Goal: Contribute content: Contribute content

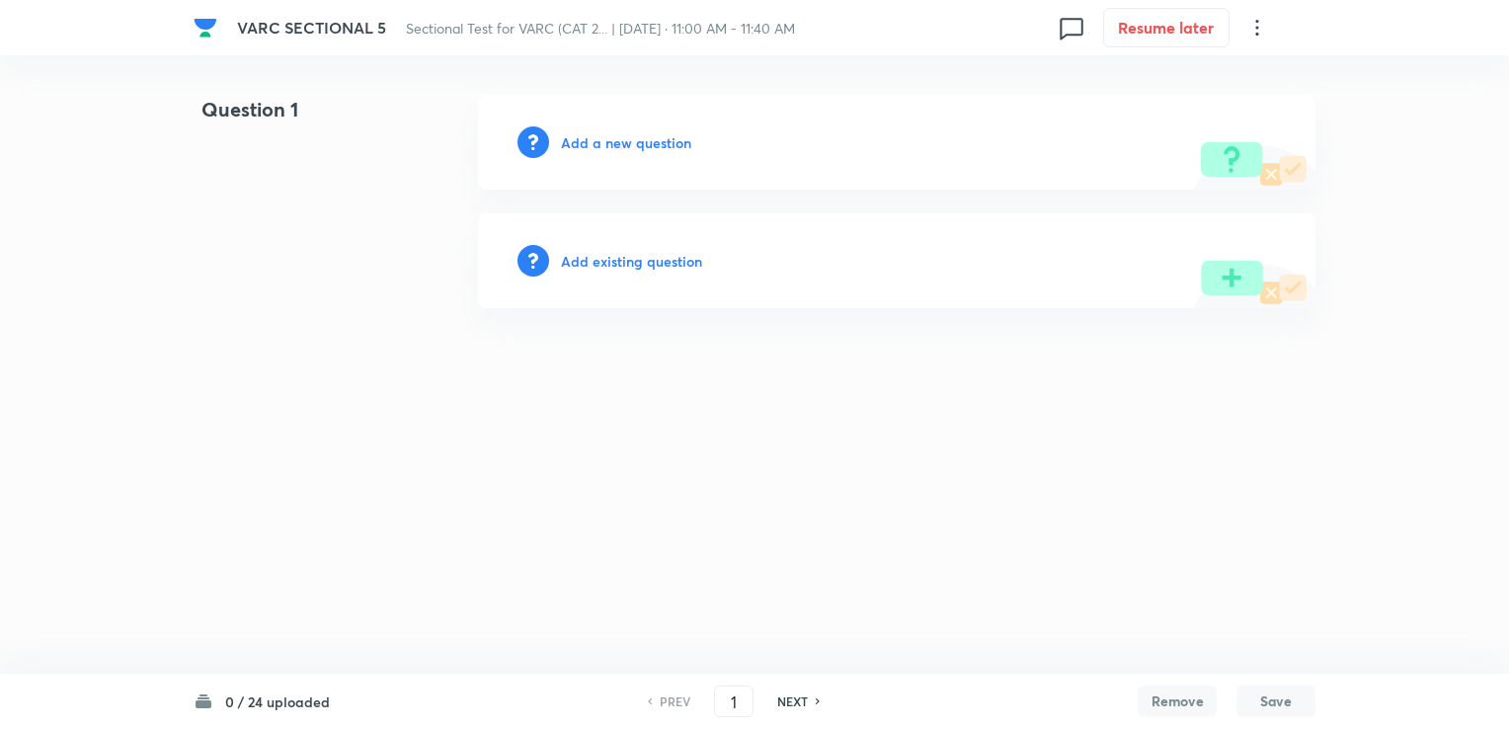
click at [606, 145] on h6 "Add a new question" at bounding box center [626, 142] width 130 height 21
click at [664, 141] on h6 "Choose a question type" at bounding box center [637, 142] width 152 height 21
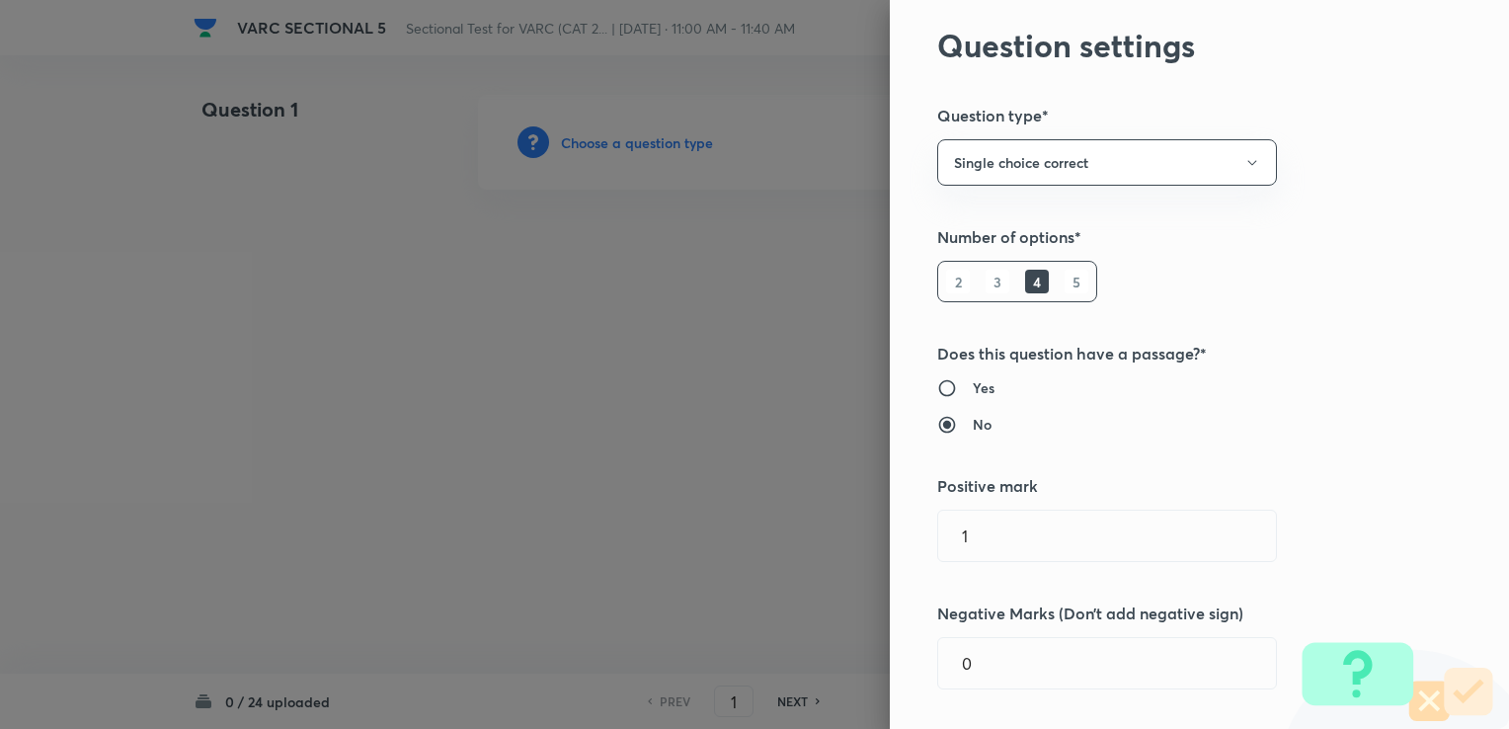
scroll to position [296, 0]
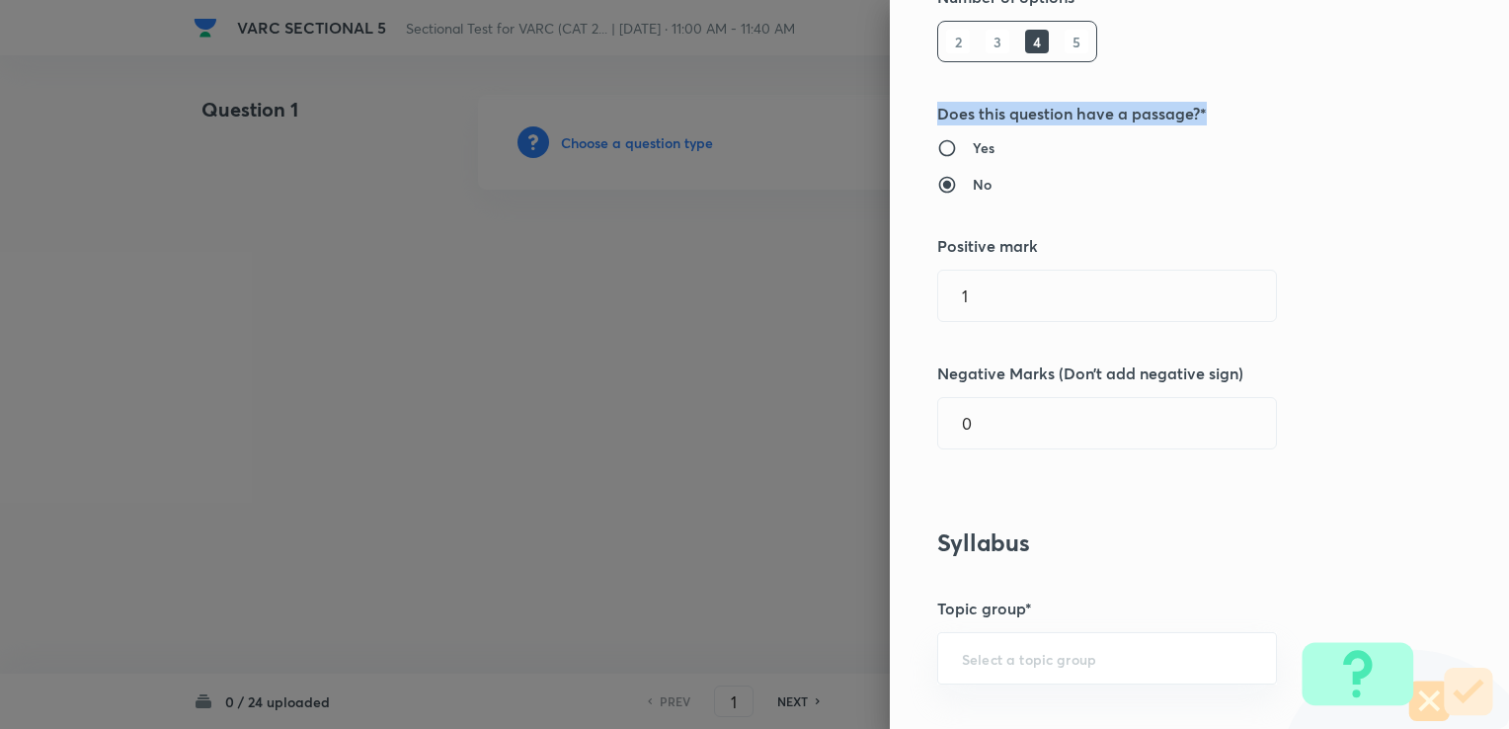
drag, startPoint x: 915, startPoint y: 115, endPoint x: 1233, endPoint y: 126, distance: 318.1
click at [791, 126] on div "Question settings Question type* Single choice correct Number of options* 2 3 4…" at bounding box center [1199, 364] width 619 height 729
click at [791, 144] on input "Yes" at bounding box center [955, 148] width 36 height 20
radio input "true"
radio input "false"
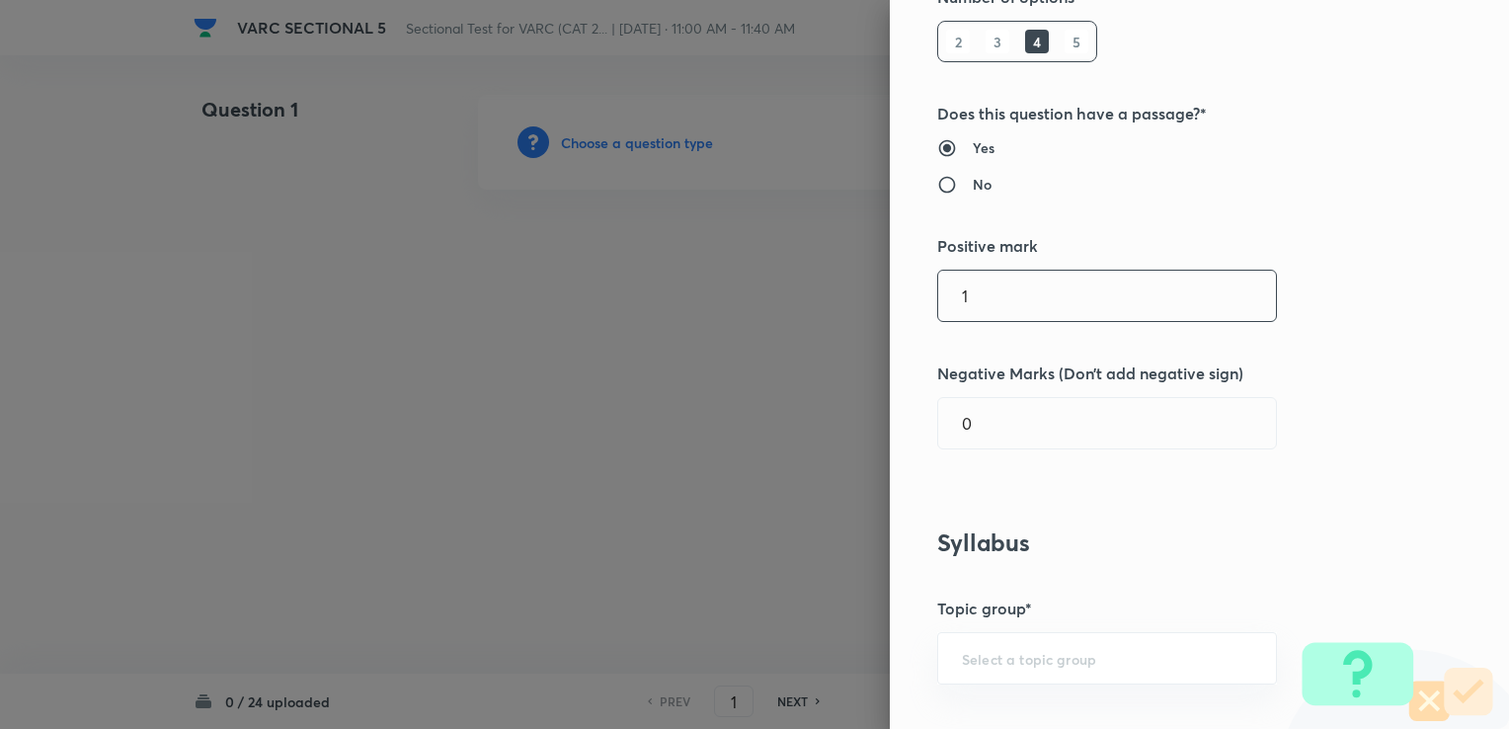
click at [791, 299] on input "1" at bounding box center [1107, 296] width 338 height 50
type input "2"
type input "3"
click at [791, 421] on input "0" at bounding box center [1107, 423] width 338 height 50
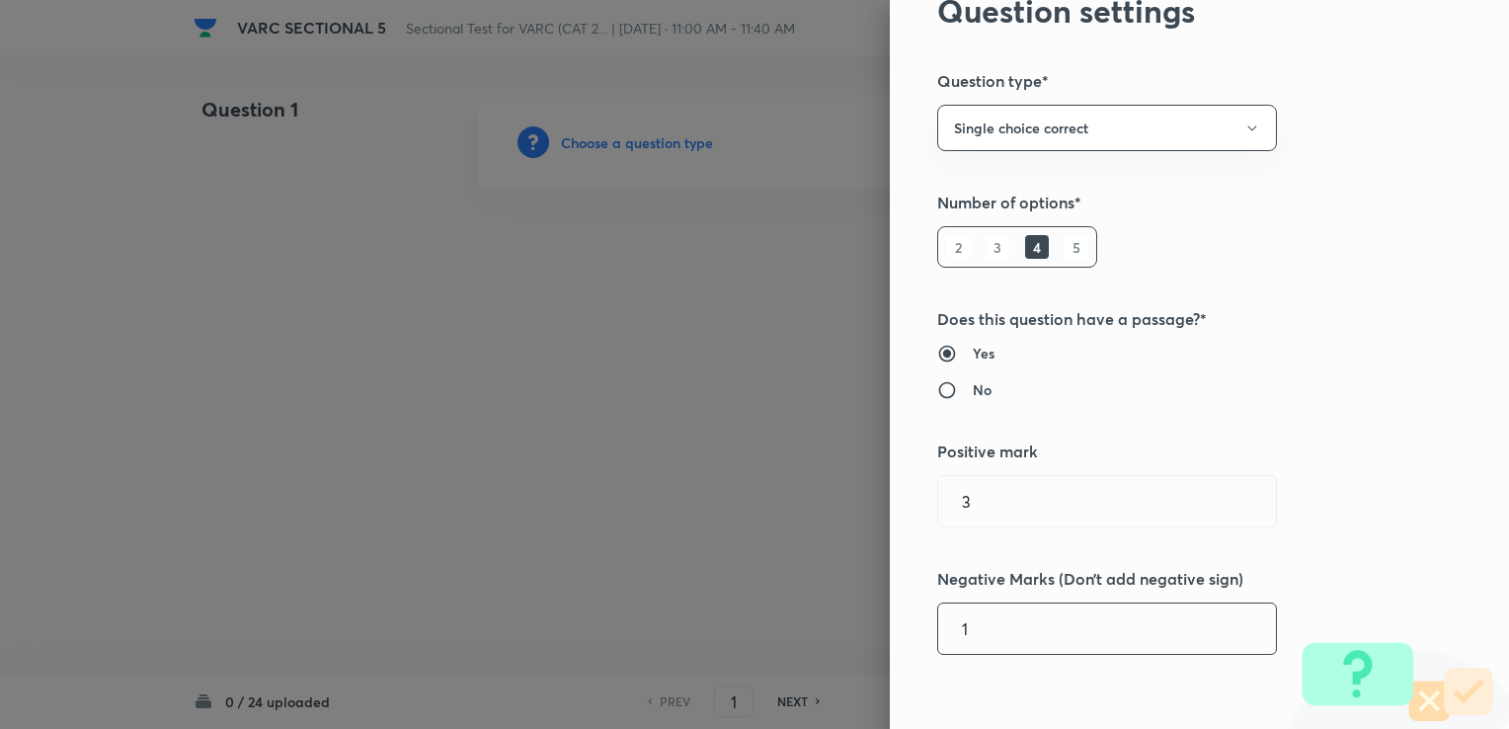
scroll to position [99, 0]
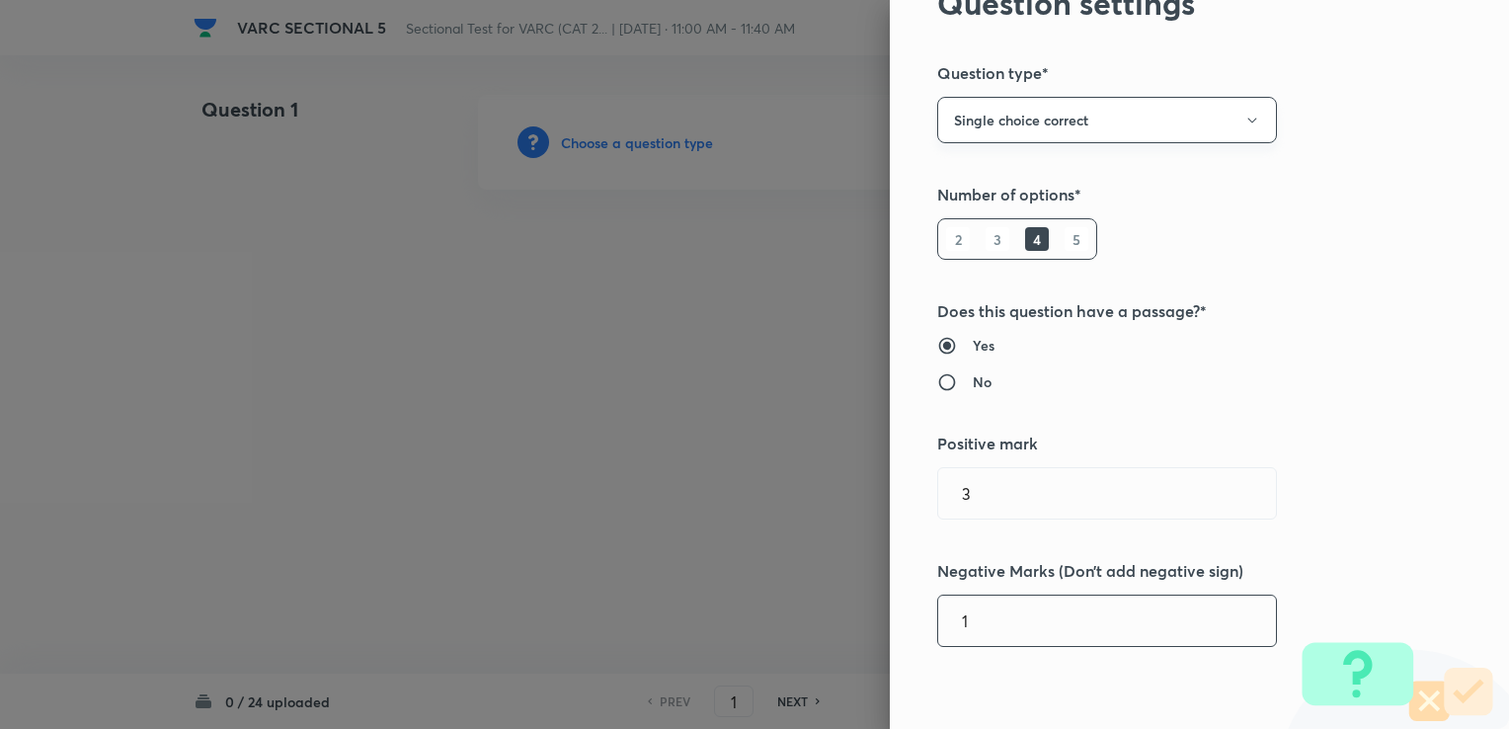
type input "1"
click at [791, 121] on button "Single choice correct" at bounding box center [1107, 120] width 340 height 46
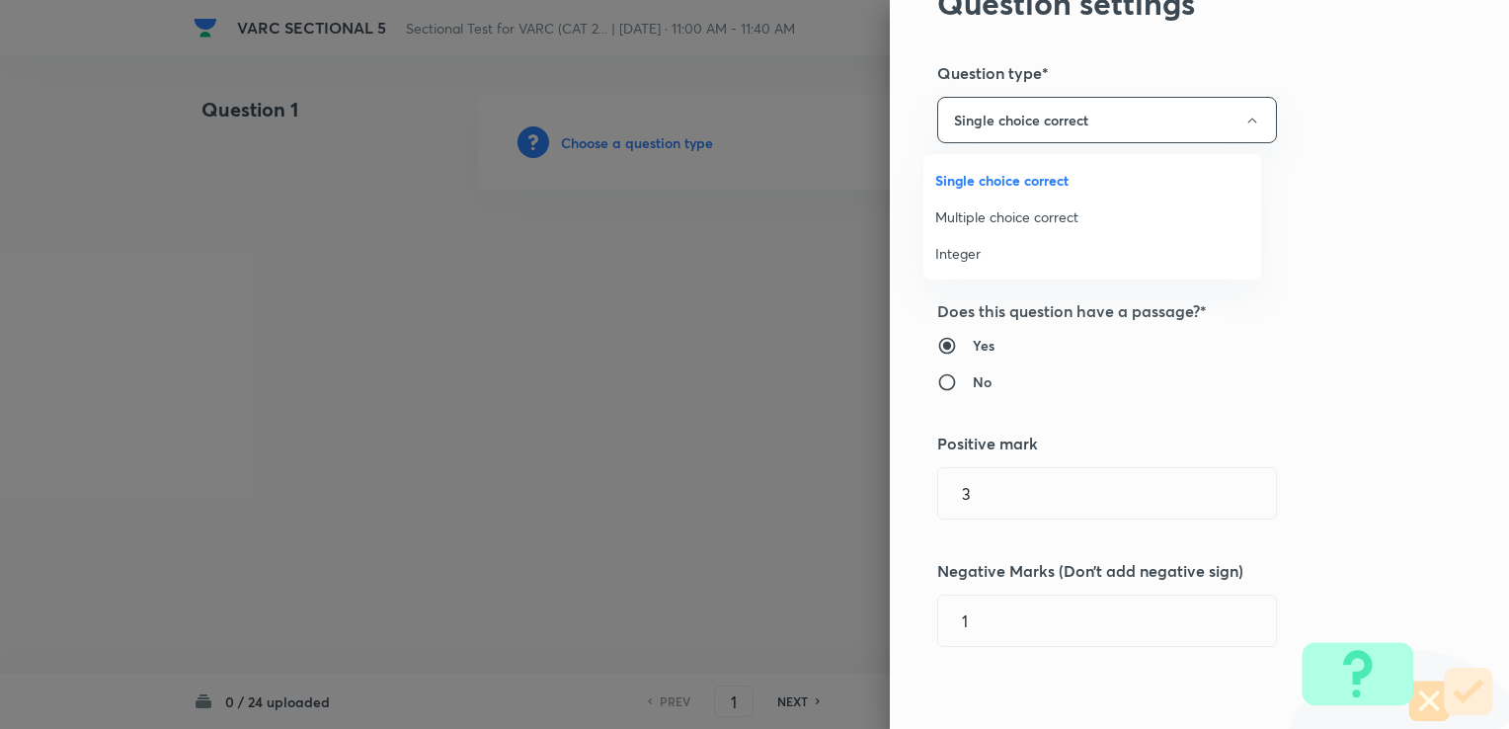
click at [791, 260] on span "Integer" at bounding box center [1092, 253] width 314 height 21
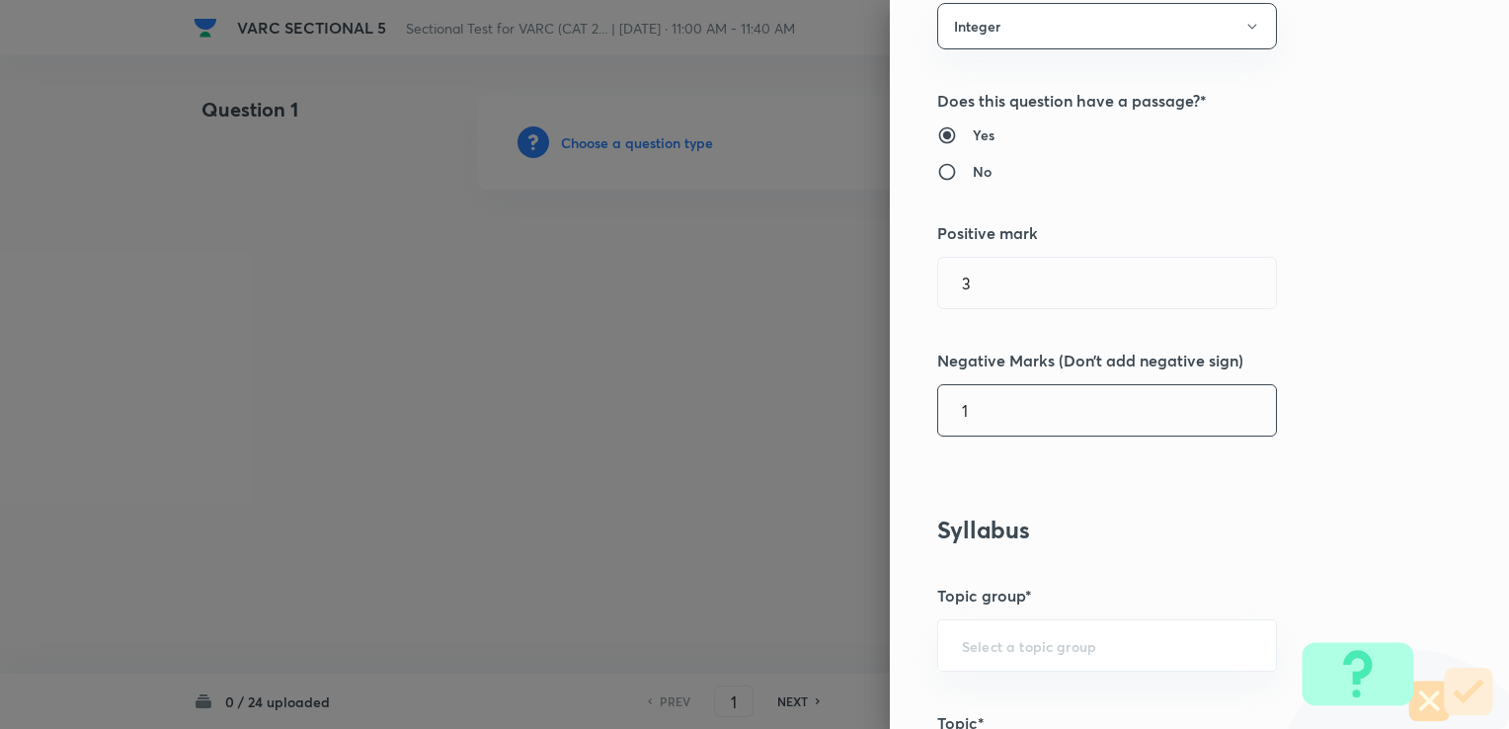
scroll to position [197, 0]
click at [791, 397] on input "1" at bounding box center [1107, 405] width 338 height 50
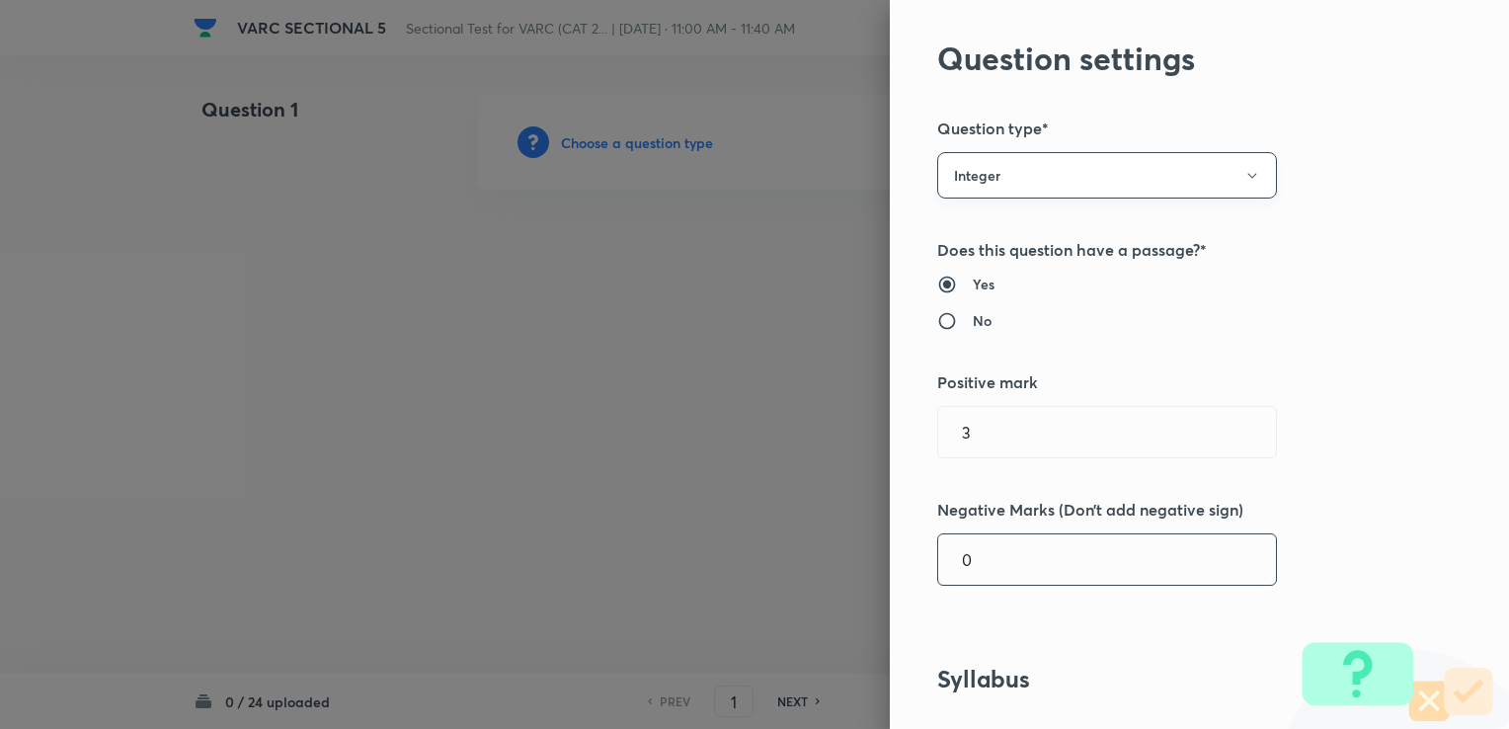
scroll to position [0, 0]
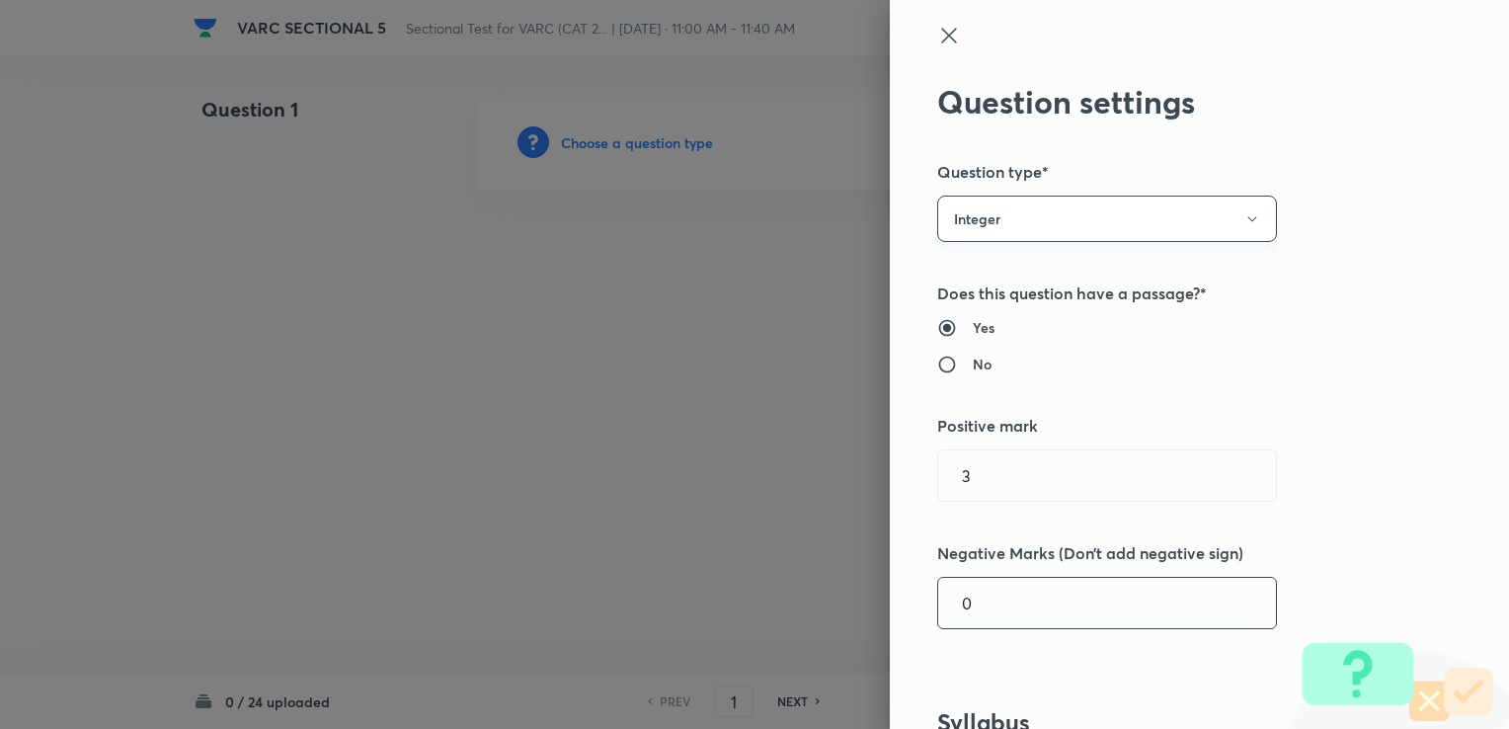
type input "0"
click at [791, 201] on button "Integer" at bounding box center [1107, 218] width 340 height 46
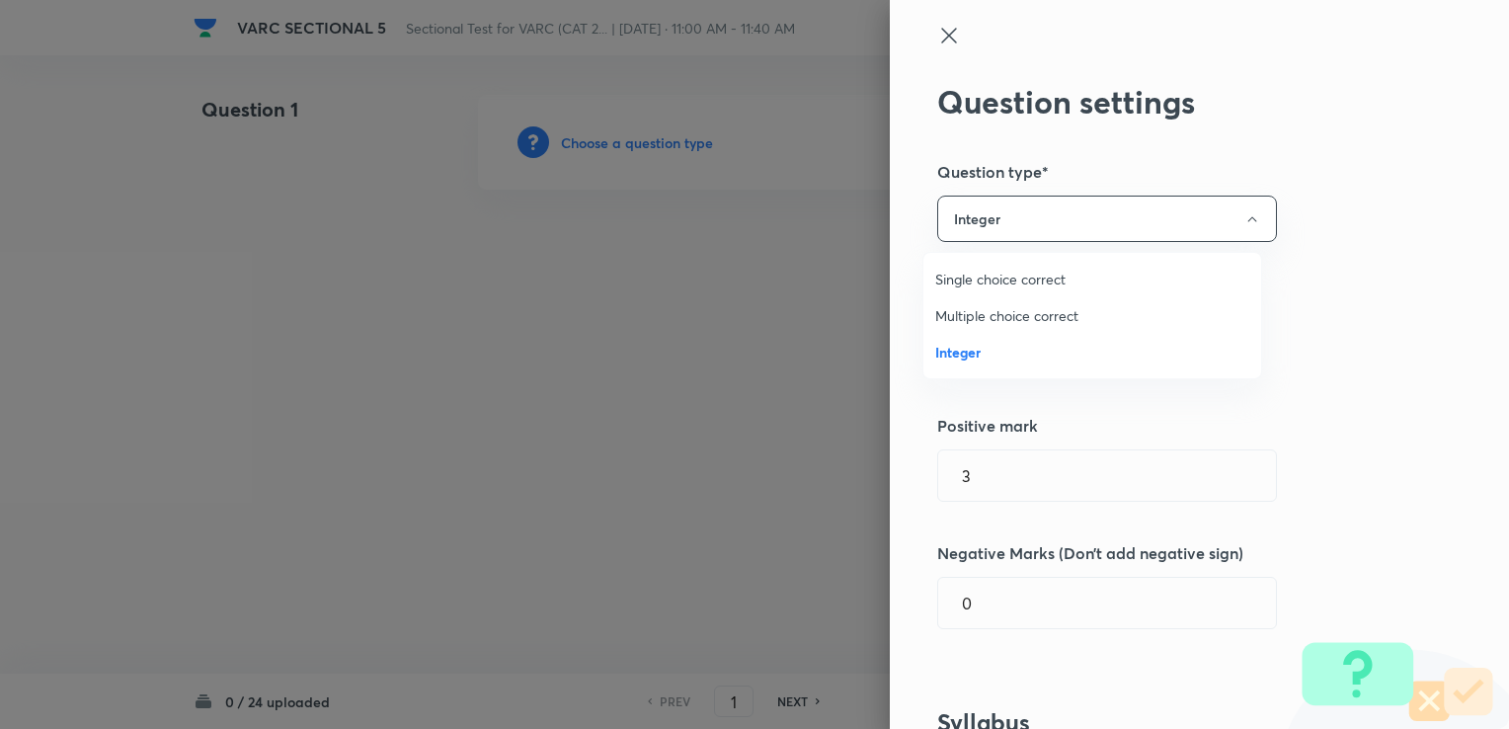
click at [791, 271] on span "Single choice correct" at bounding box center [1092, 279] width 314 height 21
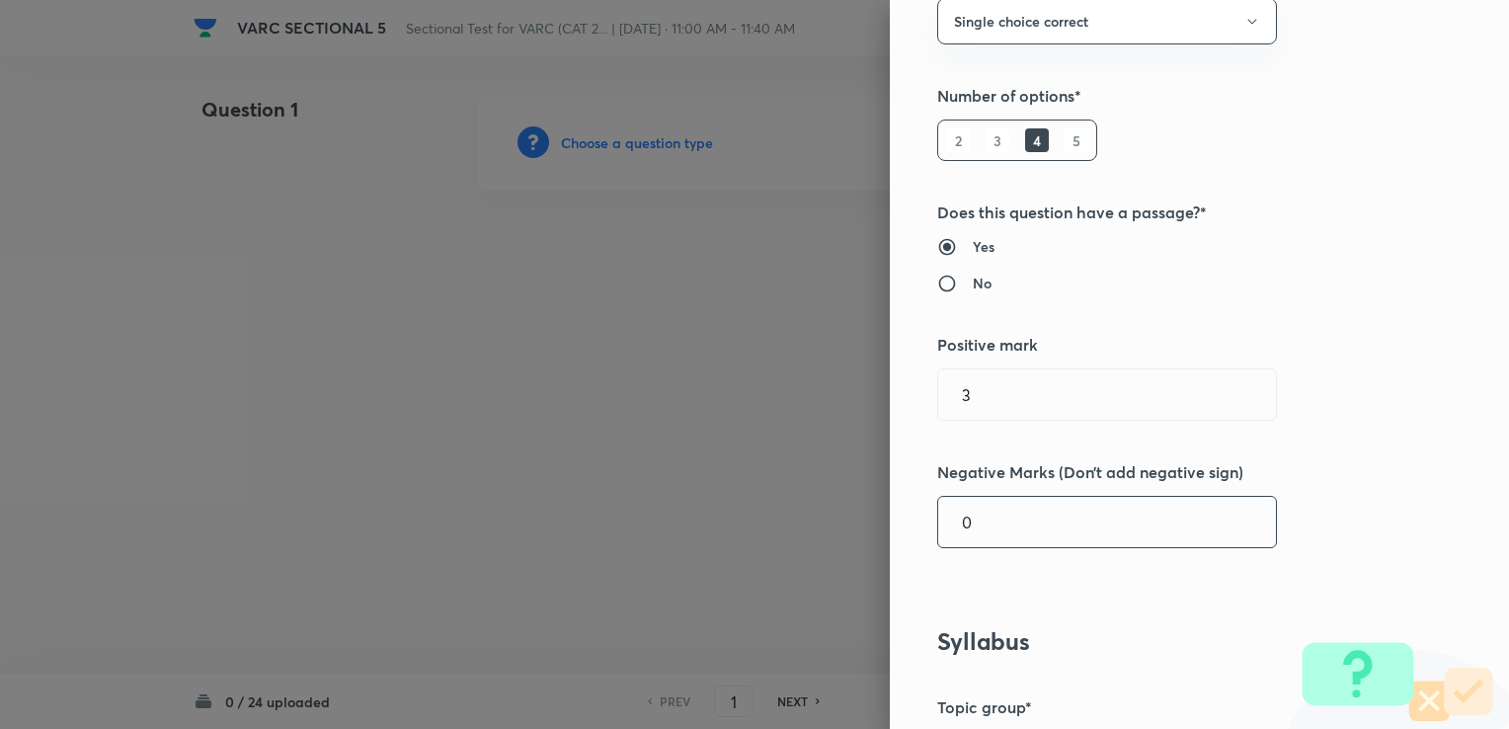
click at [791, 523] on input "0" at bounding box center [1107, 522] width 338 height 50
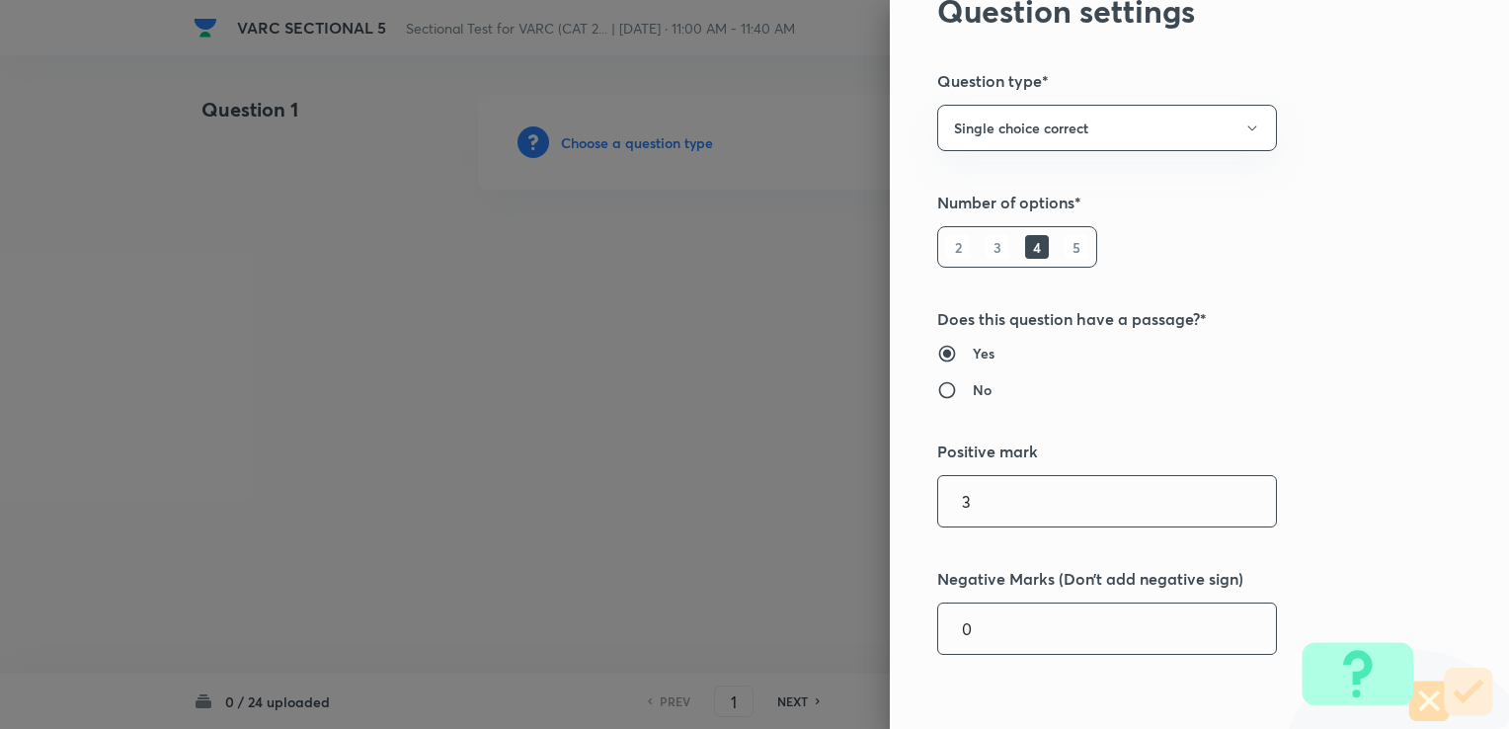
scroll to position [99, 0]
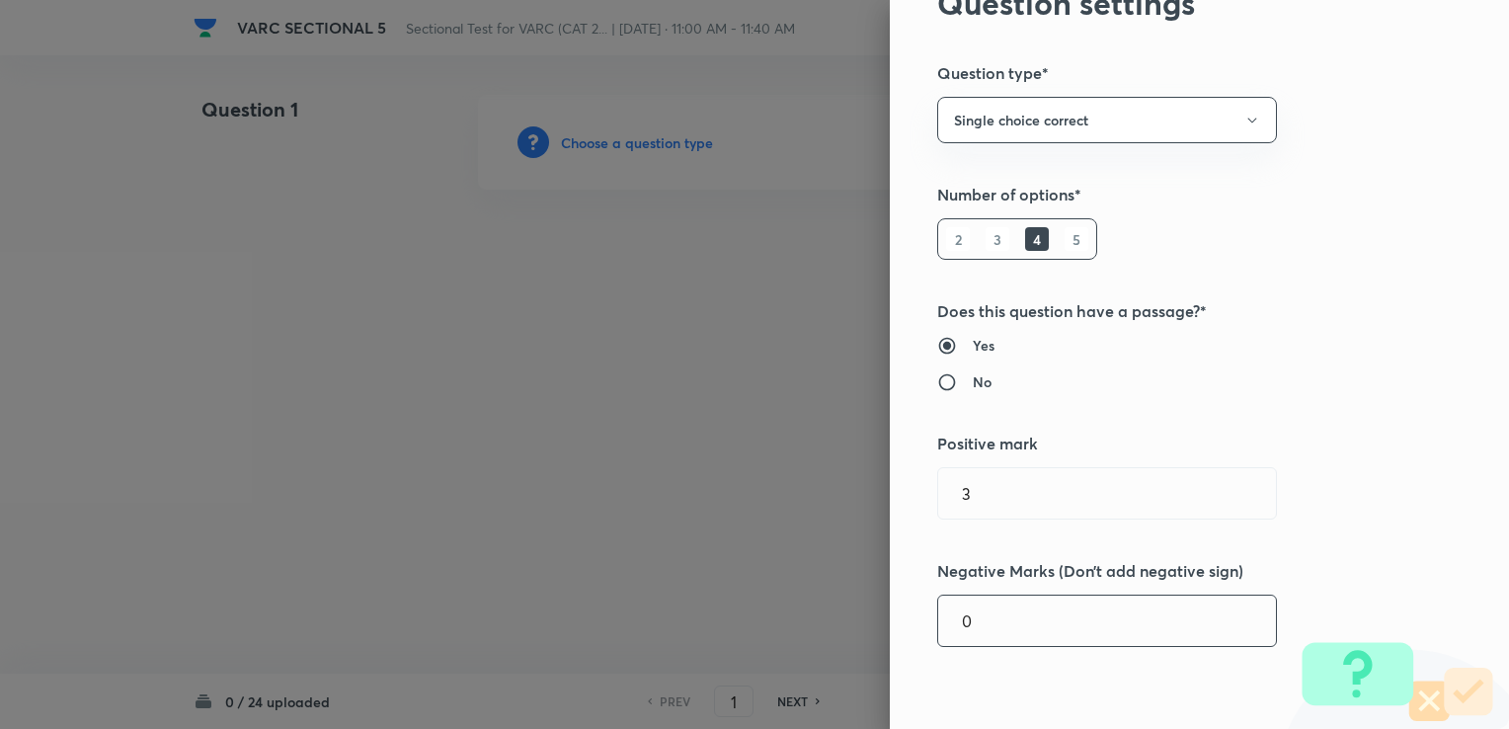
click at [791, 610] on input "0" at bounding box center [1107, 620] width 338 height 50
drag, startPoint x: 972, startPoint y: 611, endPoint x: 952, endPoint y: 674, distance: 66.2
click at [791, 611] on input "1" at bounding box center [1107, 620] width 338 height 50
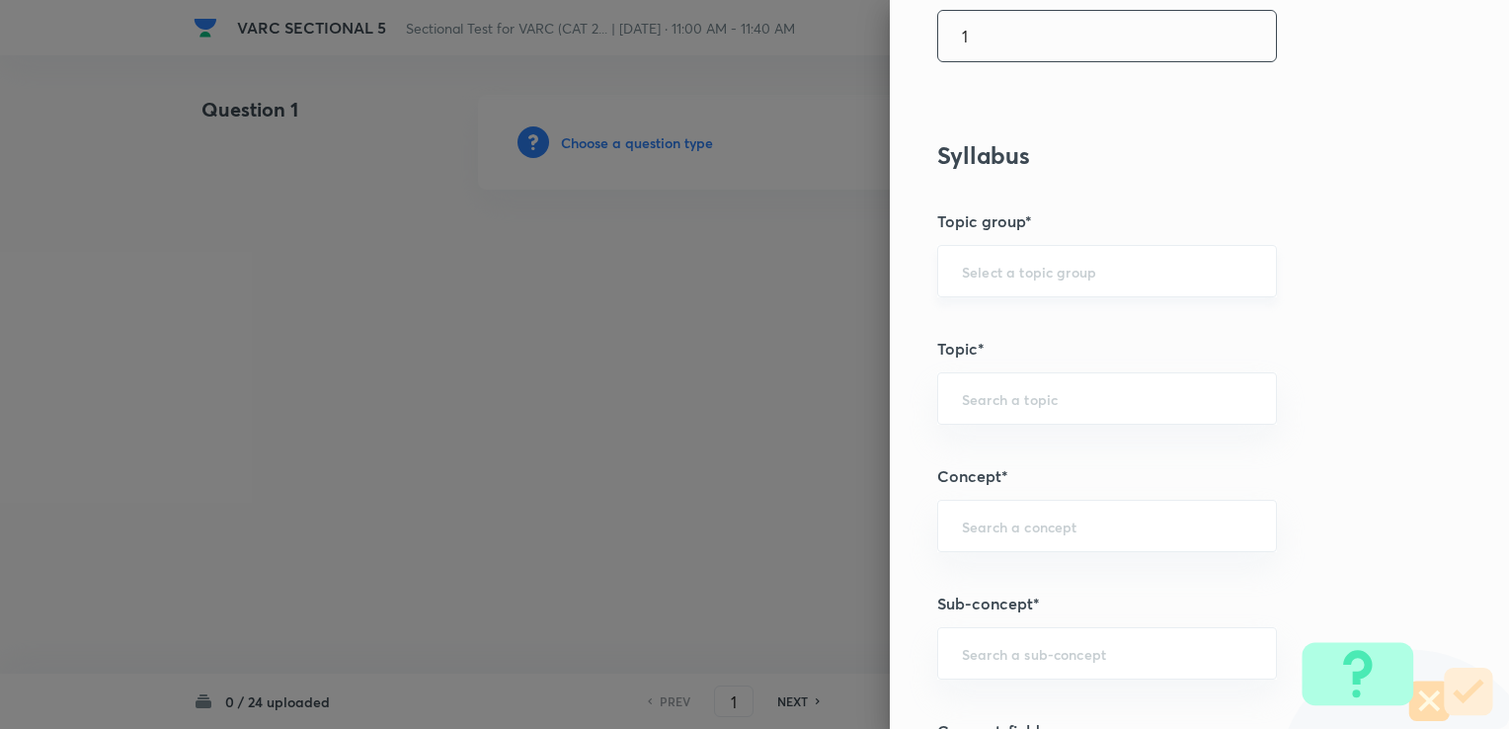
scroll to position [691, 0]
type input "1"
click at [791, 267] on input "text" at bounding box center [1107, 263] width 290 height 19
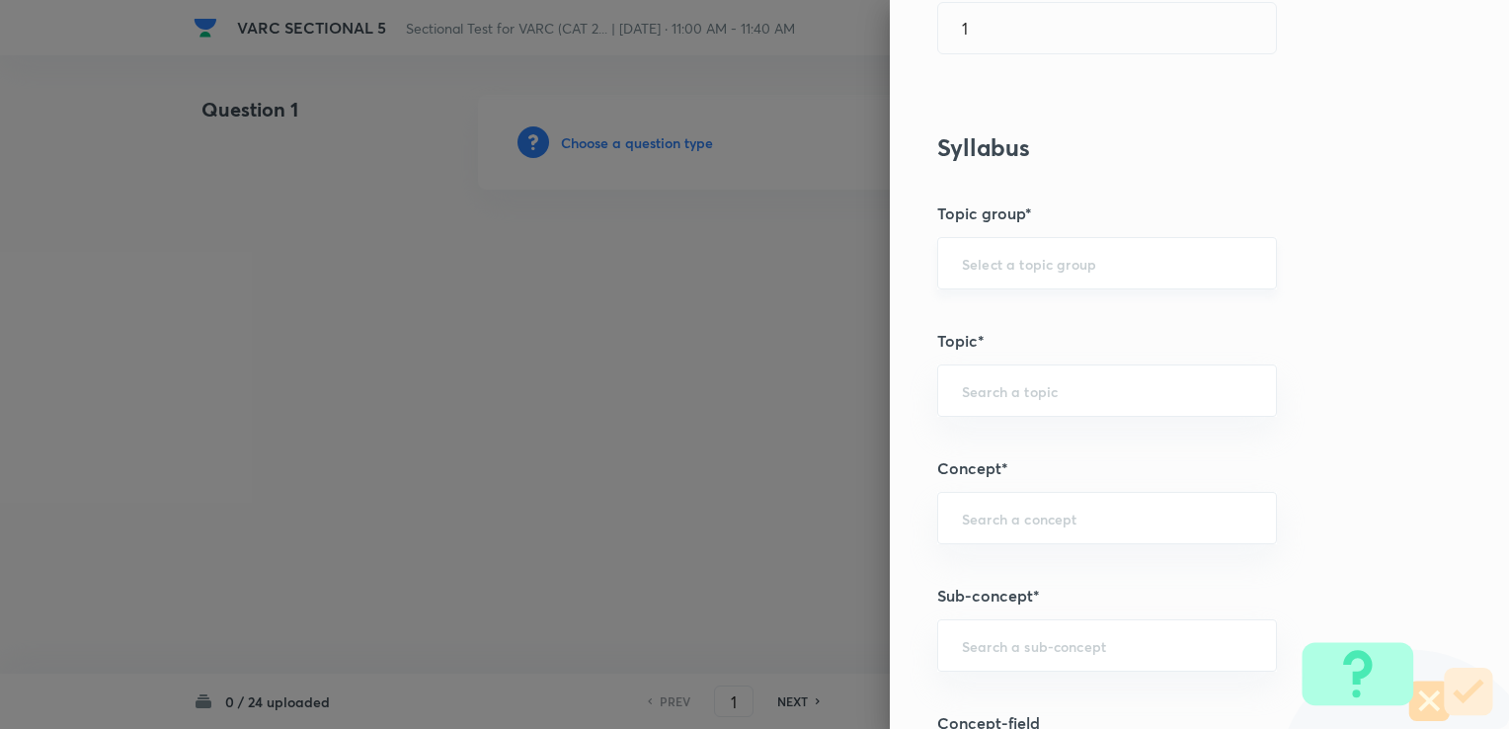
click at [791, 278] on div "​" at bounding box center [1107, 263] width 340 height 52
click at [791, 246] on div "​" at bounding box center [1107, 263] width 340 height 52
click at [791, 257] on input "text" at bounding box center [1107, 263] width 290 height 19
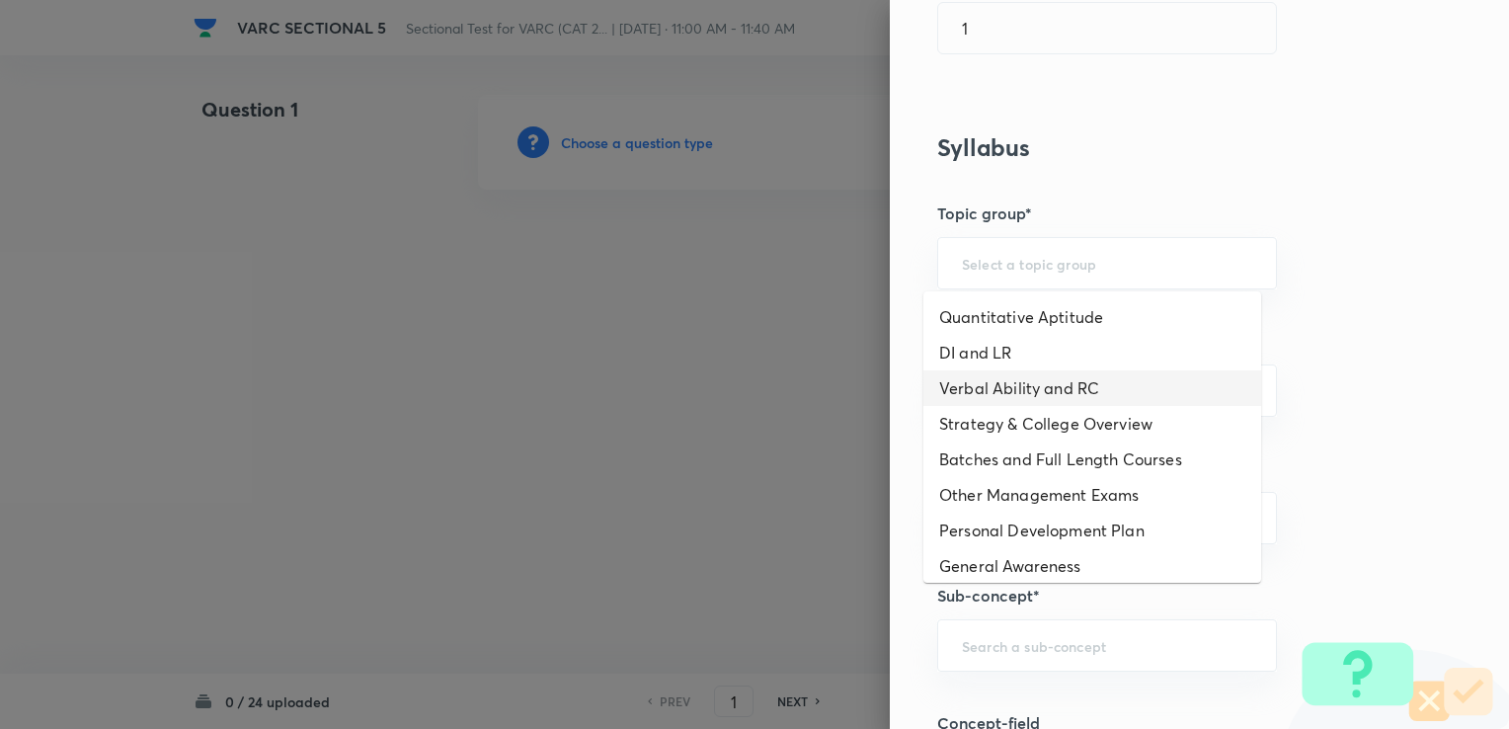
click at [791, 390] on li "Verbal Ability and RC" at bounding box center [1092, 388] width 338 height 36
type input "Verbal Ability and RC"
drag, startPoint x: 1128, startPoint y: 261, endPoint x: 951, endPoint y: 246, distance: 177.3
click at [791, 246] on div "Verbal Ability and RC ​" at bounding box center [1107, 263] width 340 height 52
drag, startPoint x: 794, startPoint y: 279, endPoint x: 821, endPoint y: 275, distance: 27.9
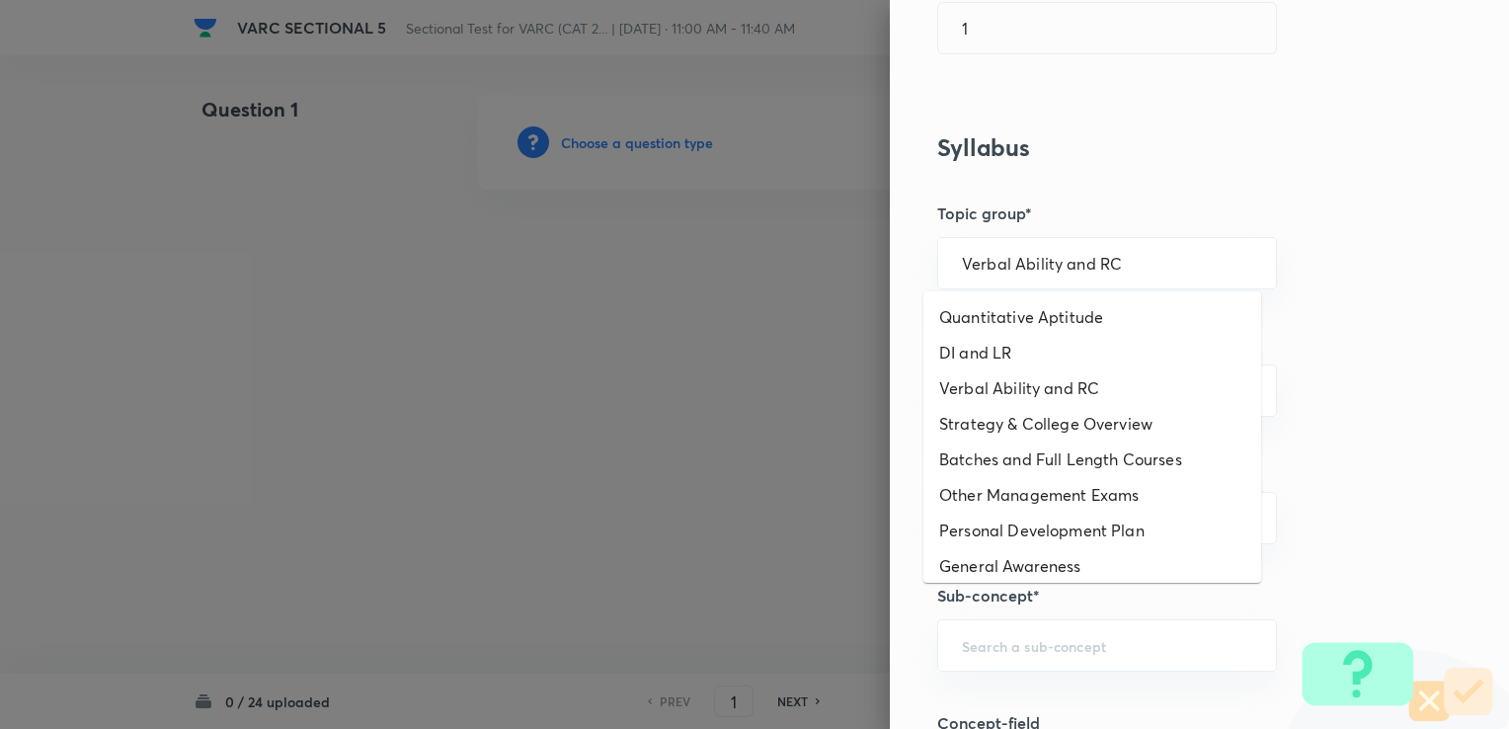
click at [791, 279] on div at bounding box center [754, 364] width 1509 height 729
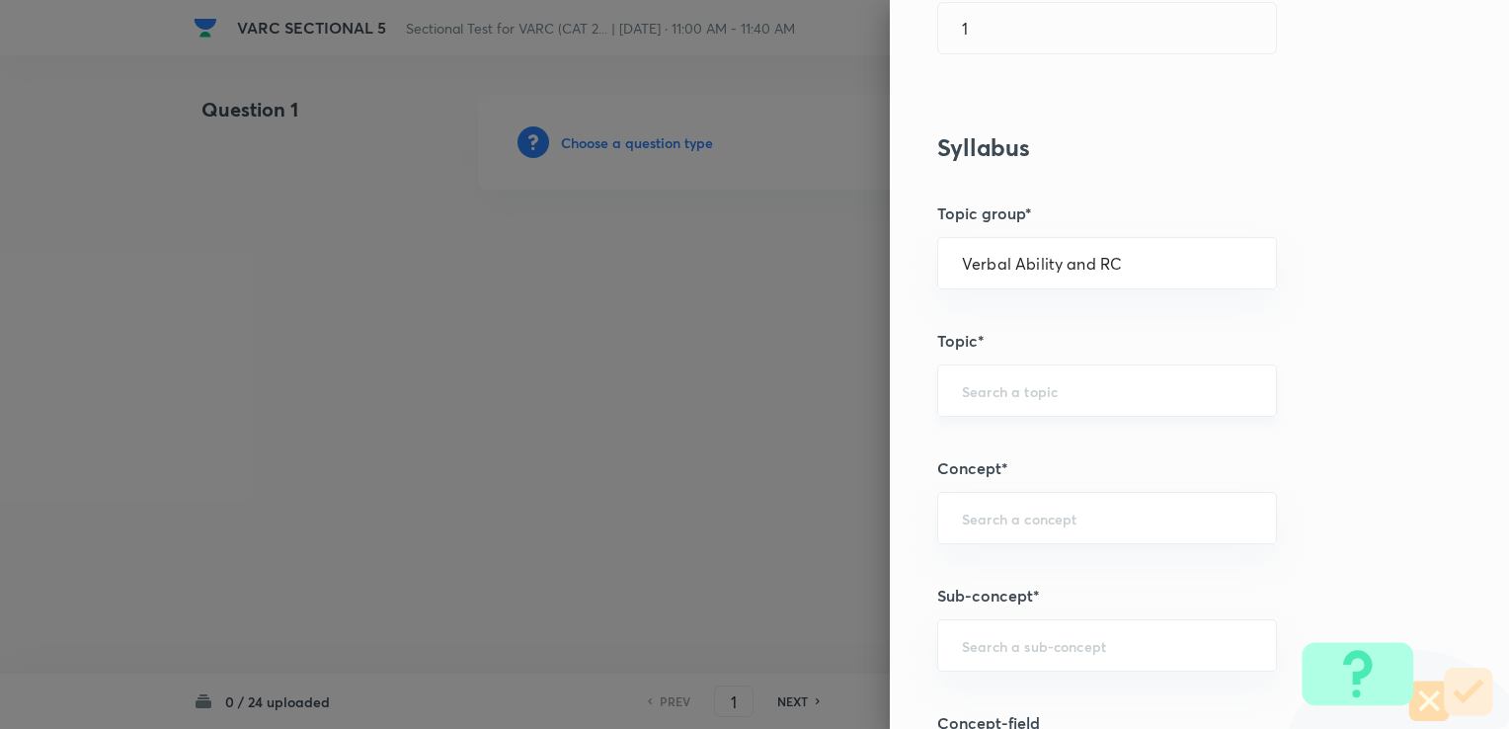
click at [791, 391] on input "text" at bounding box center [1107, 390] width 290 height 19
click at [791, 441] on li "Reading Comprehension" at bounding box center [1092, 445] width 338 height 36
type input "Reading Comprehension"
click at [791, 535] on div "​" at bounding box center [1107, 518] width 340 height 52
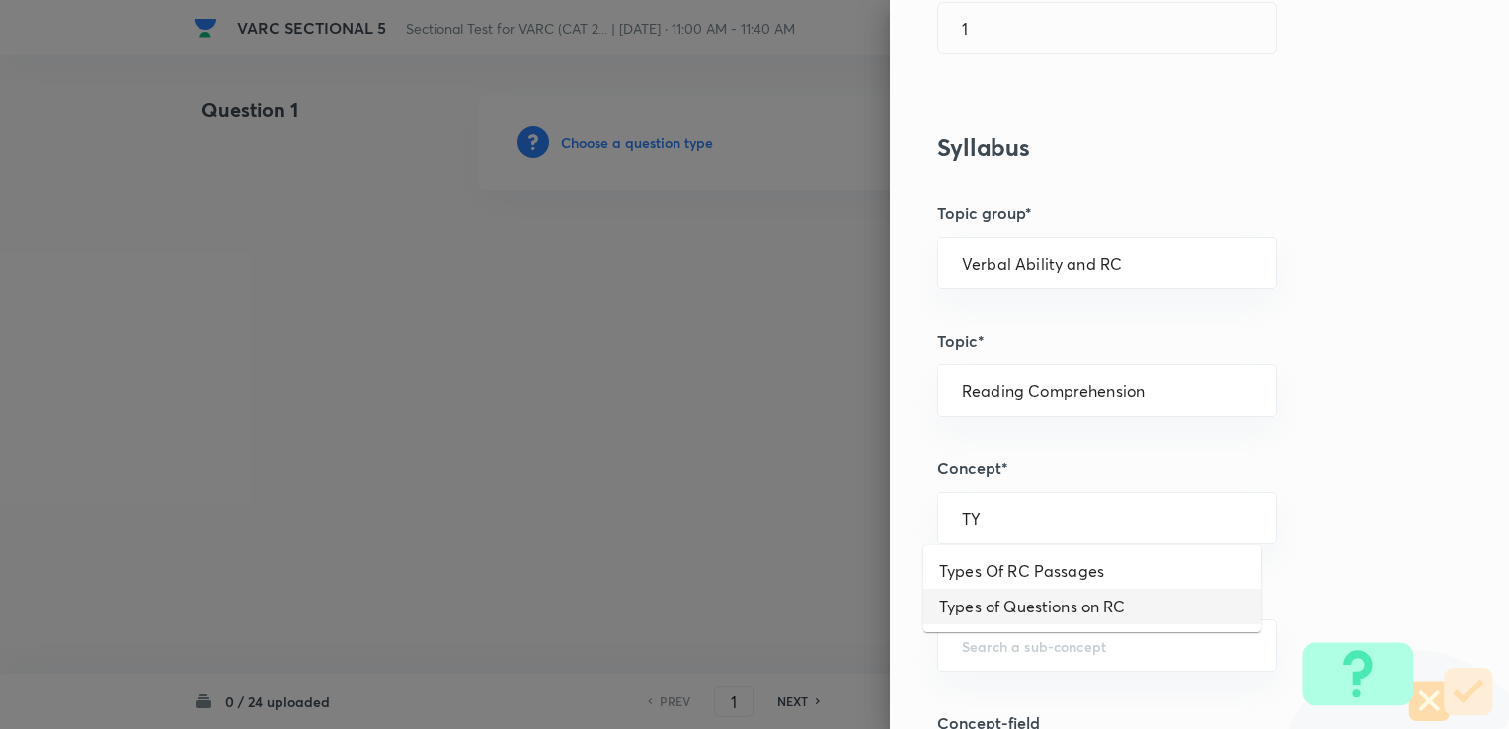
click at [791, 606] on li "Types of Questions on RC" at bounding box center [1092, 606] width 338 height 36
type input "Types of Questions on RC"
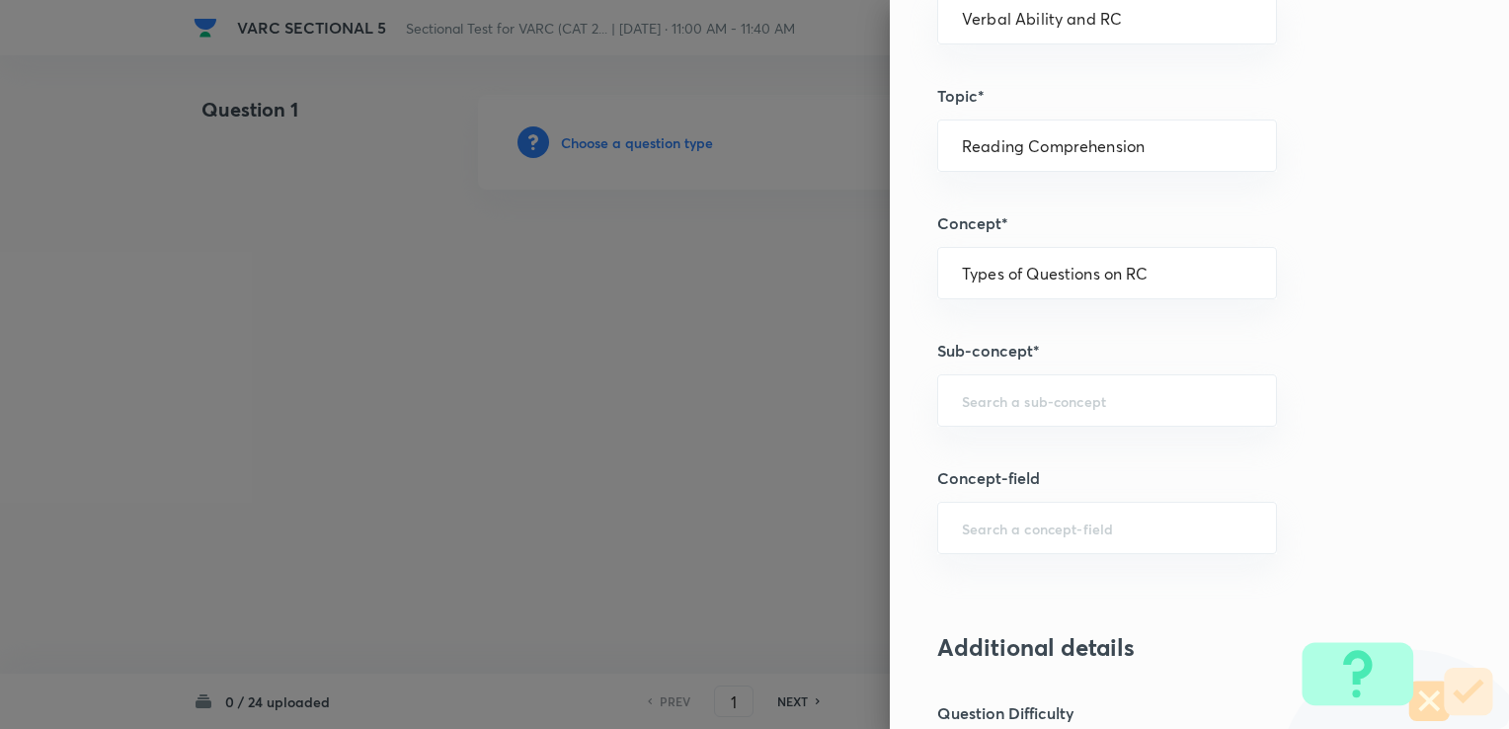
scroll to position [987, 0]
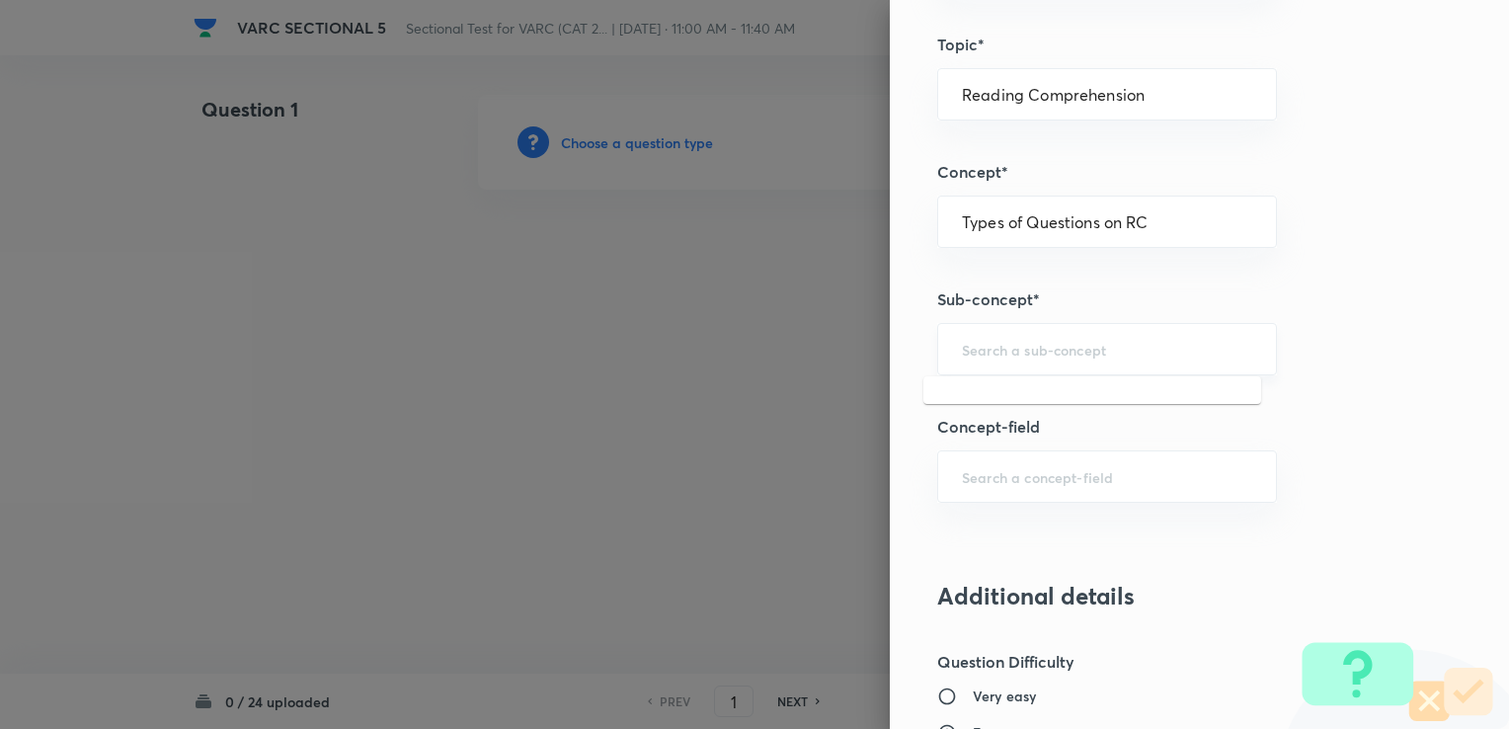
click at [791, 340] on input "text" at bounding box center [1107, 349] width 290 height 19
click at [791, 346] on input "text" at bounding box center [1107, 349] width 290 height 19
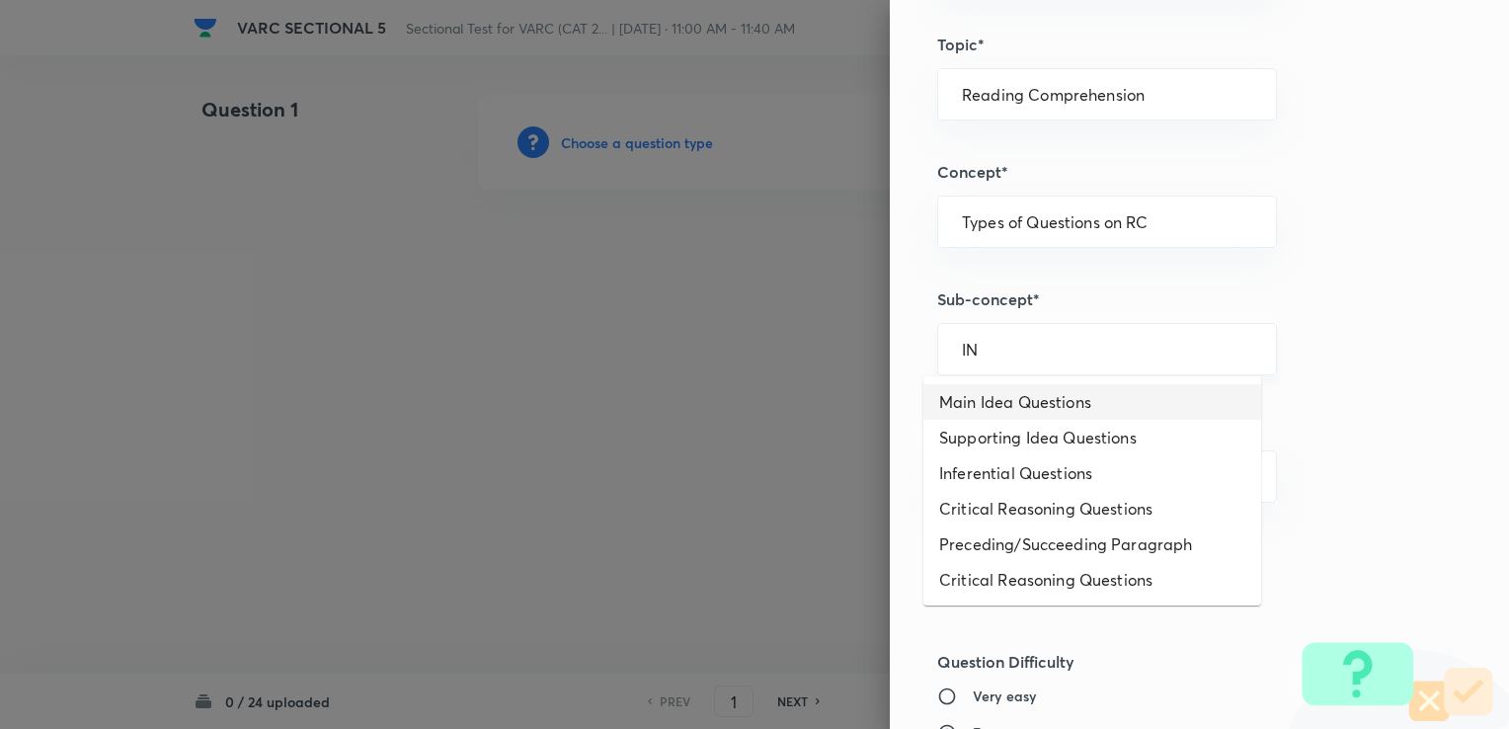
click at [791, 348] on input "IN" at bounding box center [1107, 349] width 290 height 19
type input "I"
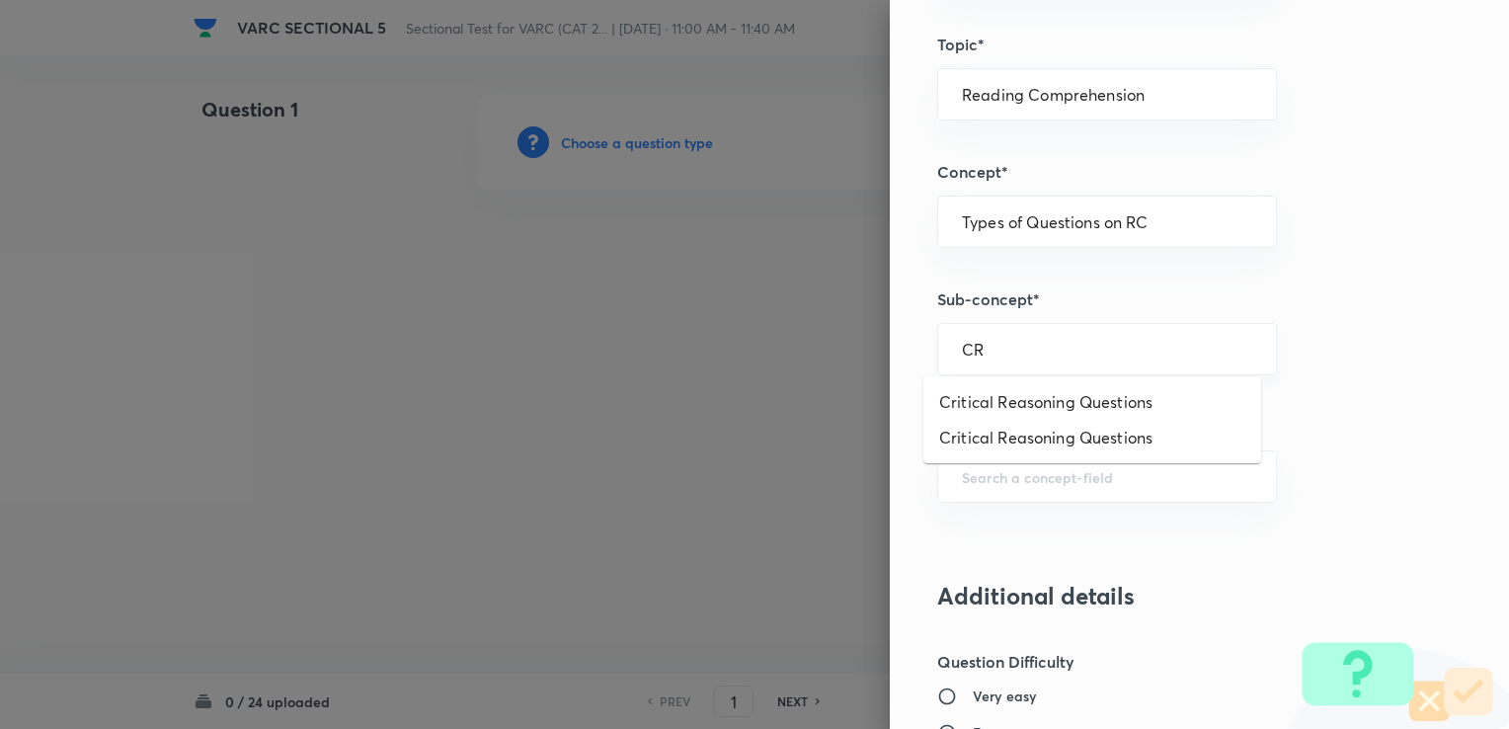
type input "C"
type input "M"
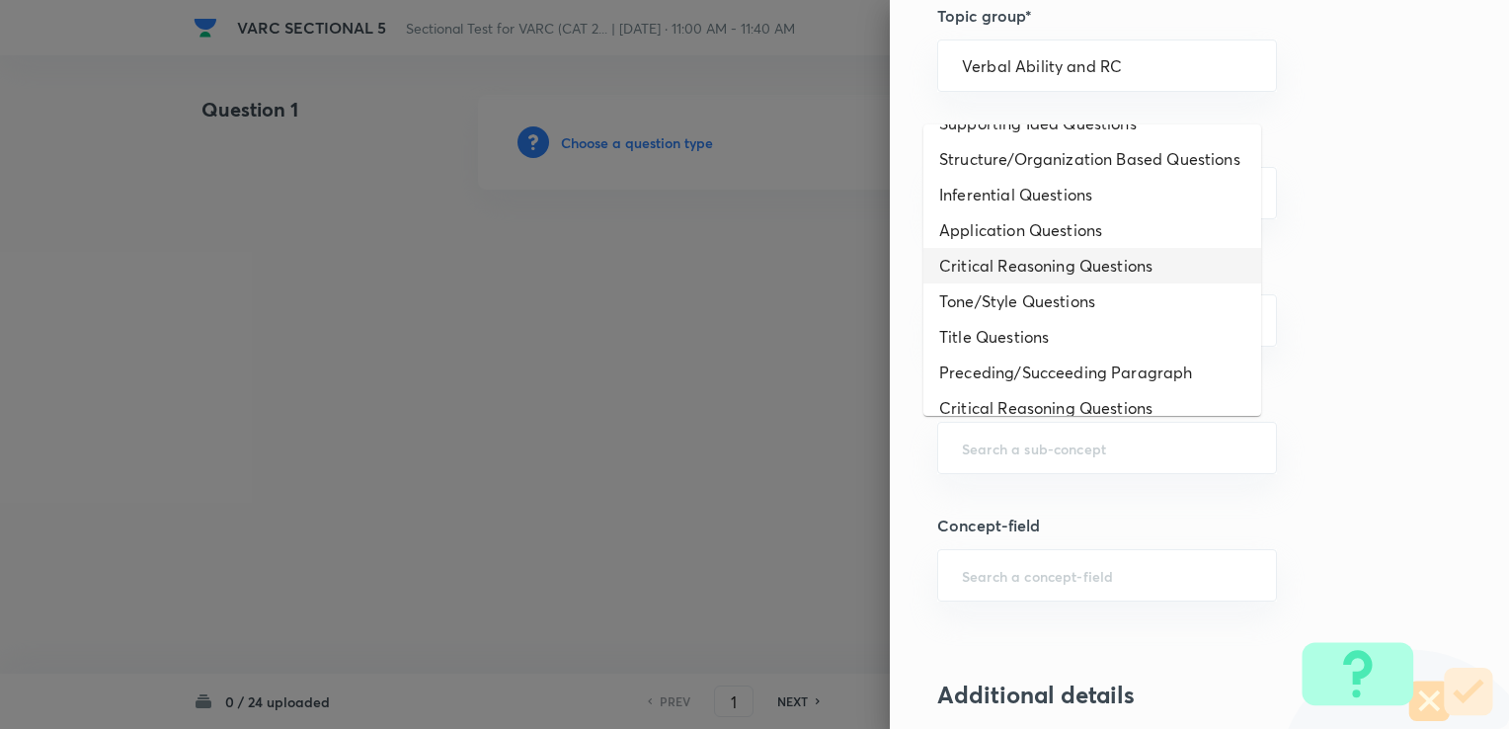
scroll to position [0, 0]
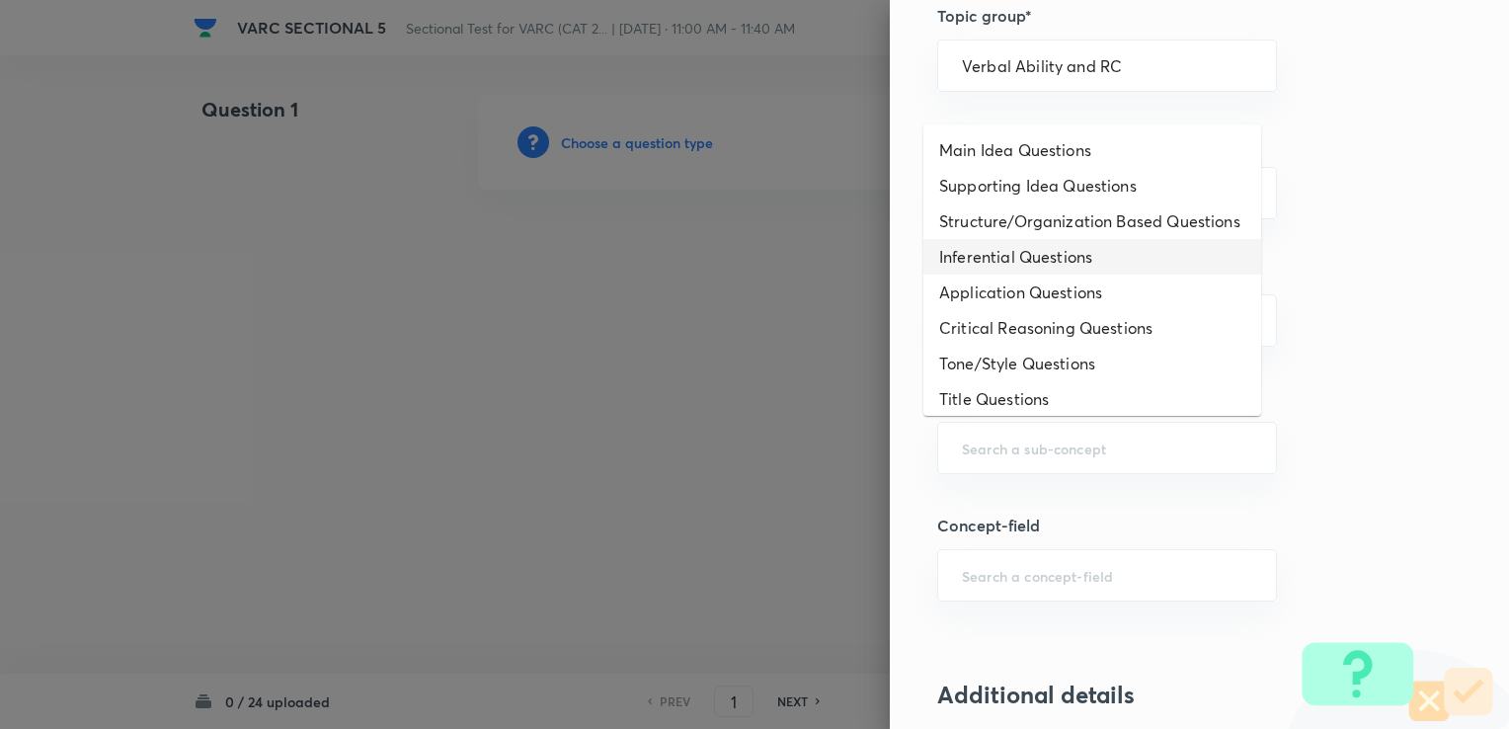
click at [791, 267] on li "Inferential Questions" at bounding box center [1092, 257] width 338 height 36
type input "Inferential Questions"
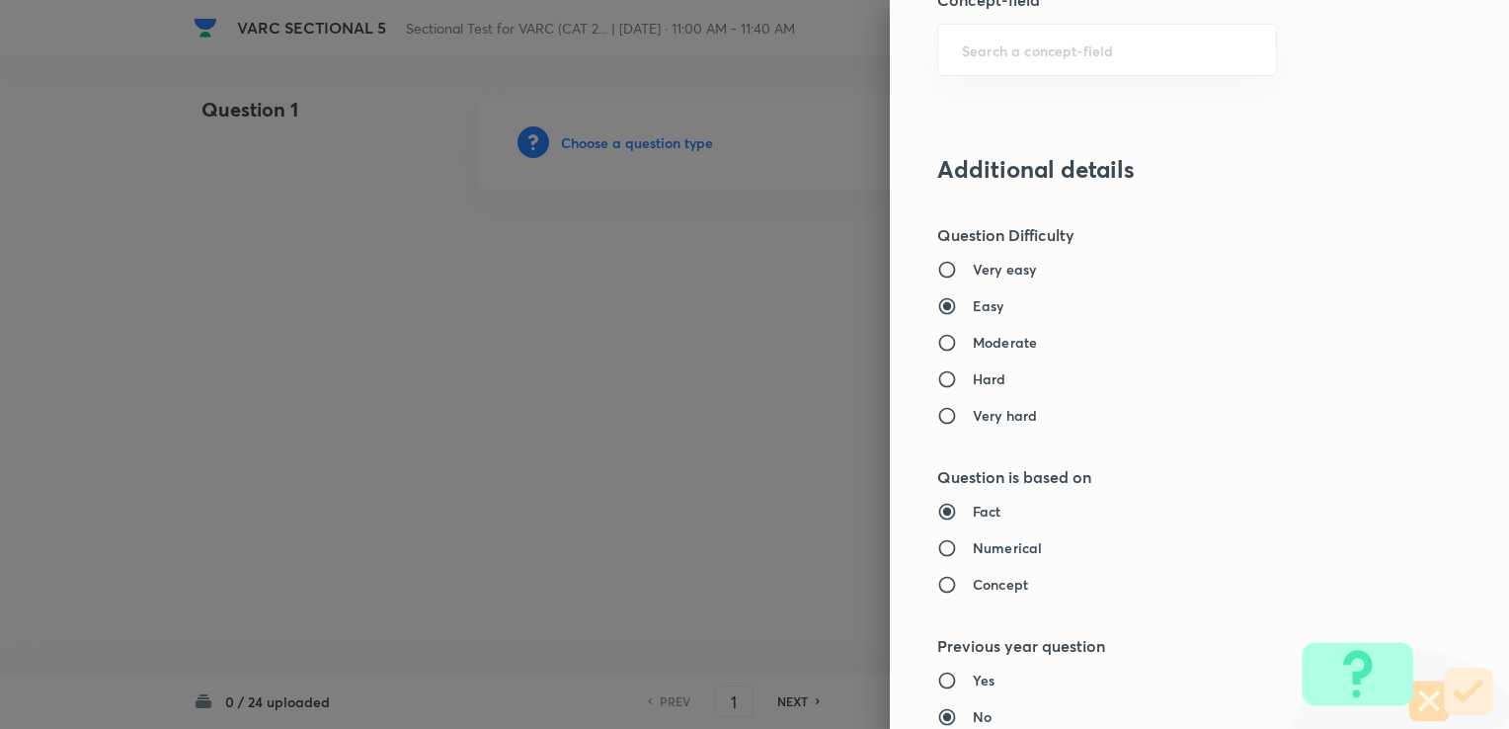
scroll to position [1382, 0]
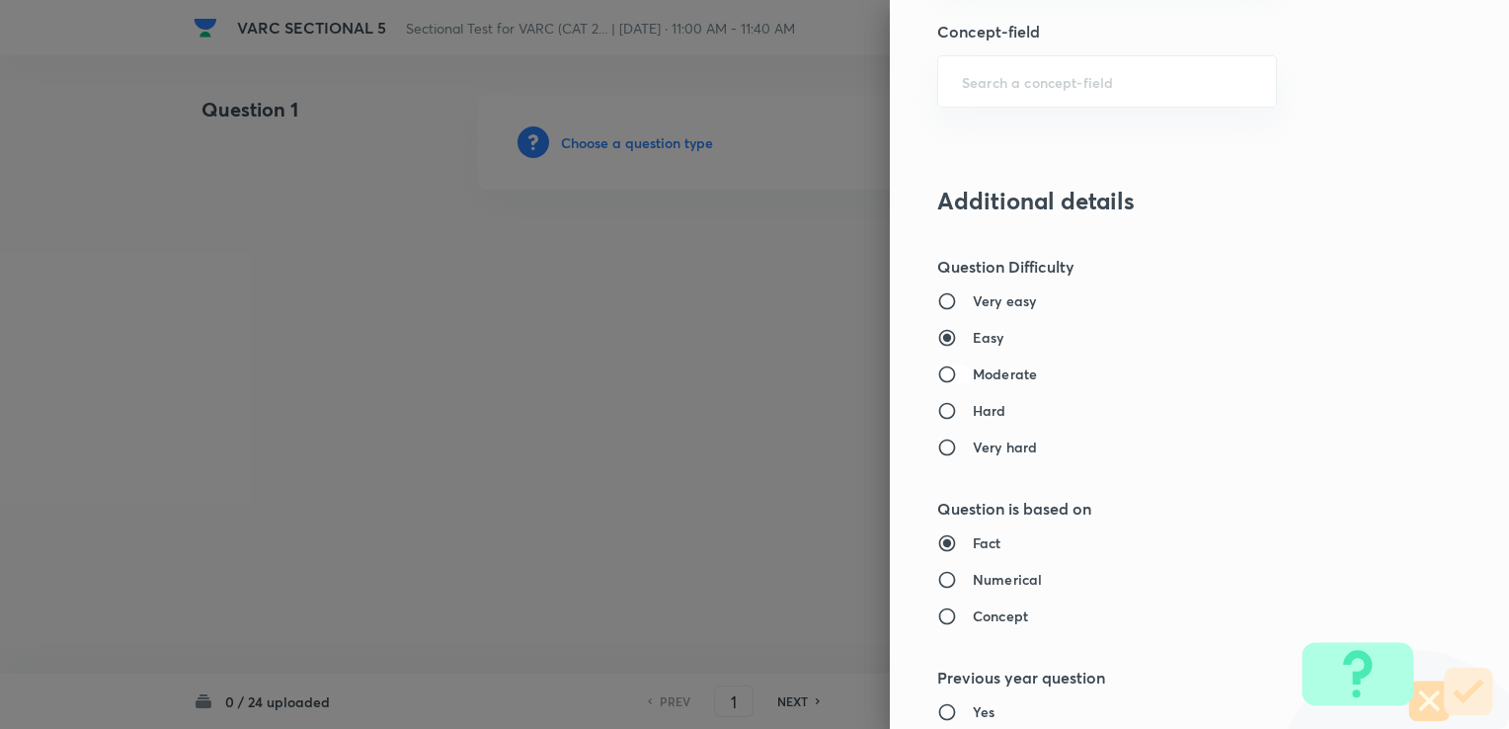
click at [791, 364] on input "Moderate" at bounding box center [955, 374] width 36 height 20
radio input "true"
radio input "false"
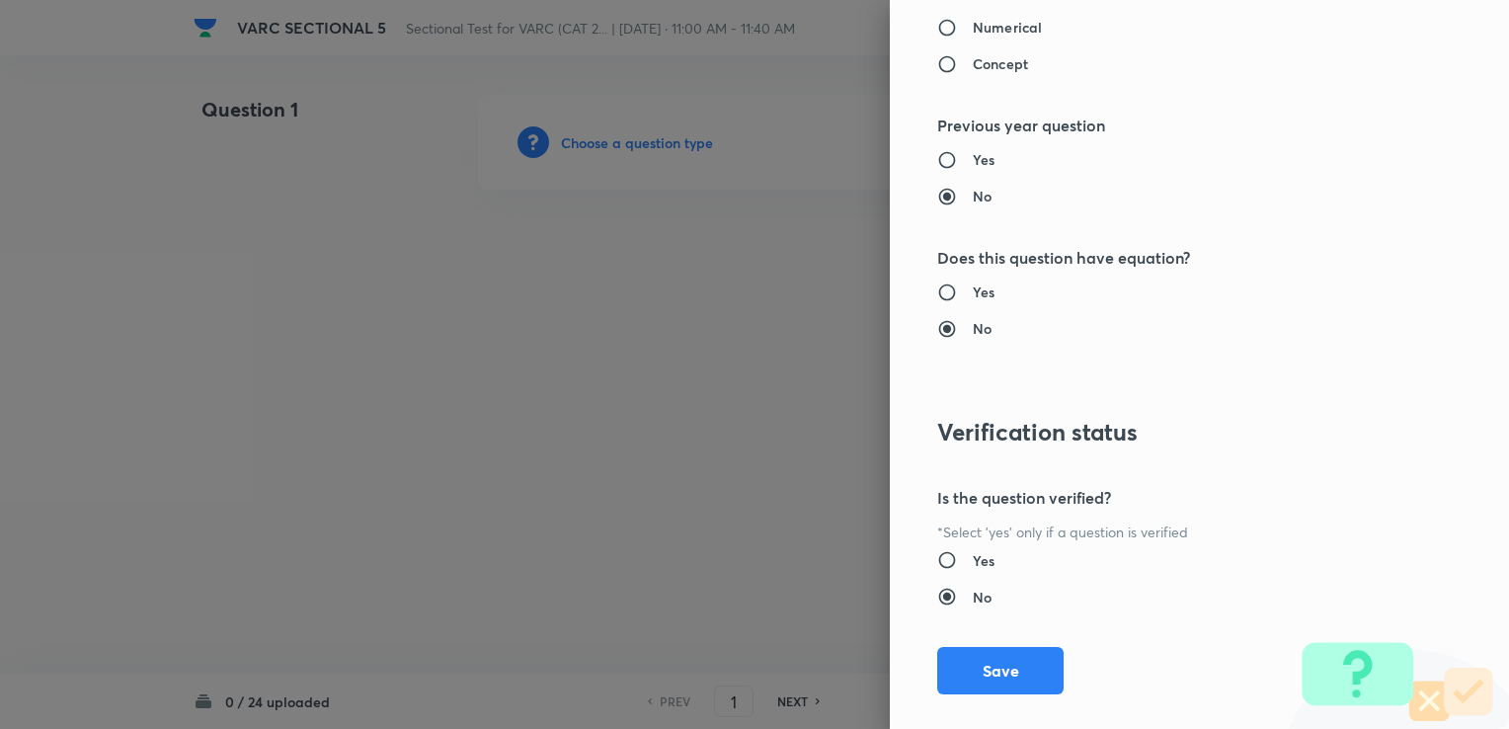
scroll to position [1959, 0]
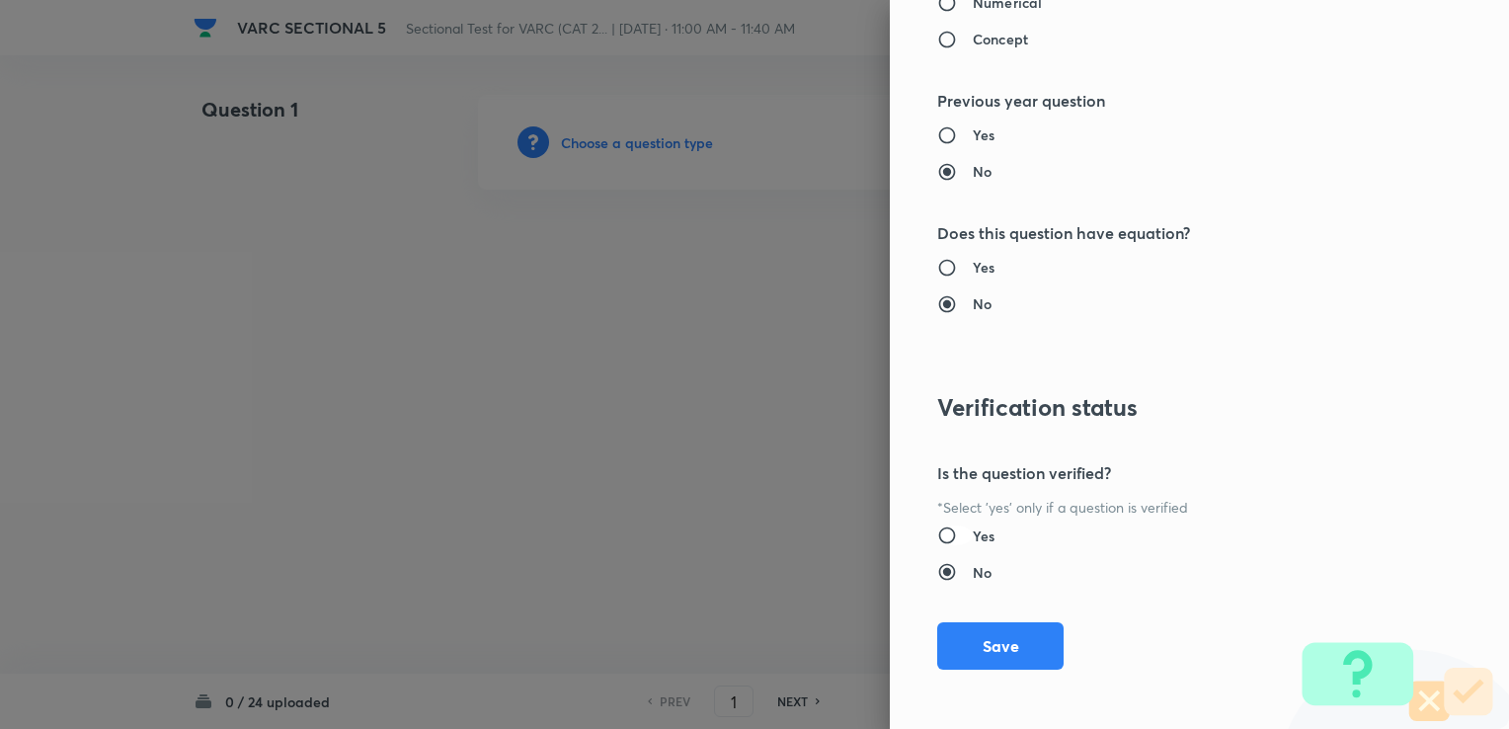
click at [791, 526] on input "Yes" at bounding box center [955, 535] width 36 height 20
radio input "true"
radio input "false"
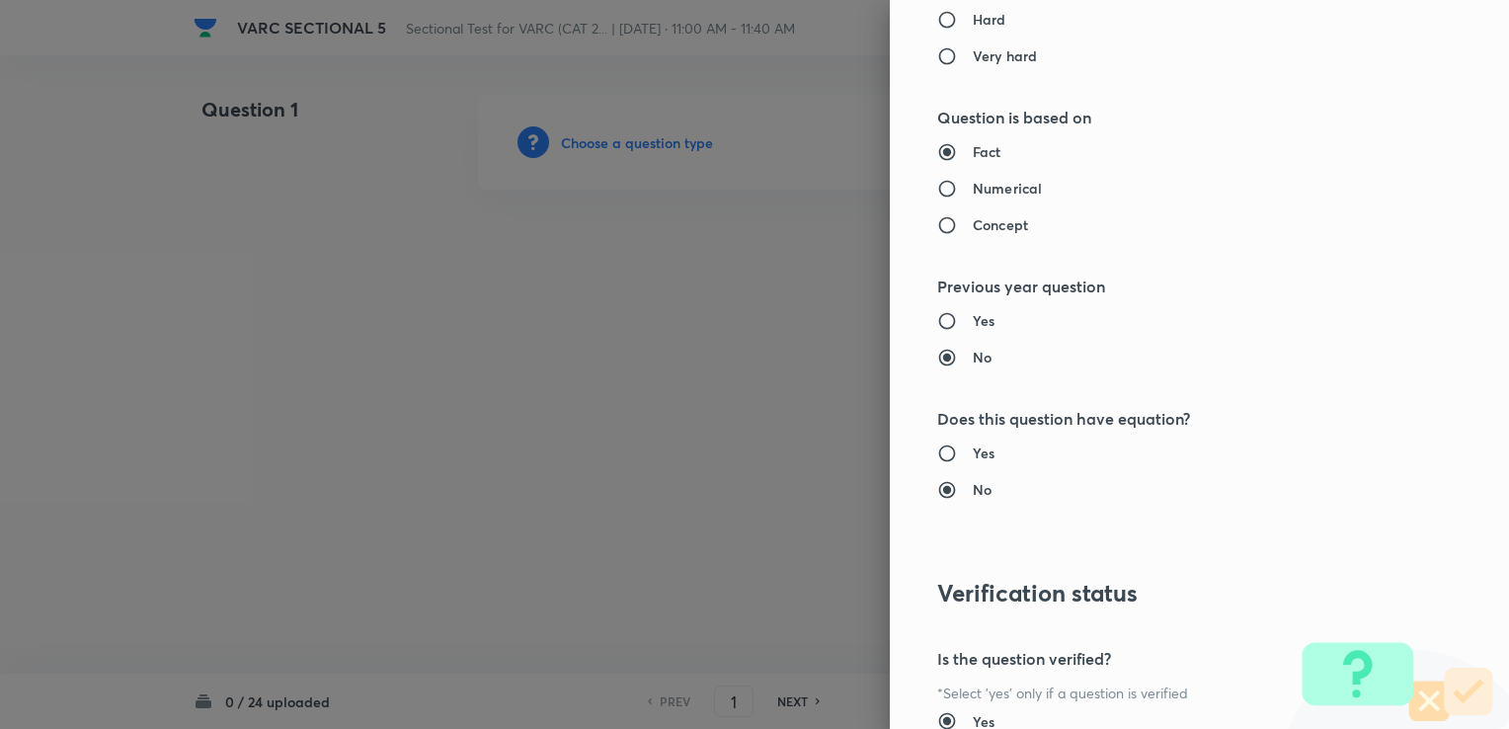
scroll to position [1761, 0]
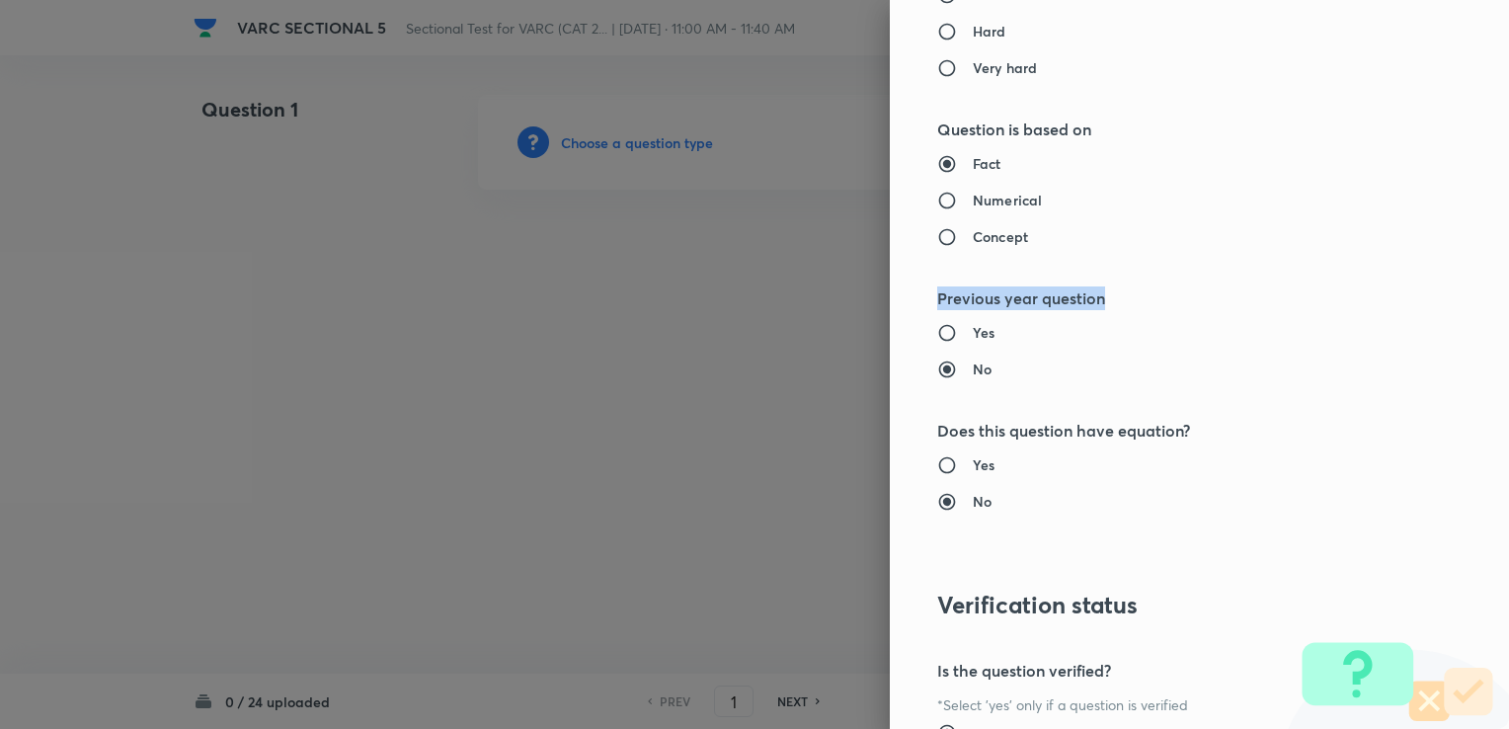
drag, startPoint x: 915, startPoint y: 291, endPoint x: 1112, endPoint y: 286, distance: 196.5
click at [791, 286] on div "Question settings Question type* Single choice correct Number of options* 2 3 4…" at bounding box center [1199, 364] width 619 height 729
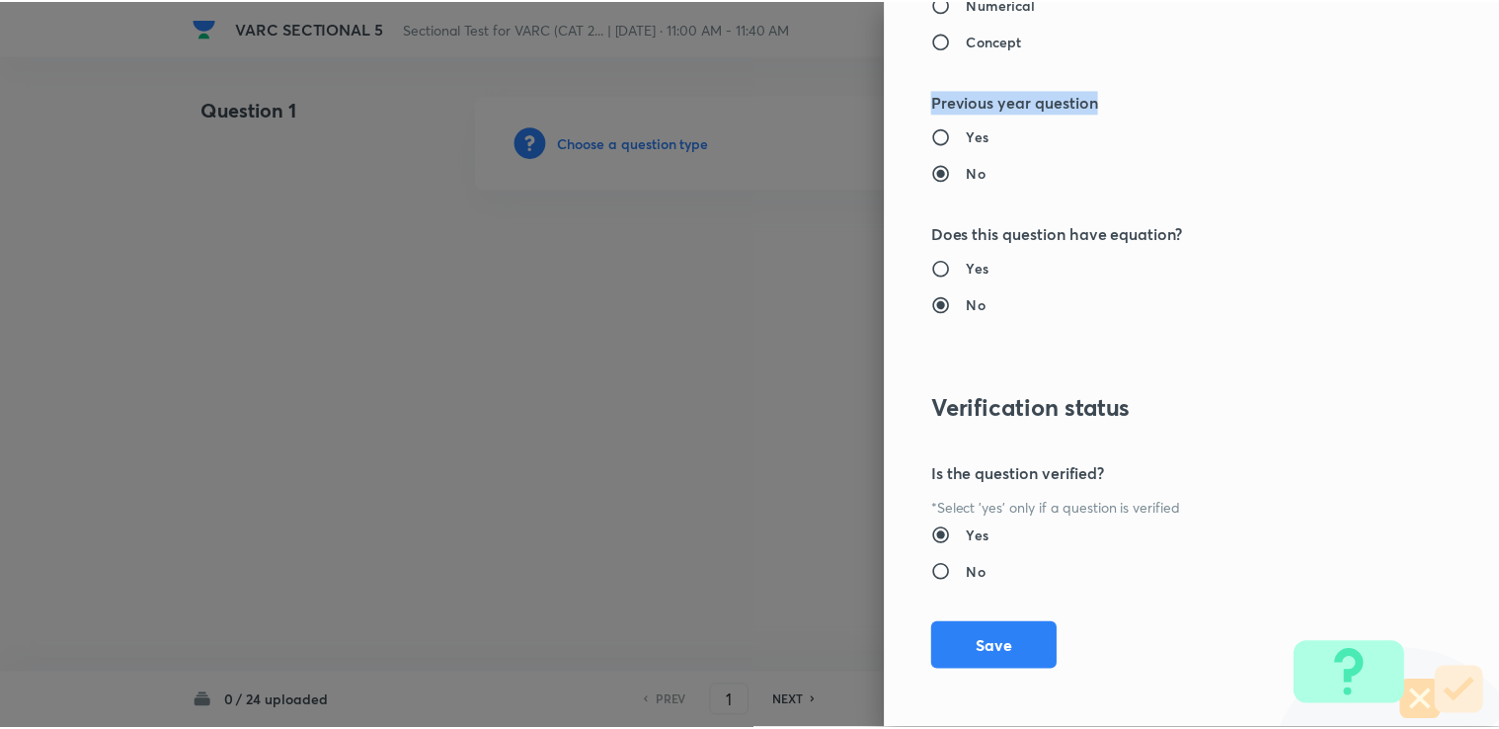
scroll to position [1959, 0]
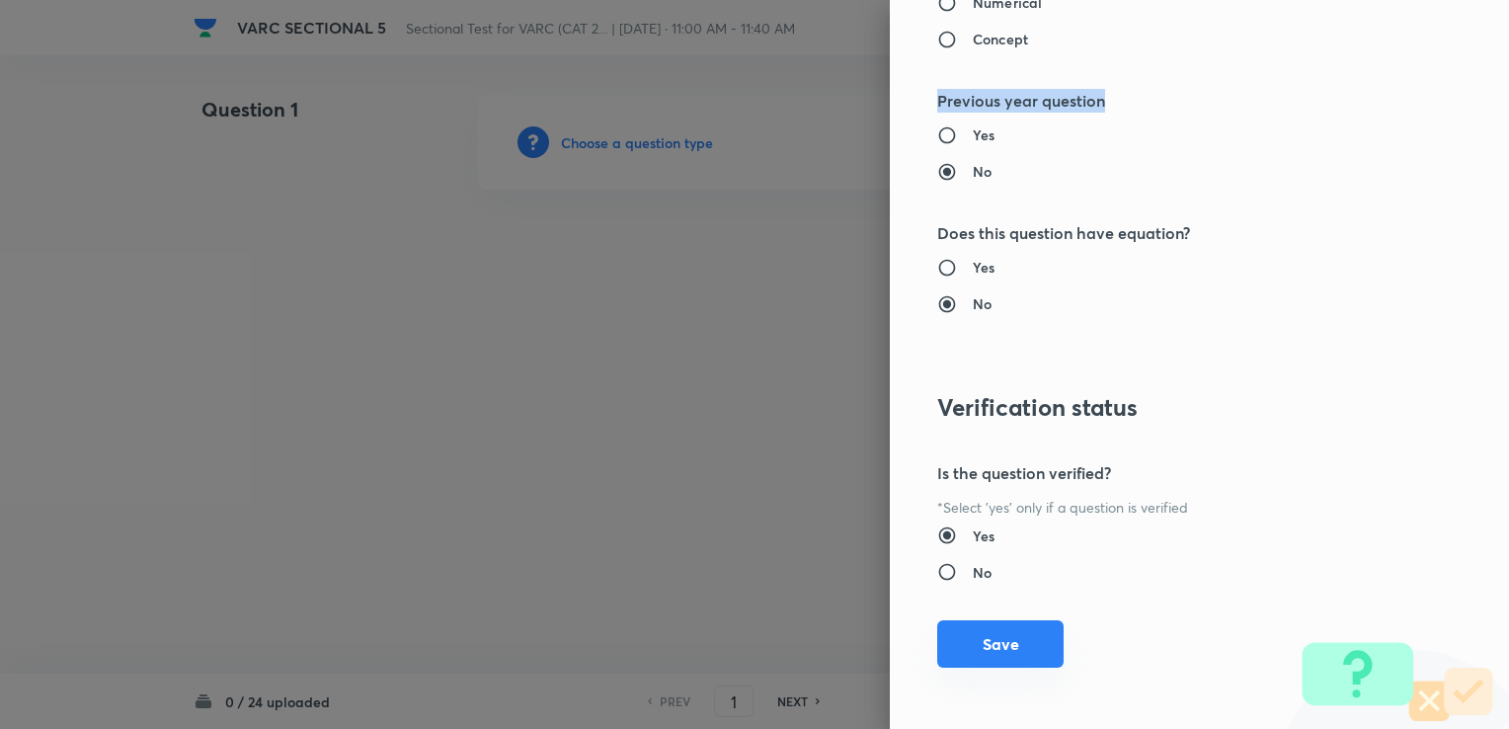
drag, startPoint x: 1002, startPoint y: 636, endPoint x: 1023, endPoint y: 616, distance: 28.6
click at [791, 634] on button "Save" at bounding box center [1000, 643] width 126 height 47
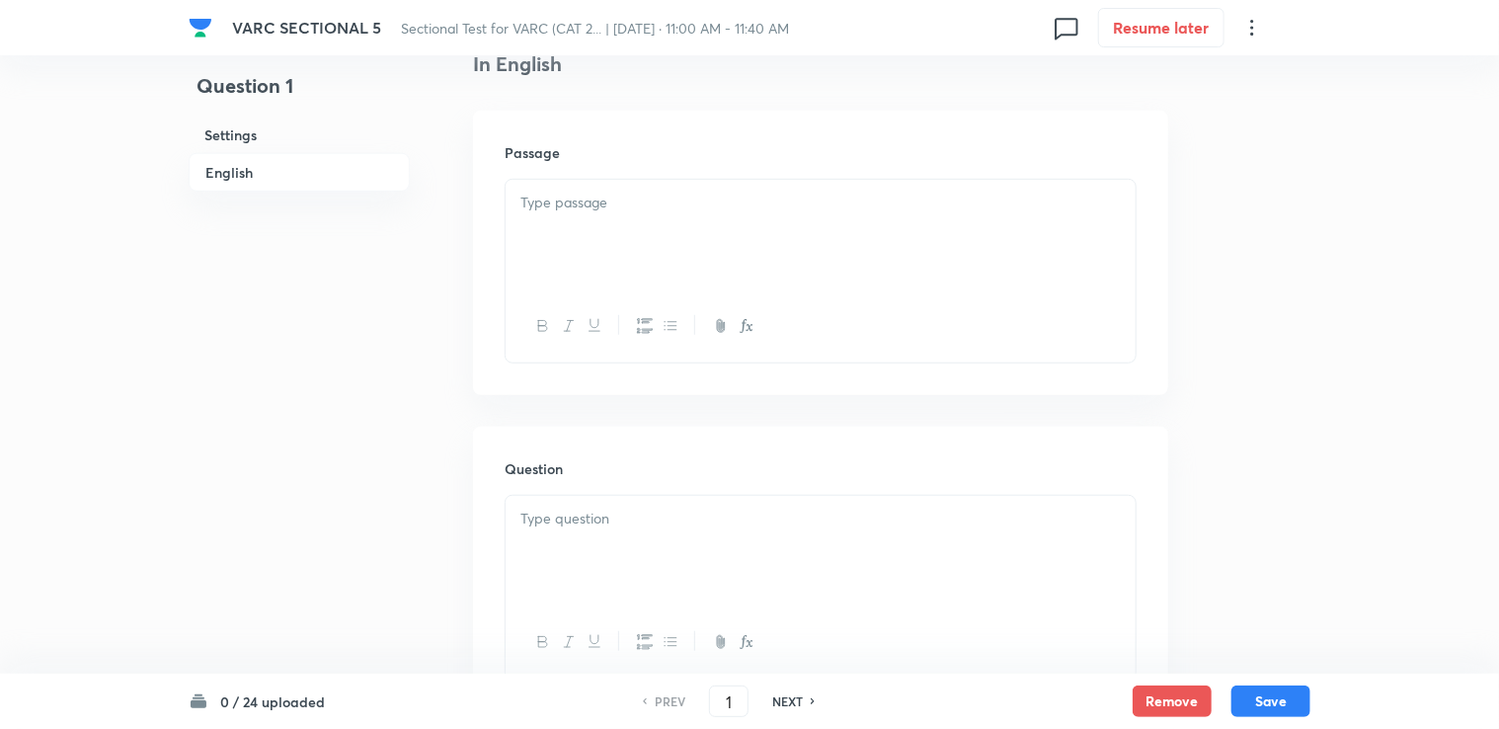
scroll to position [296, 0]
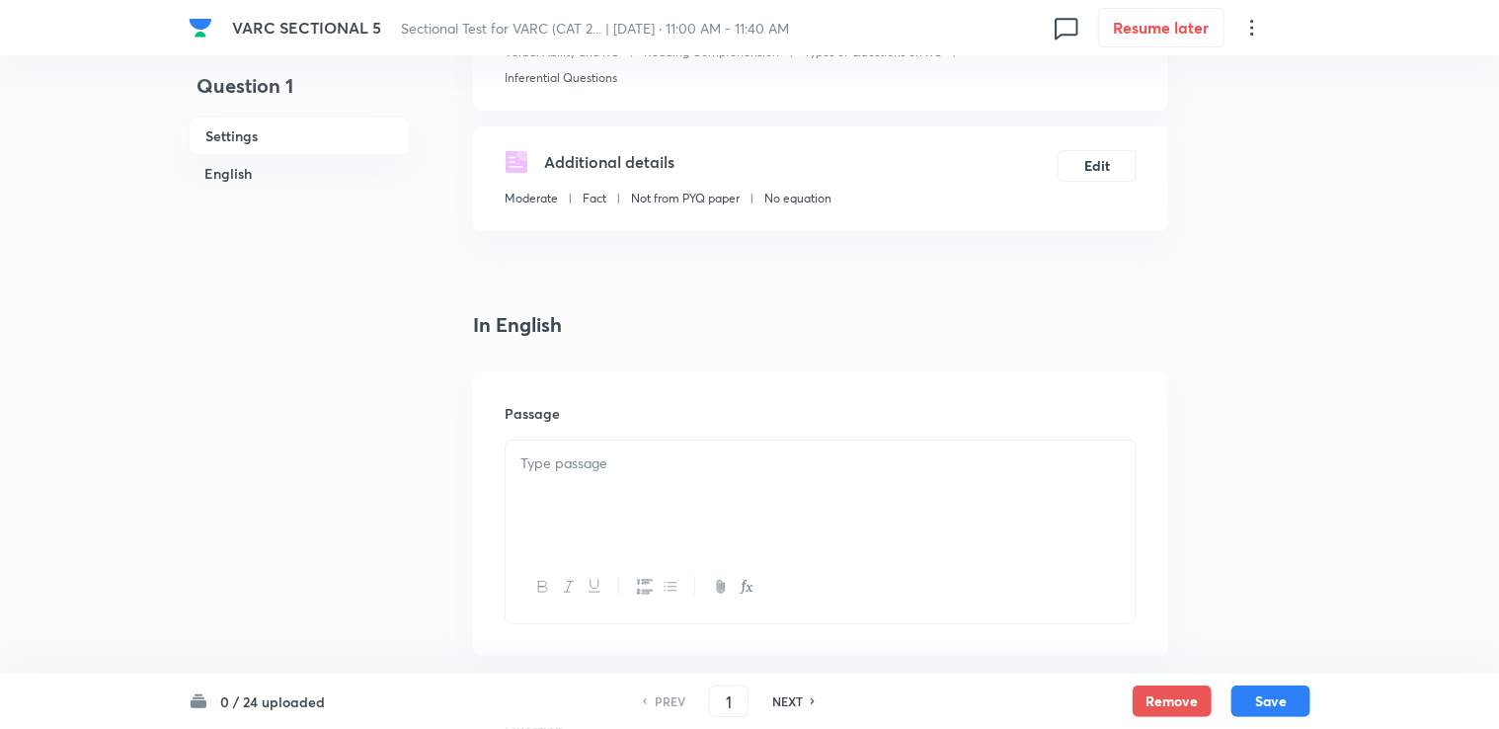
click at [561, 474] on div at bounding box center [820, 495] width 630 height 111
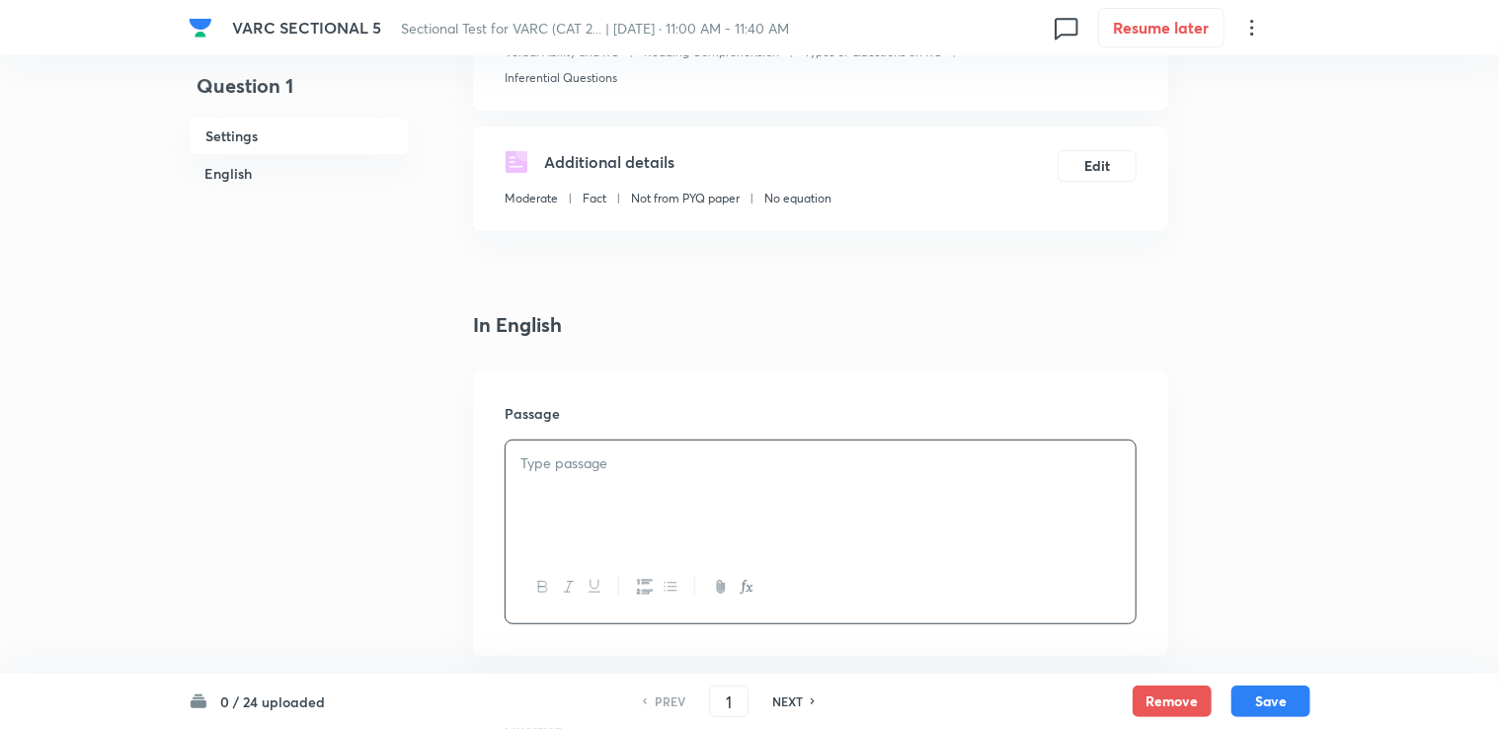
click at [564, 468] on p at bounding box center [820, 463] width 600 height 23
click at [569, 457] on p at bounding box center [820, 463] width 600 height 23
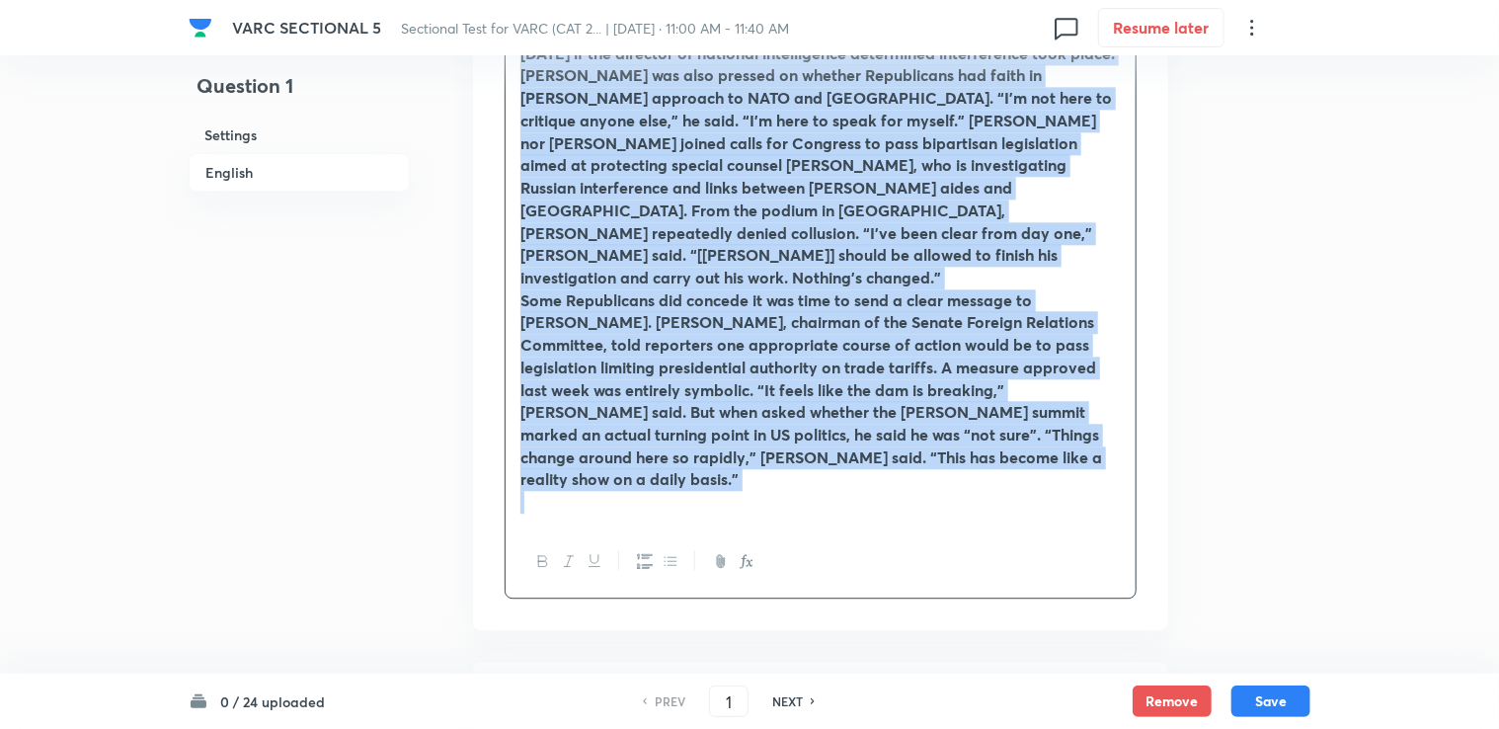
scroll to position [2370, 0]
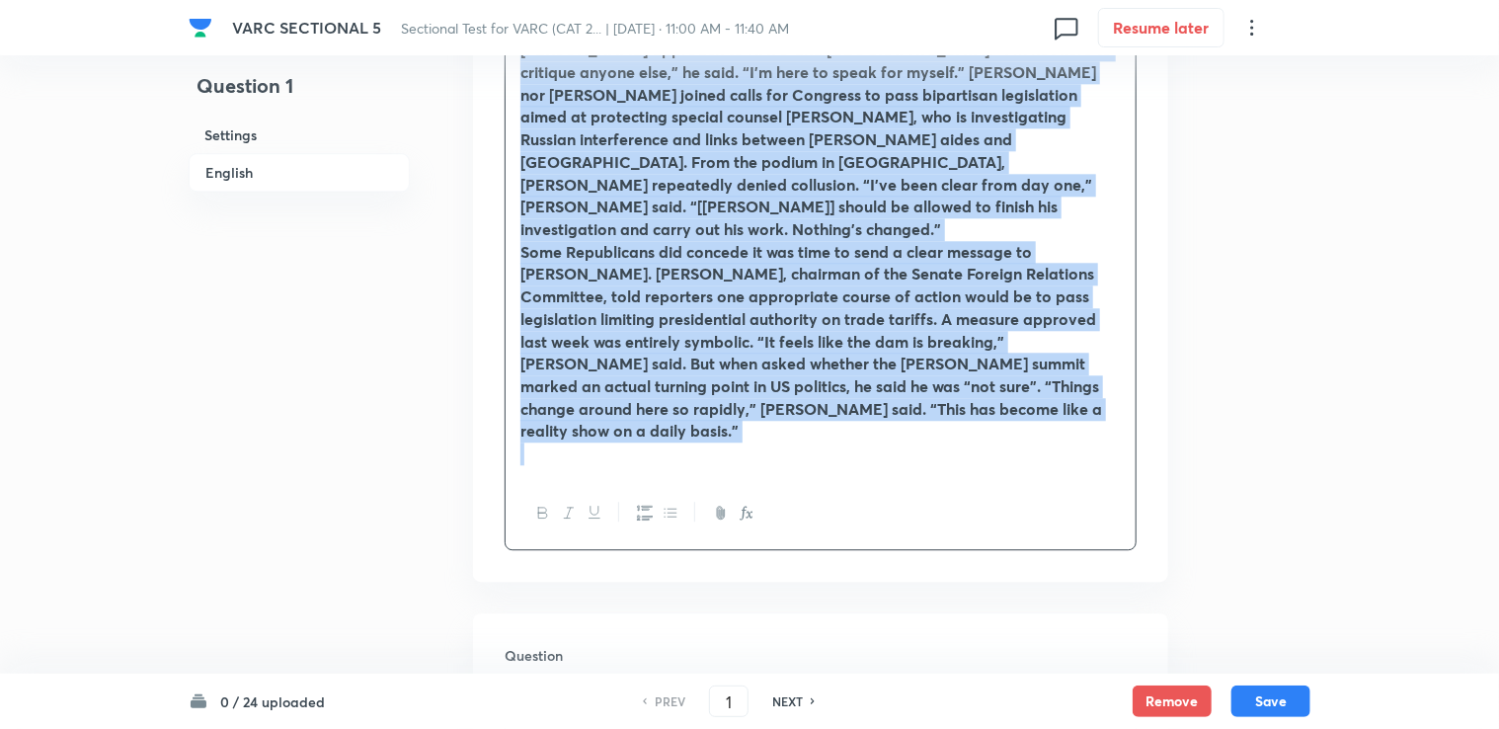
drag, startPoint x: 512, startPoint y: 314, endPoint x: 790, endPoint y: 377, distance: 284.5
click at [539, 505] on icon "button" at bounding box center [543, 513] width 16 height 16
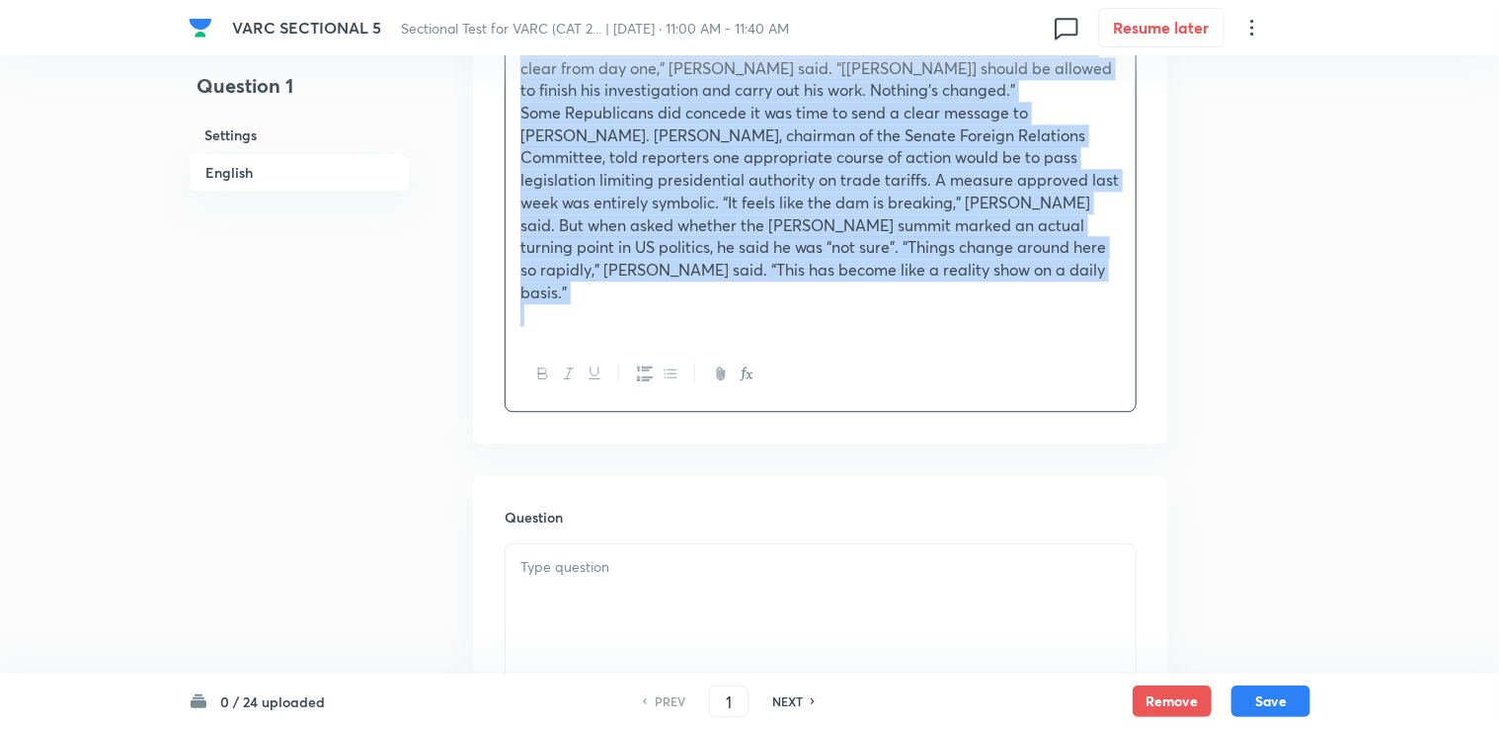
scroll to position [2881, 0]
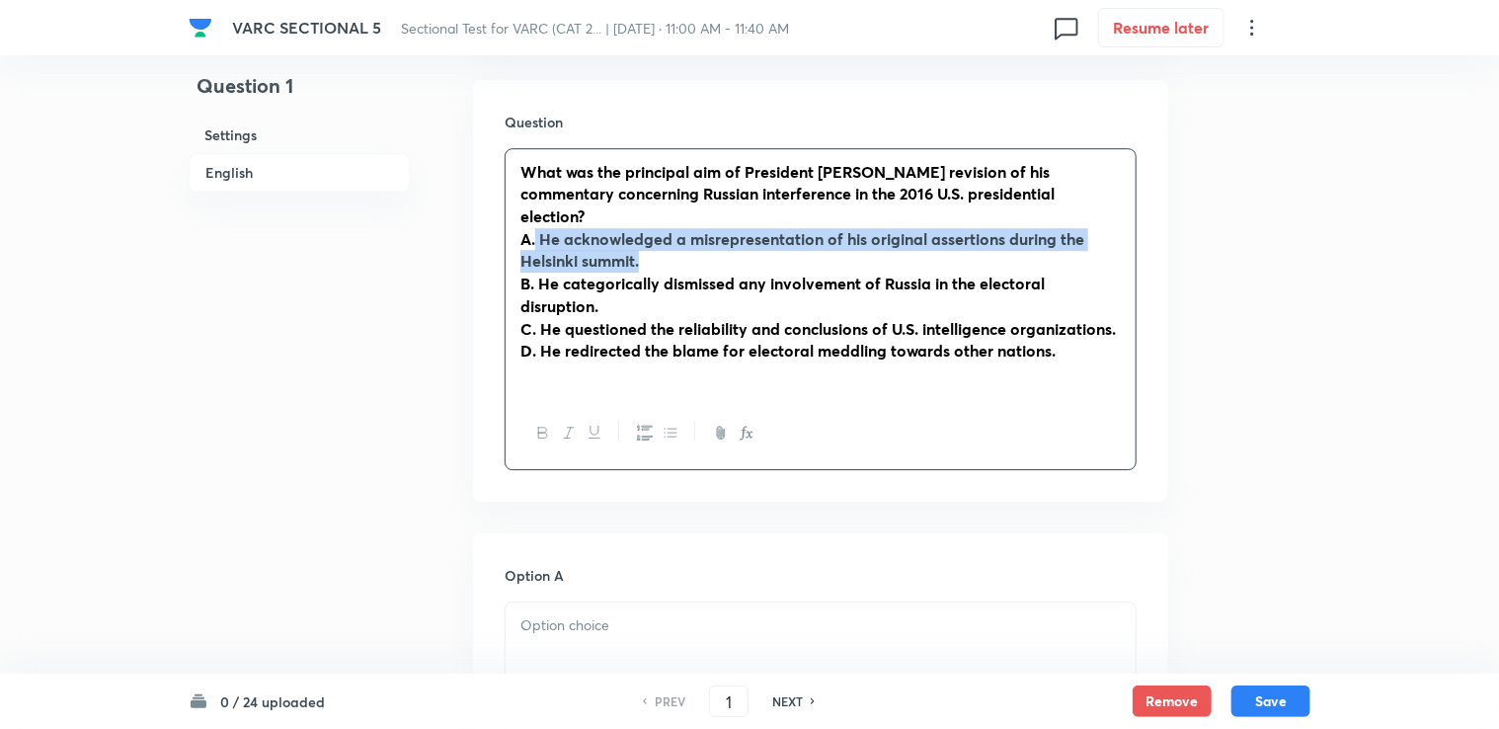
drag, startPoint x: 537, startPoint y: 149, endPoint x: 1090, endPoint y: 161, distance: 553.0
click at [791, 228] on p "A. He acknowledged a misrepresentation of his original assertions during the He…" at bounding box center [820, 250] width 600 height 44
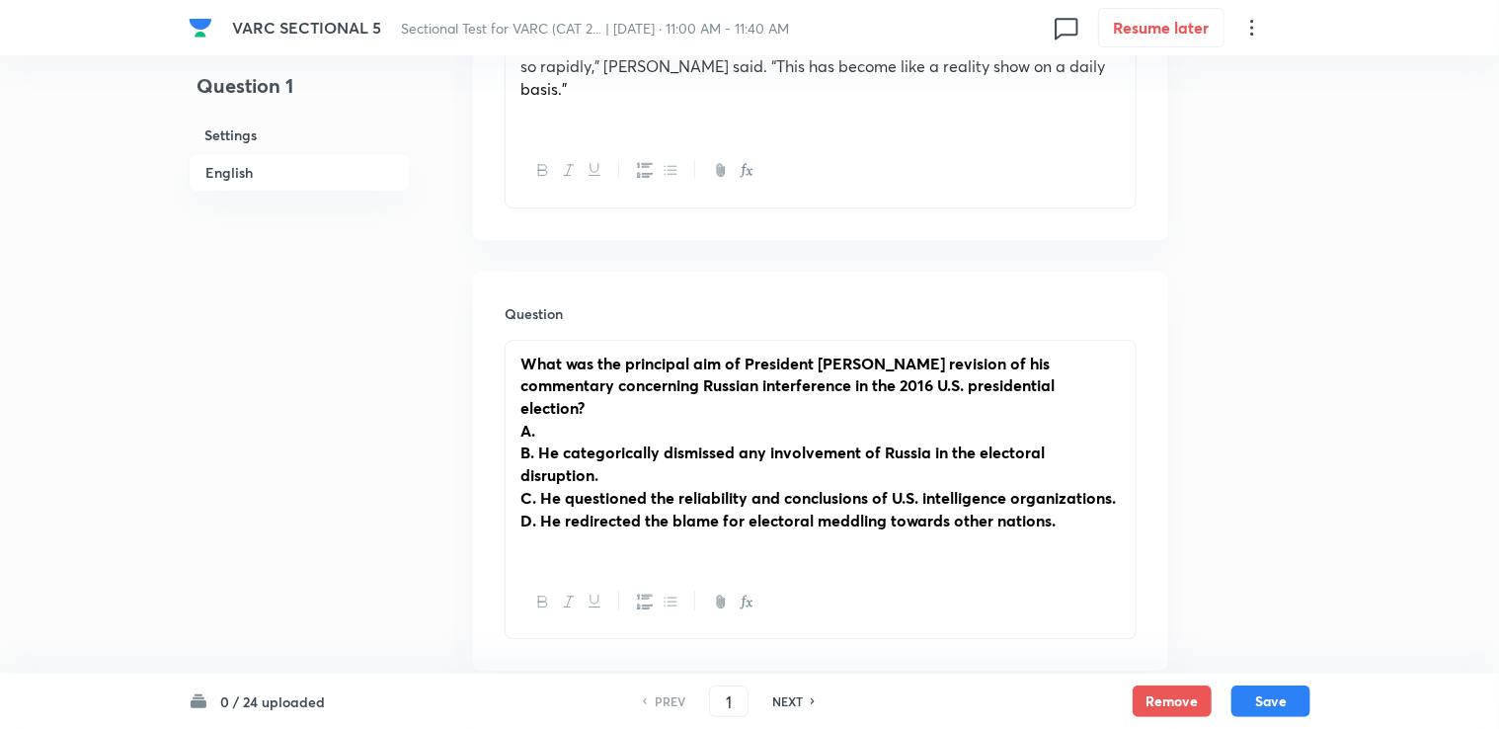
scroll to position [2683, 0]
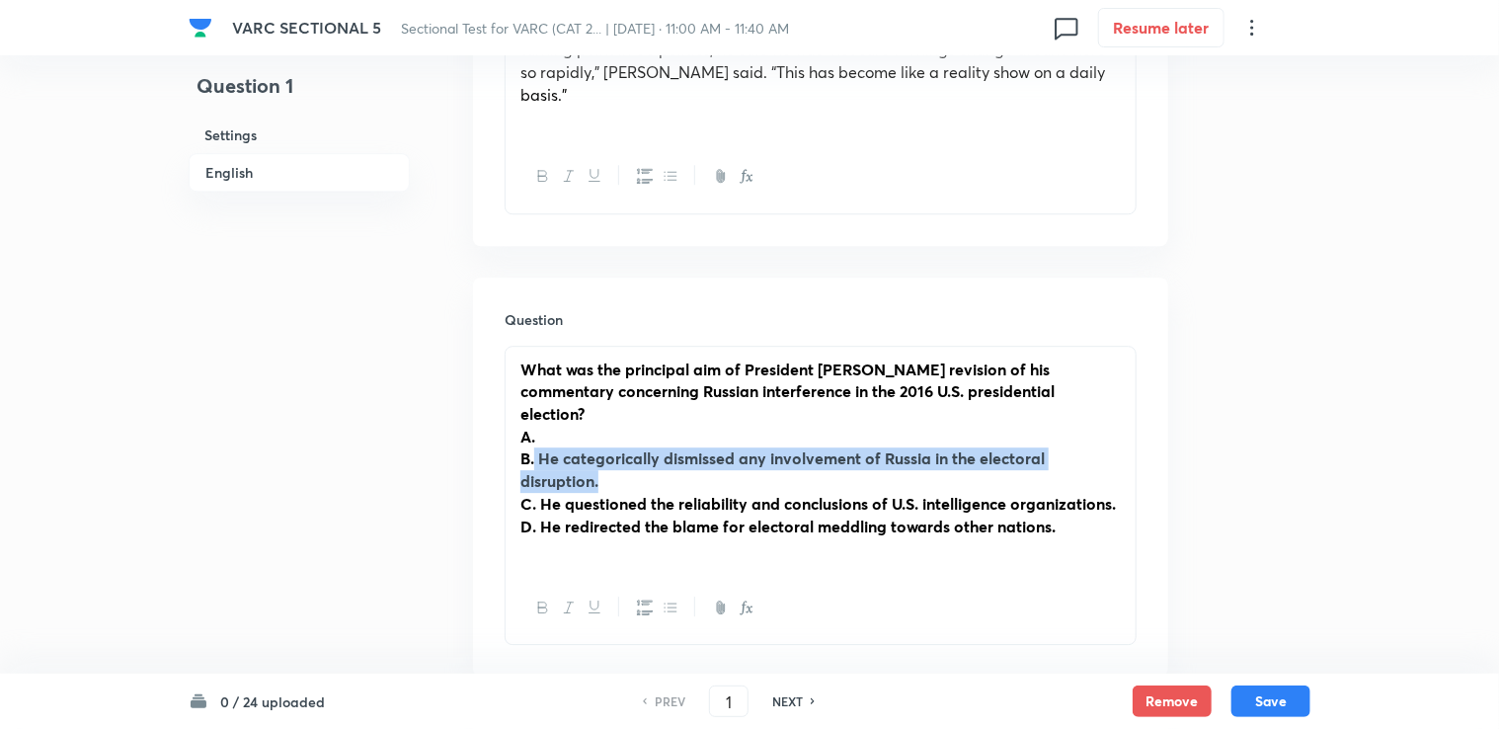
drag, startPoint x: 536, startPoint y: 367, endPoint x: 613, endPoint y: 386, distance: 79.3
click at [613, 447] on p "B. He categorically dismissed any involvement of Russia in the electoral disrup…" at bounding box center [820, 469] width 600 height 44
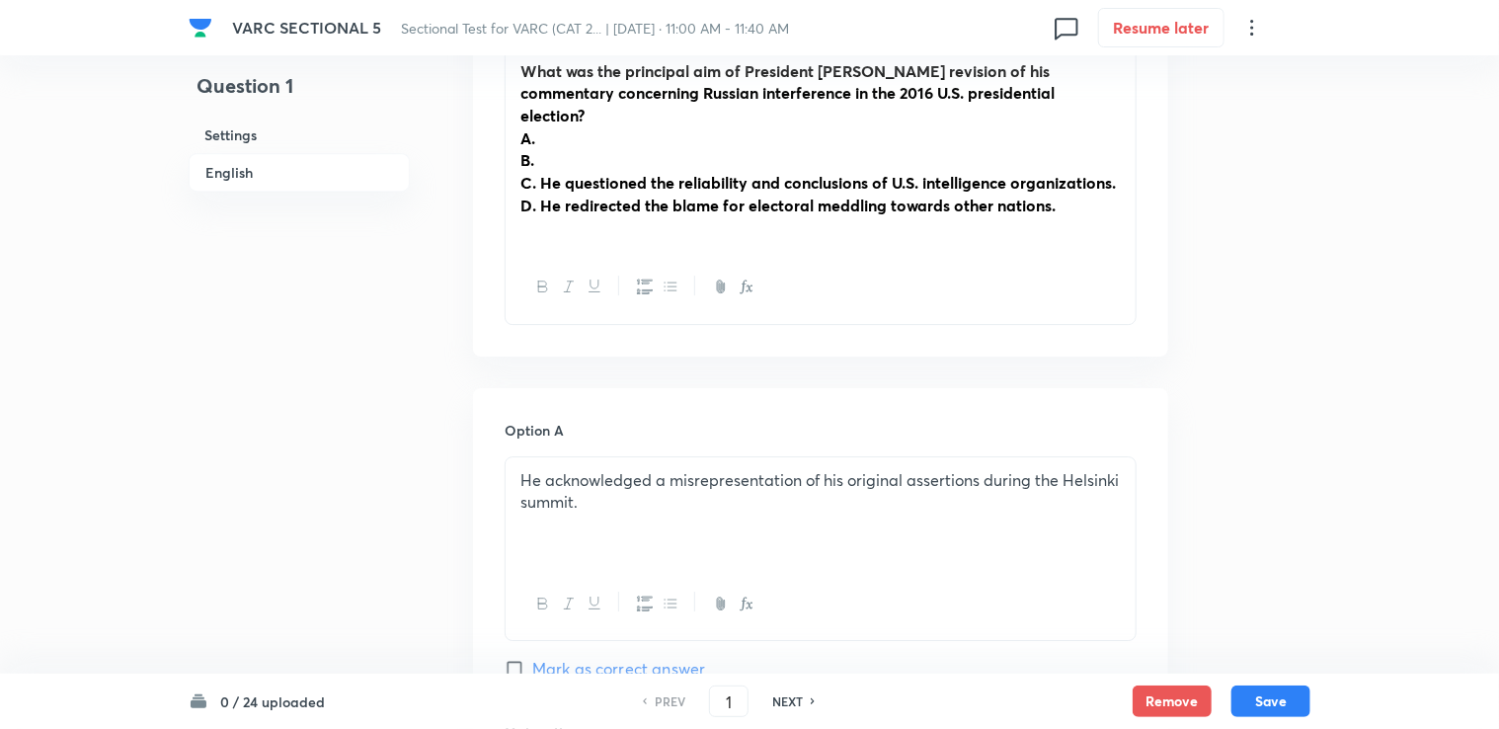
scroll to position [2980, 0]
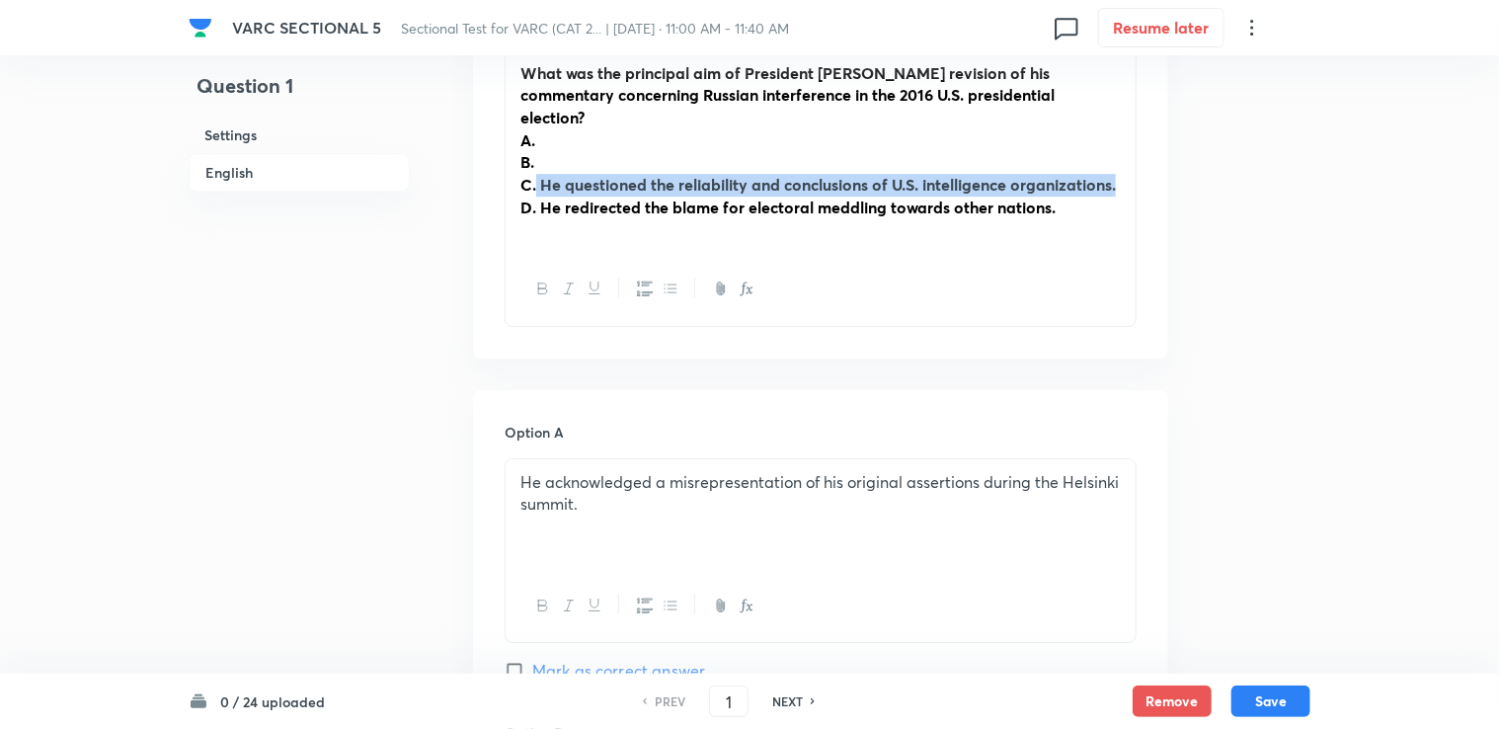
drag, startPoint x: 537, startPoint y: 96, endPoint x: 1132, endPoint y: 88, distance: 595.4
click at [791, 88] on div "What was the principal aim of President Trump's revision of his commentary conc…" at bounding box center [820, 151] width 630 height 203
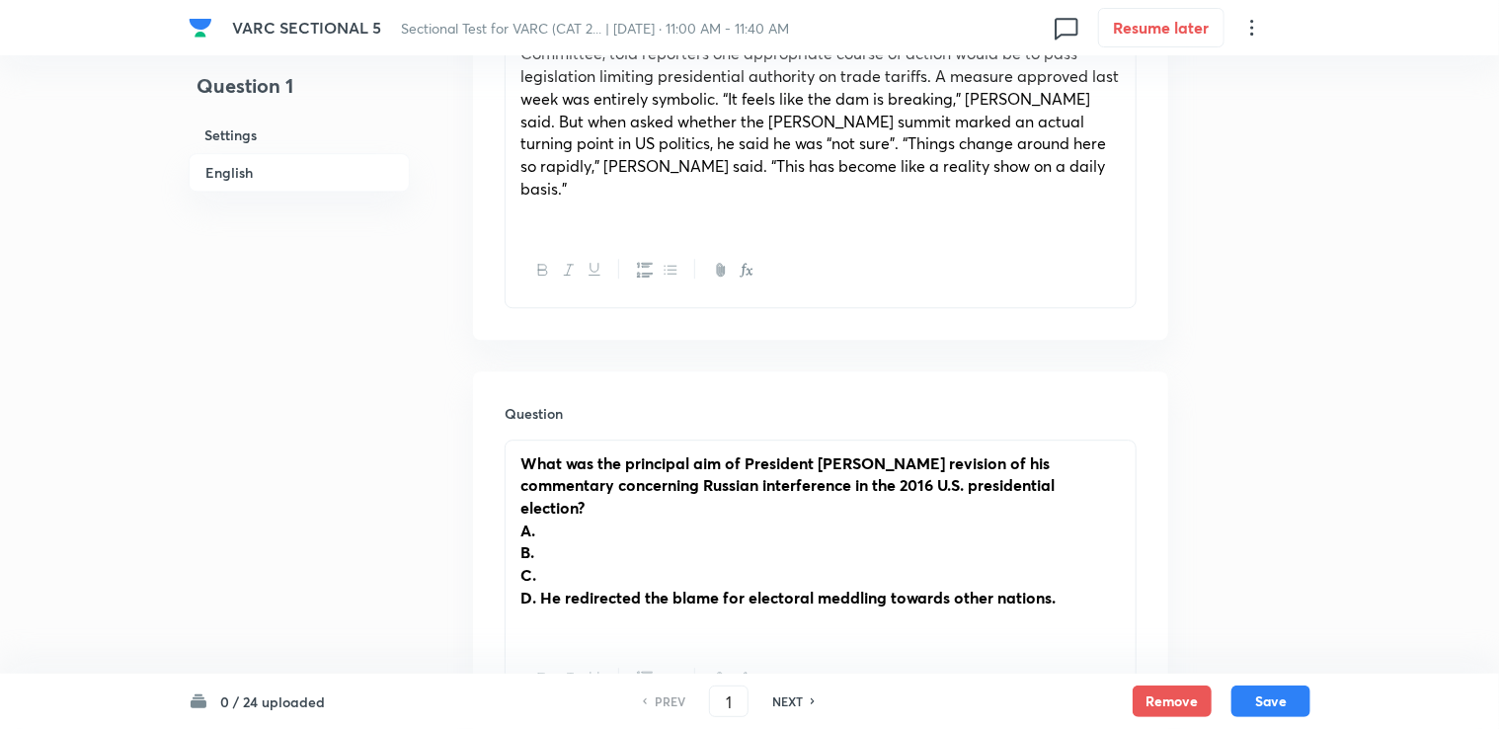
scroll to position [2585, 0]
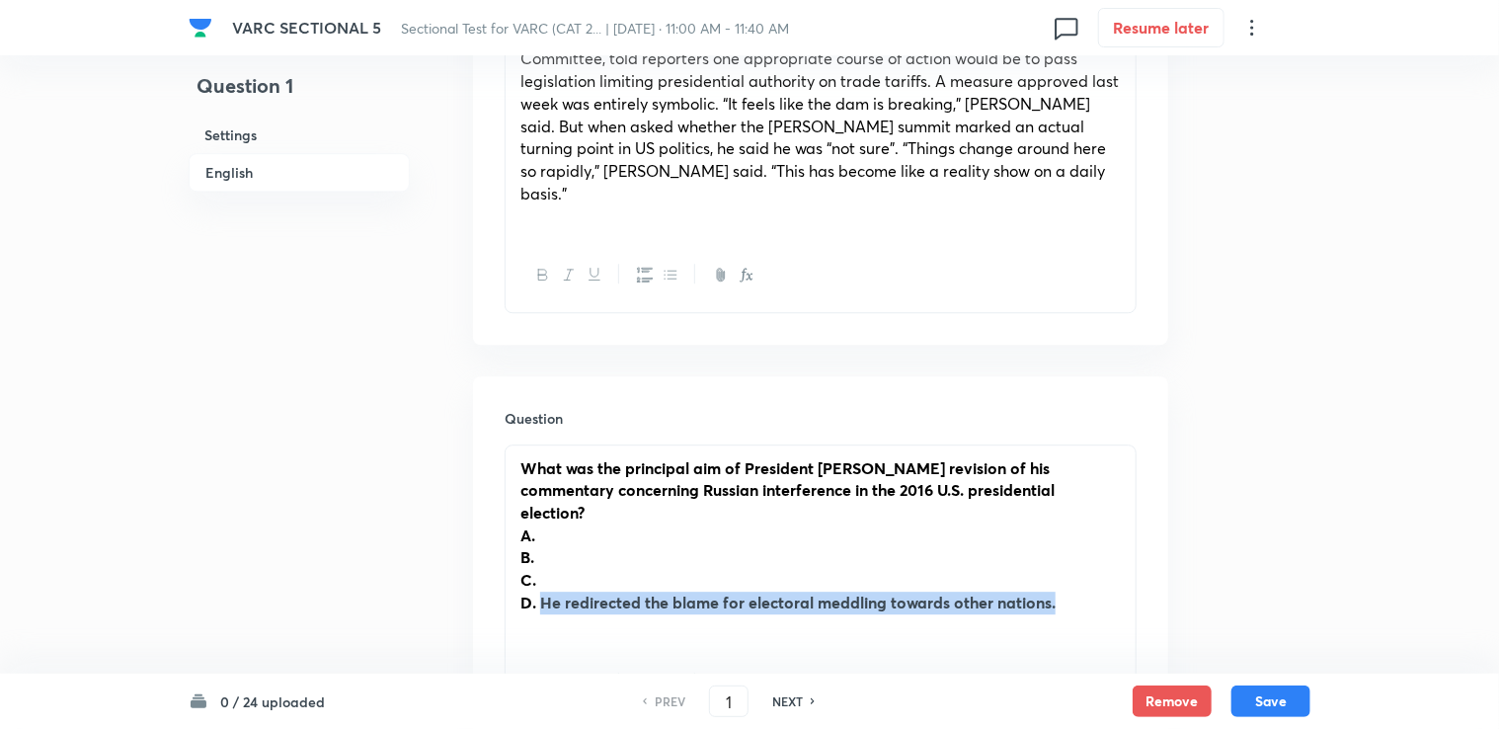
drag, startPoint x: 543, startPoint y: 508, endPoint x: 1075, endPoint y: 514, distance: 532.2
click at [791, 591] on p "D. He redirected the blame for electoral meddling towards other nations." at bounding box center [820, 602] width 600 height 23
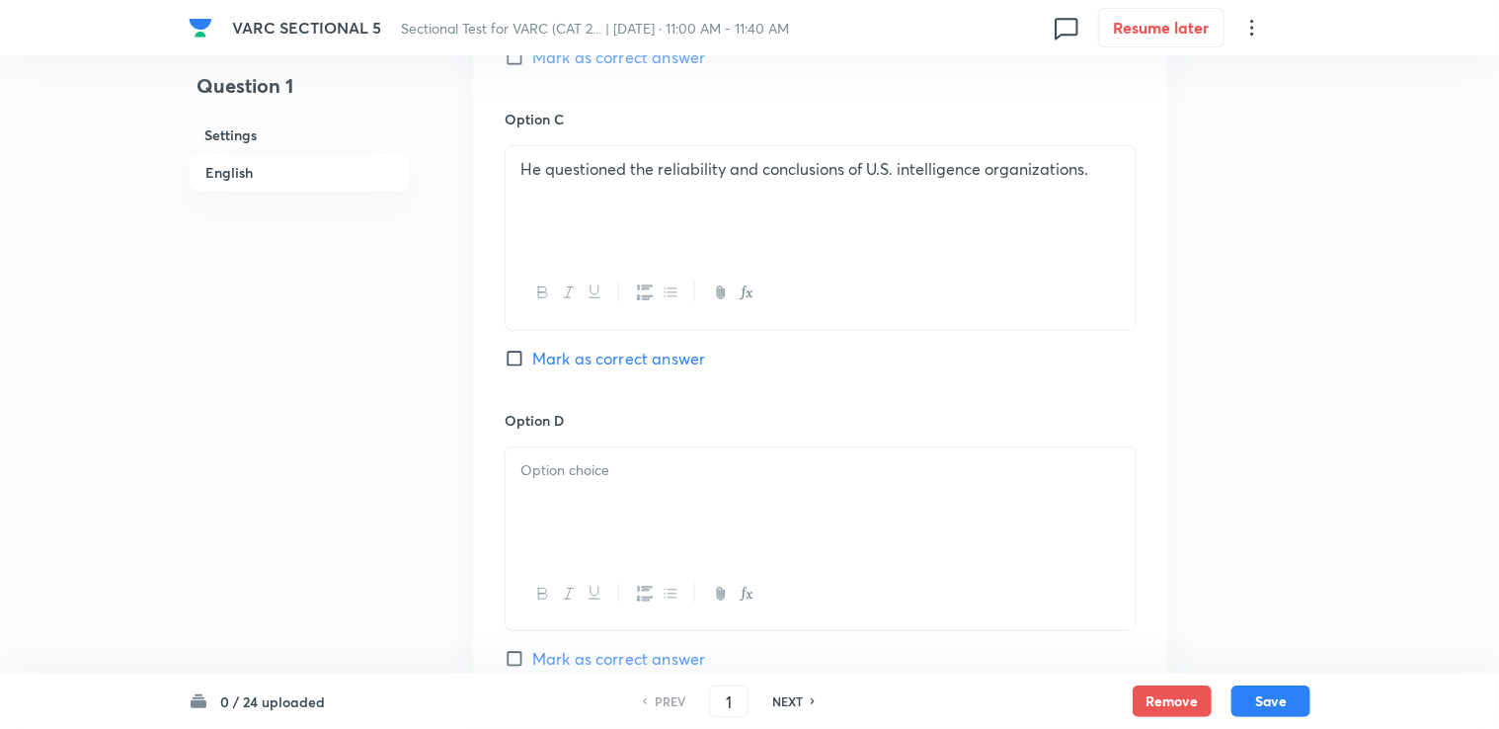
scroll to position [4261, 0]
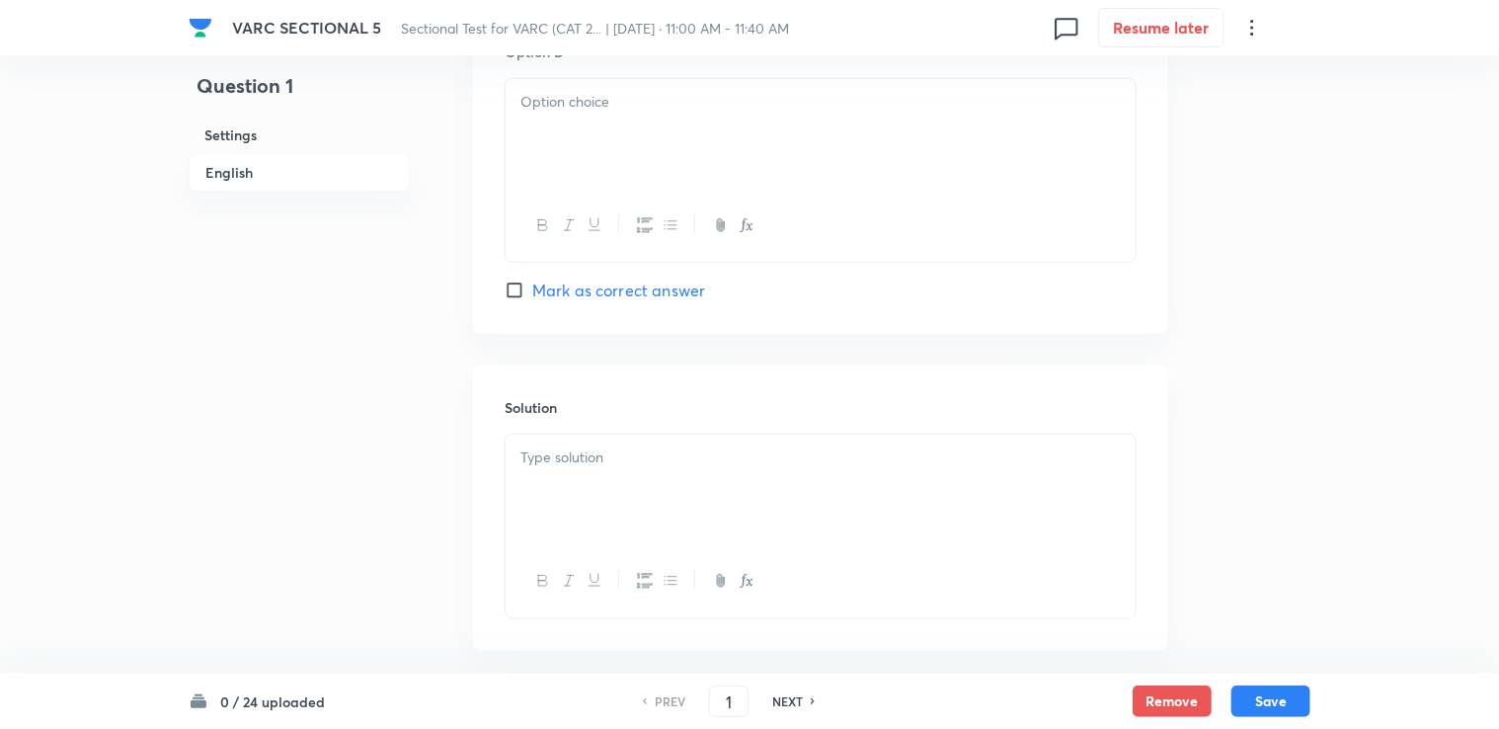
drag, startPoint x: 596, startPoint y: 128, endPoint x: 560, endPoint y: 97, distance: 48.3
click at [560, 190] on div at bounding box center [820, 226] width 630 height 72
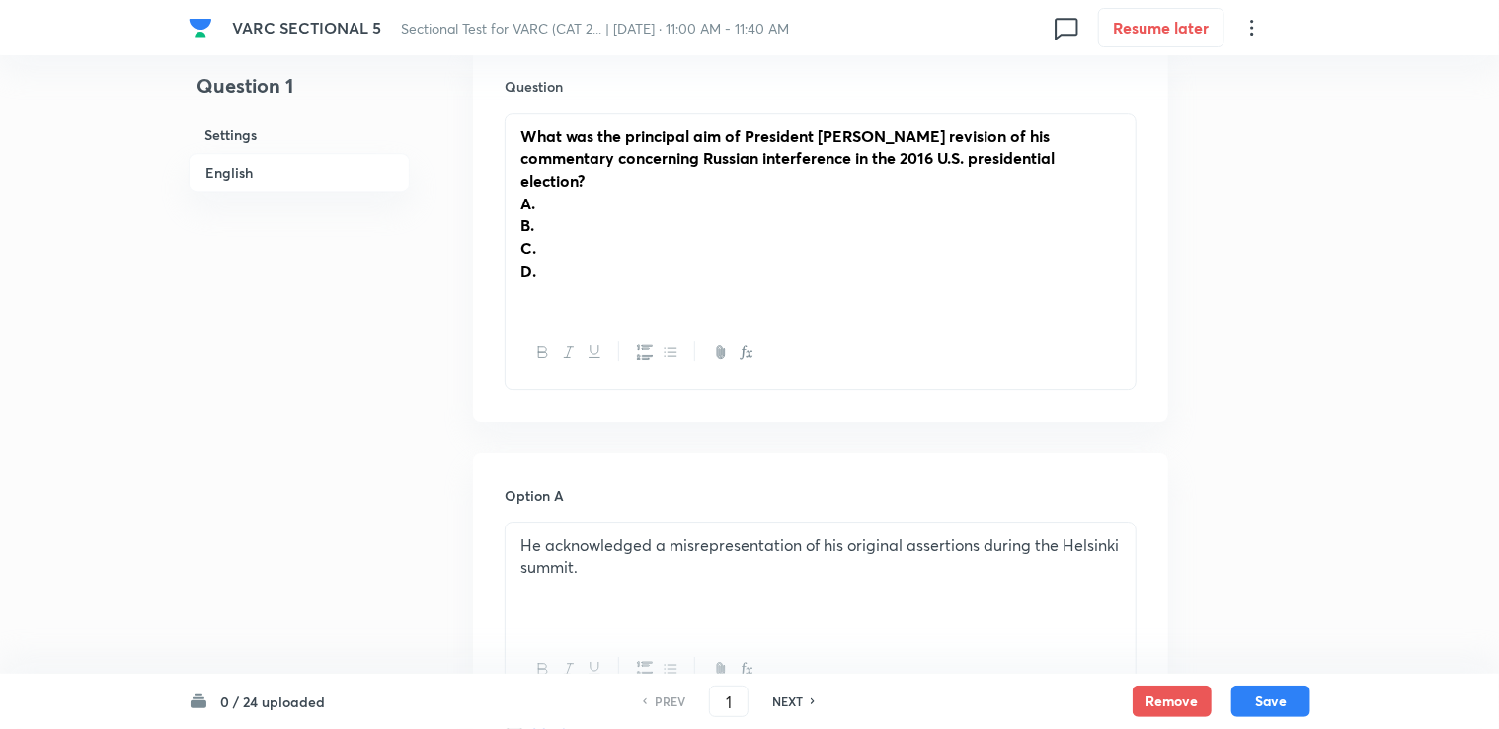
scroll to position [2583, 0]
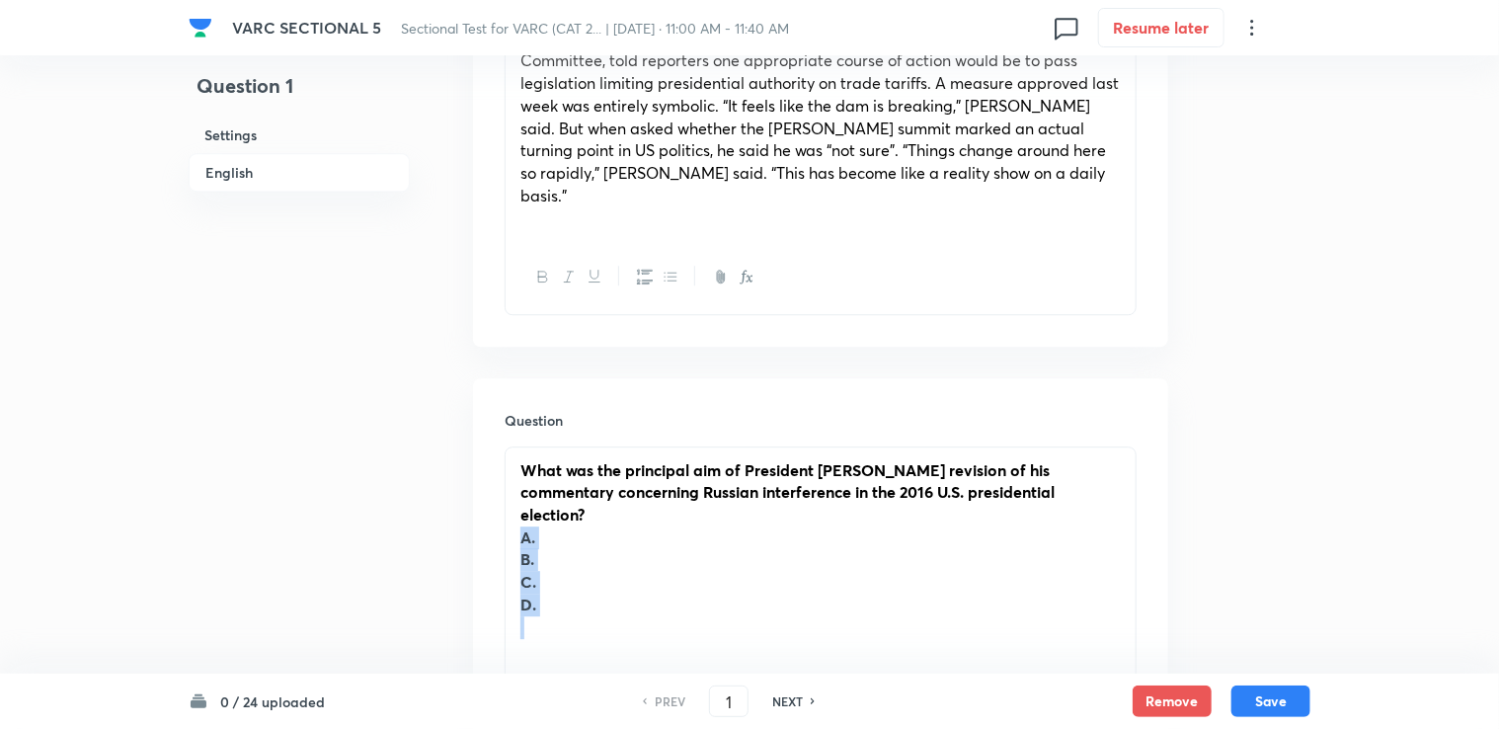
drag, startPoint x: 521, startPoint y: 446, endPoint x: 557, endPoint y: 530, distance: 91.1
click at [557, 530] on div "What was the principal aim of President Trump's revision of his commentary conc…" at bounding box center [820, 548] width 630 height 203
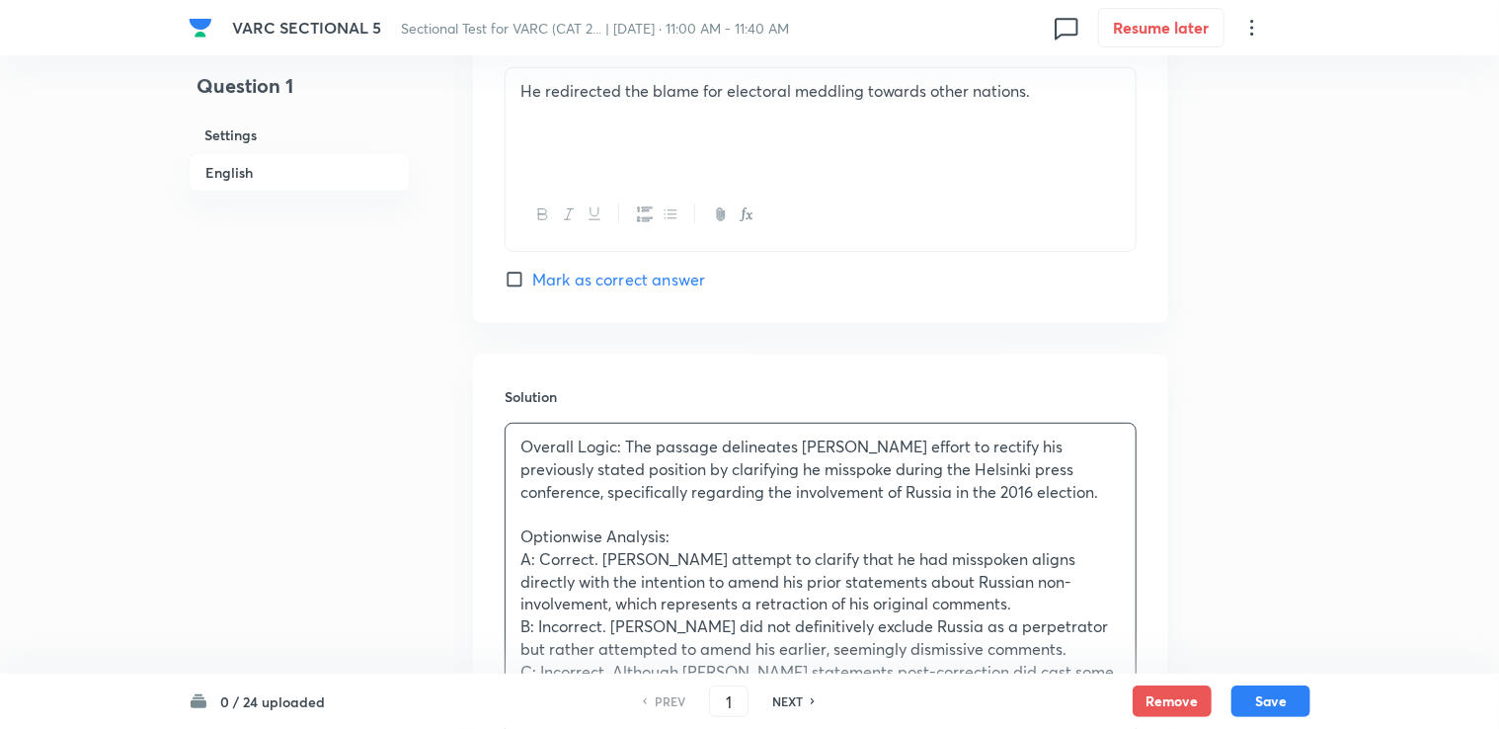
scroll to position [4166, 0]
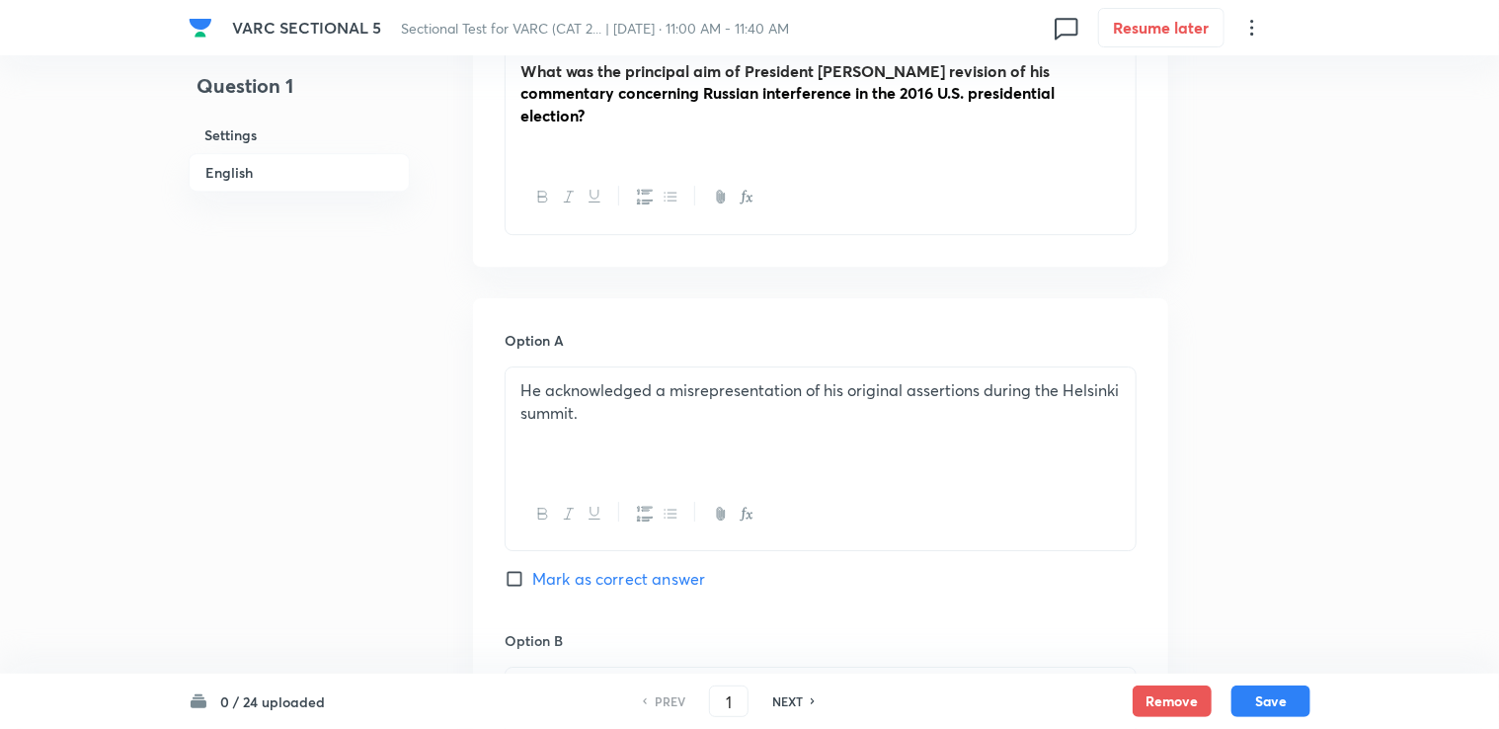
click at [547, 567] on span "Mark as correct answer" at bounding box center [618, 579] width 173 height 24
click at [532, 569] on input "Mark as correct answer" at bounding box center [519, 579] width 28 height 20
checkbox input "true"
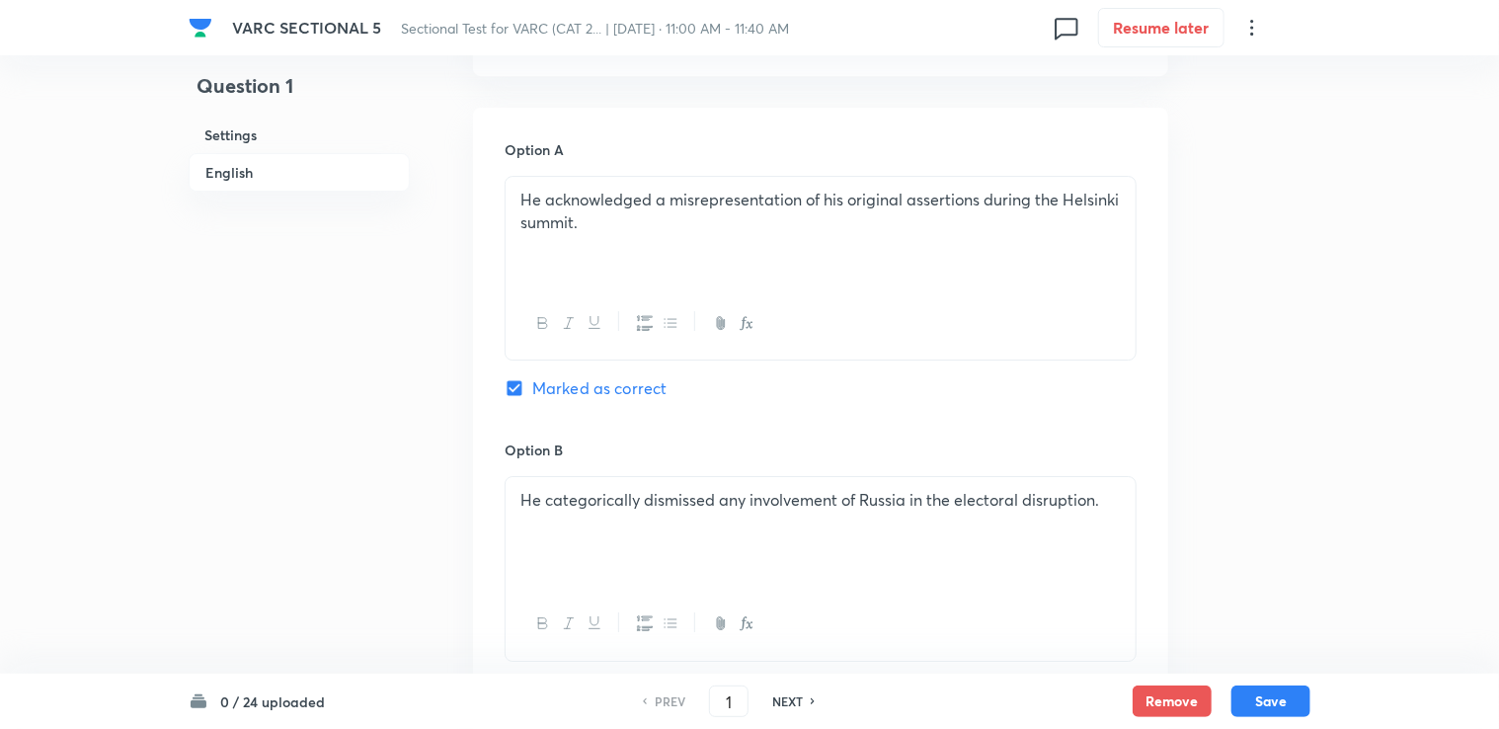
scroll to position [3179, 0]
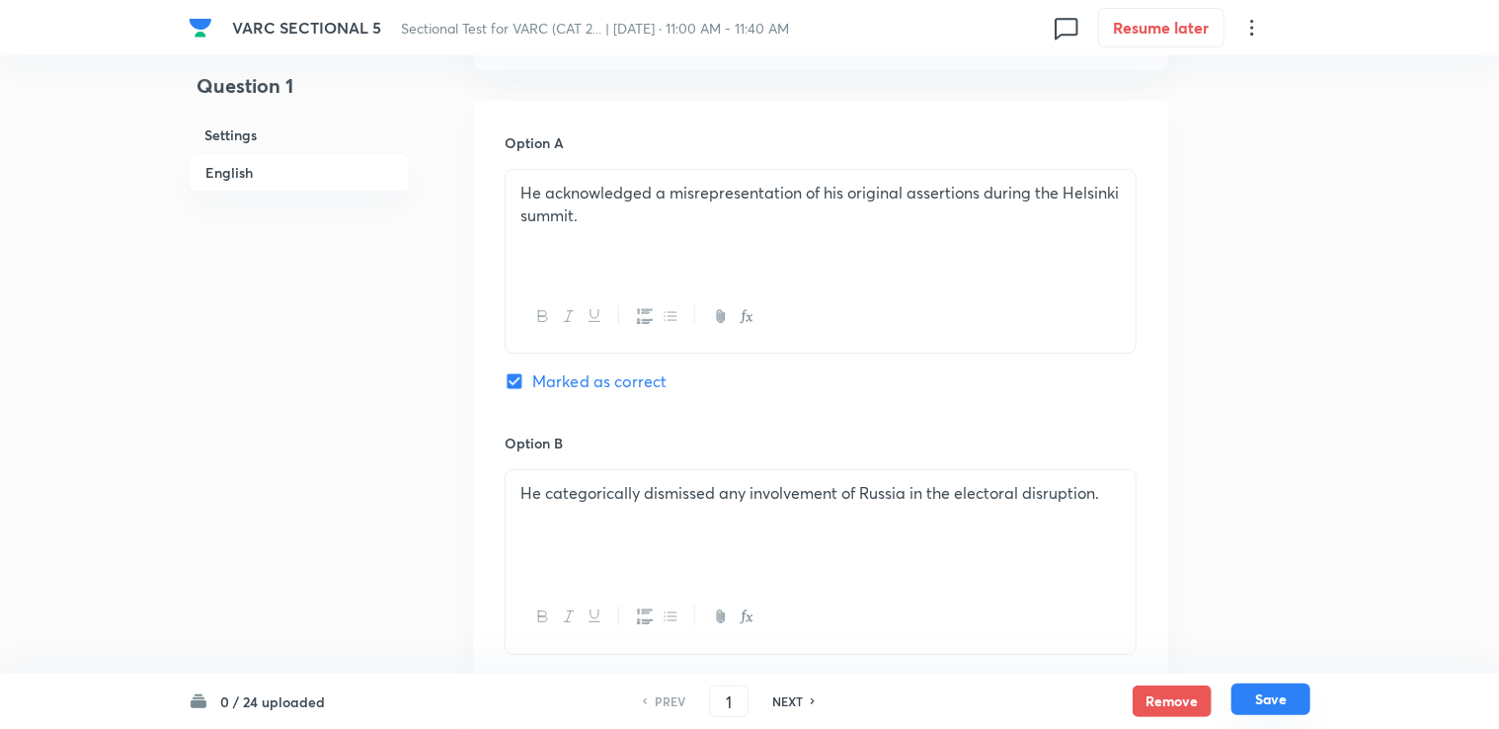
click at [791, 709] on button "Save" at bounding box center [1270, 699] width 79 height 32
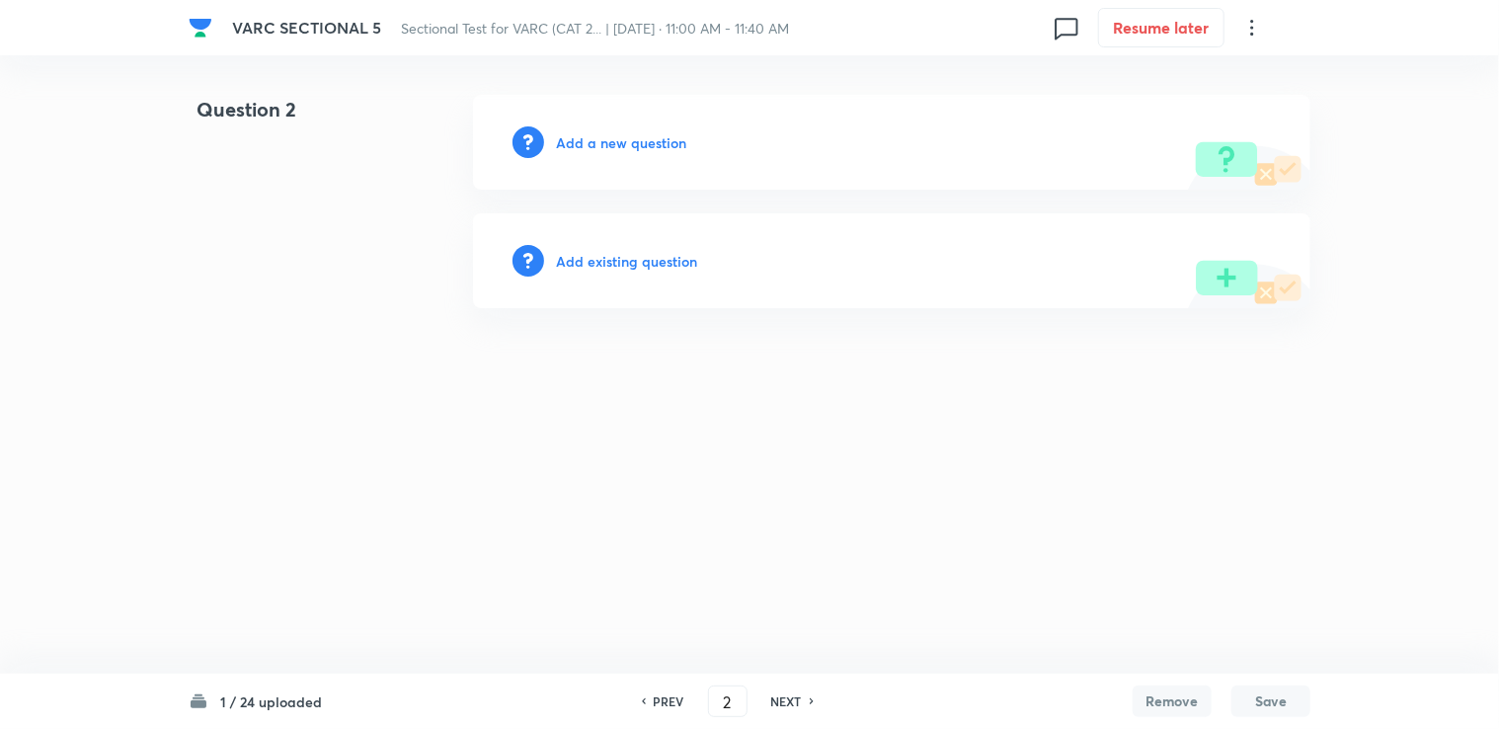
scroll to position [0, 0]
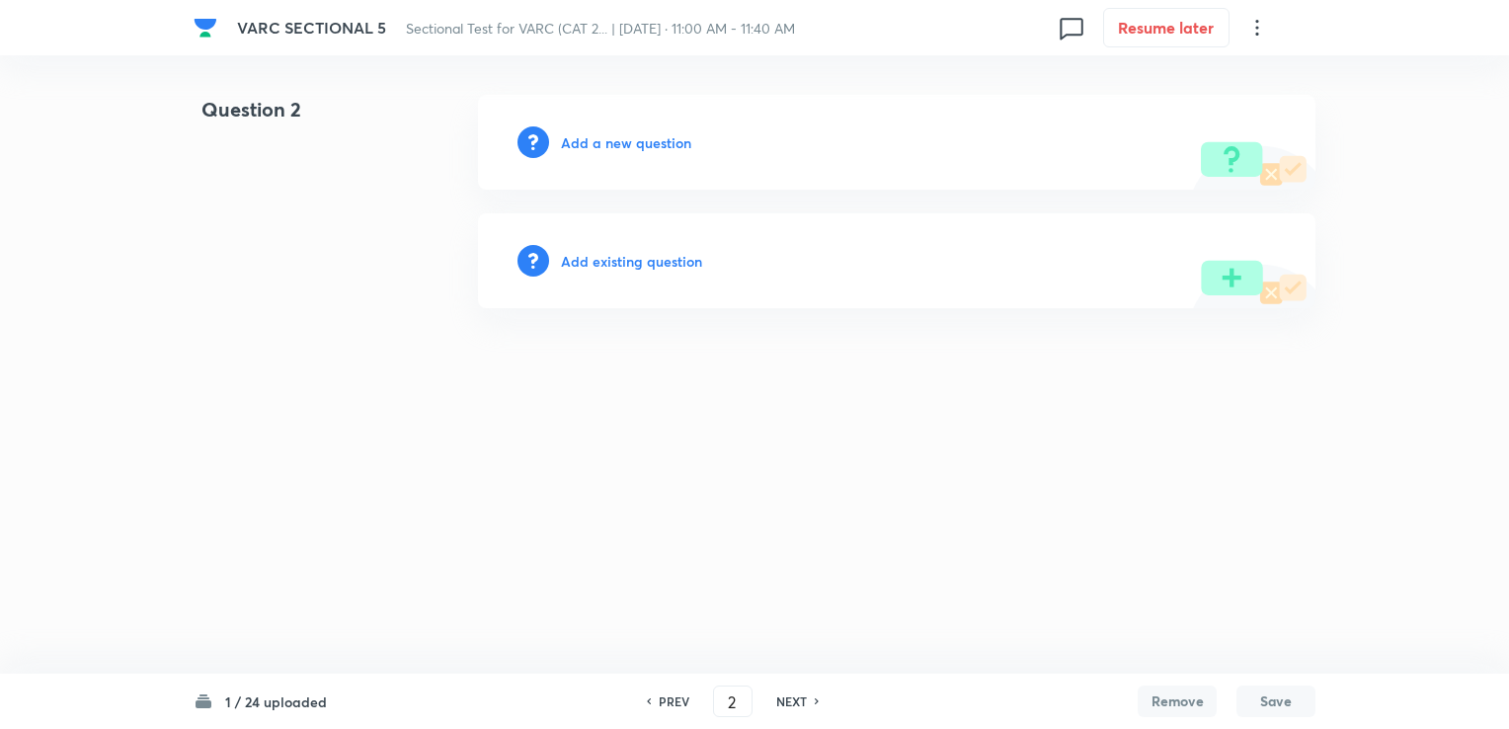
click at [647, 682] on div "1 / 24 uploaded PREV 2 ​ NEXT Remove Save" at bounding box center [755, 700] width 1122 height 55
click at [660, 705] on h6 "PREV" at bounding box center [674, 701] width 31 height 18
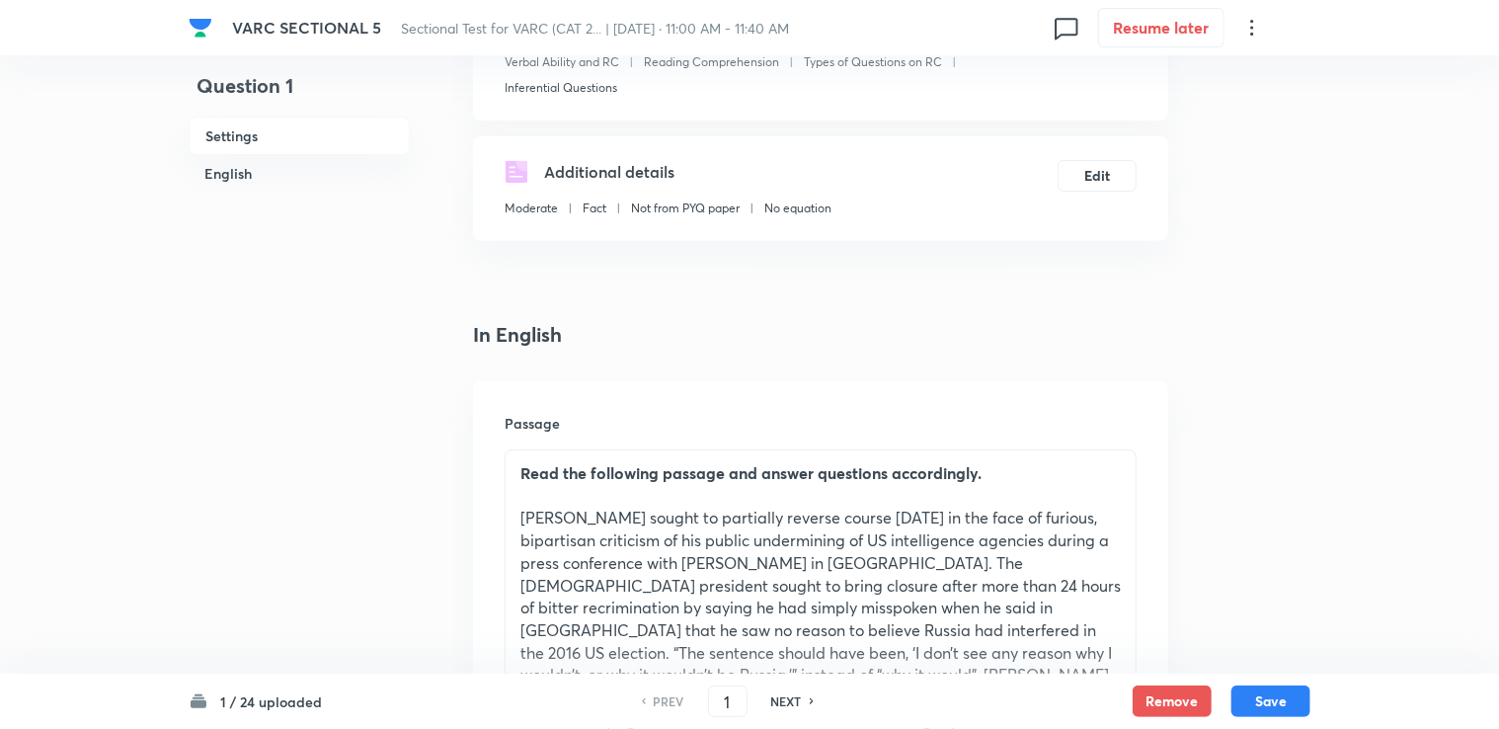
scroll to position [296, 0]
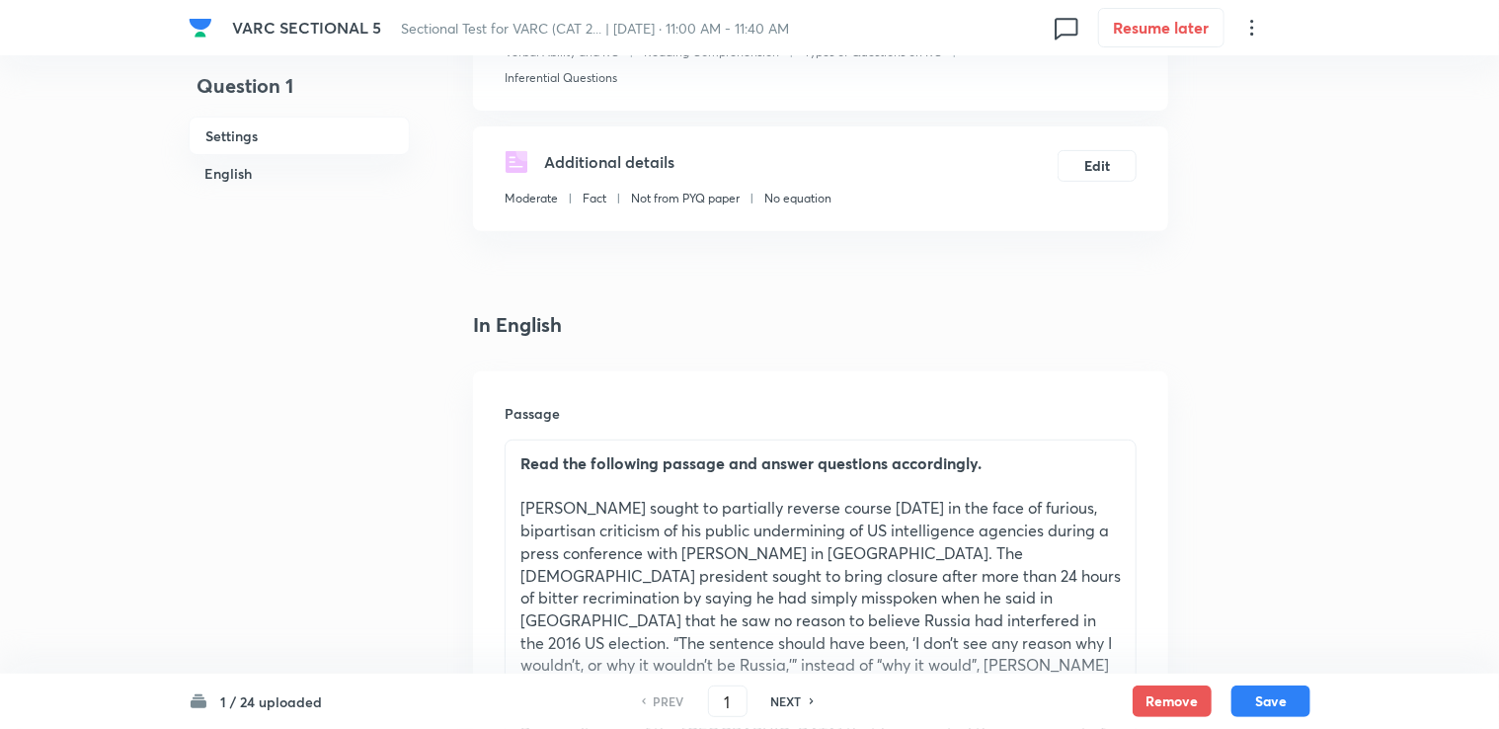
click at [791, 689] on div "PREV 1 ​ NEXT" at bounding box center [727, 701] width 255 height 32
click at [788, 697] on h6 "NEXT" at bounding box center [786, 701] width 31 height 18
type input "2"
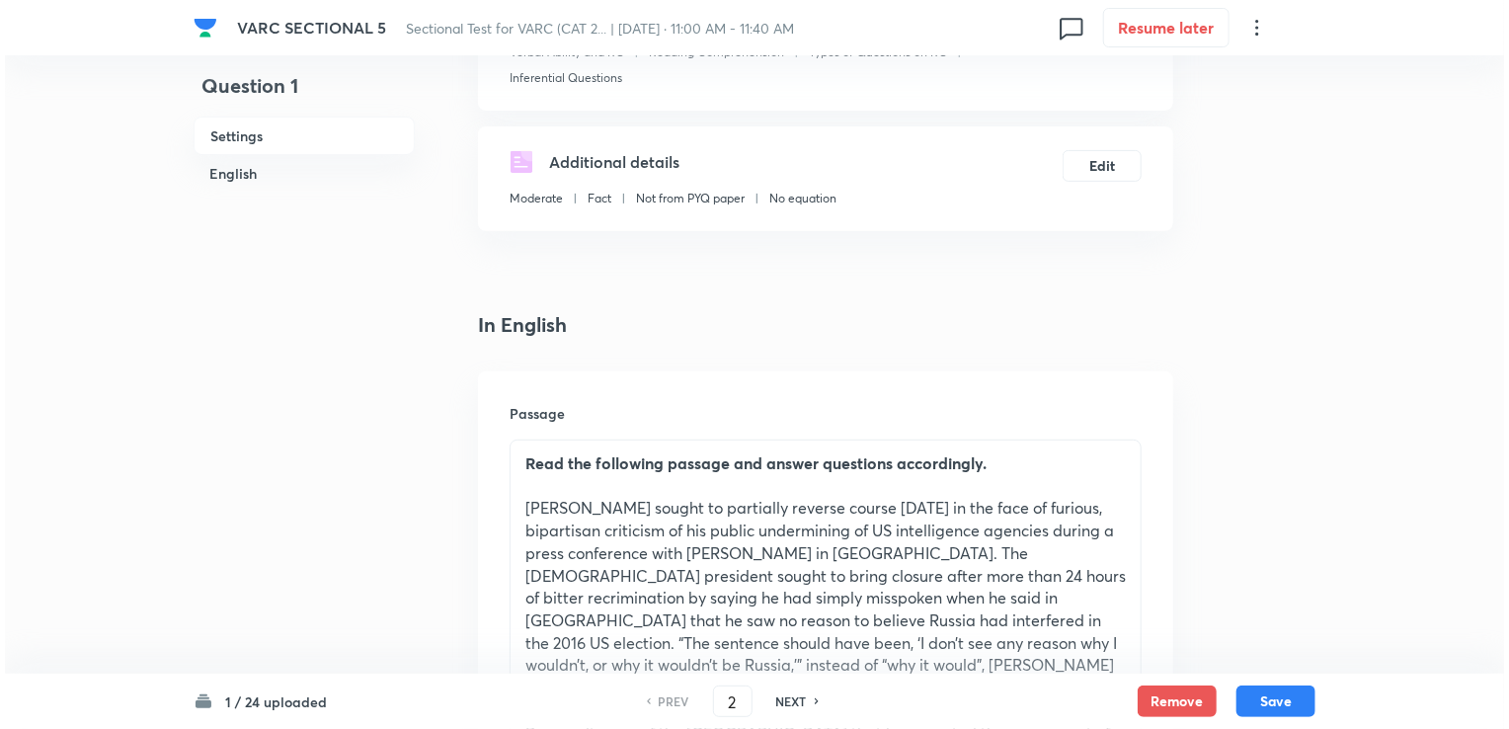
scroll to position [0, 0]
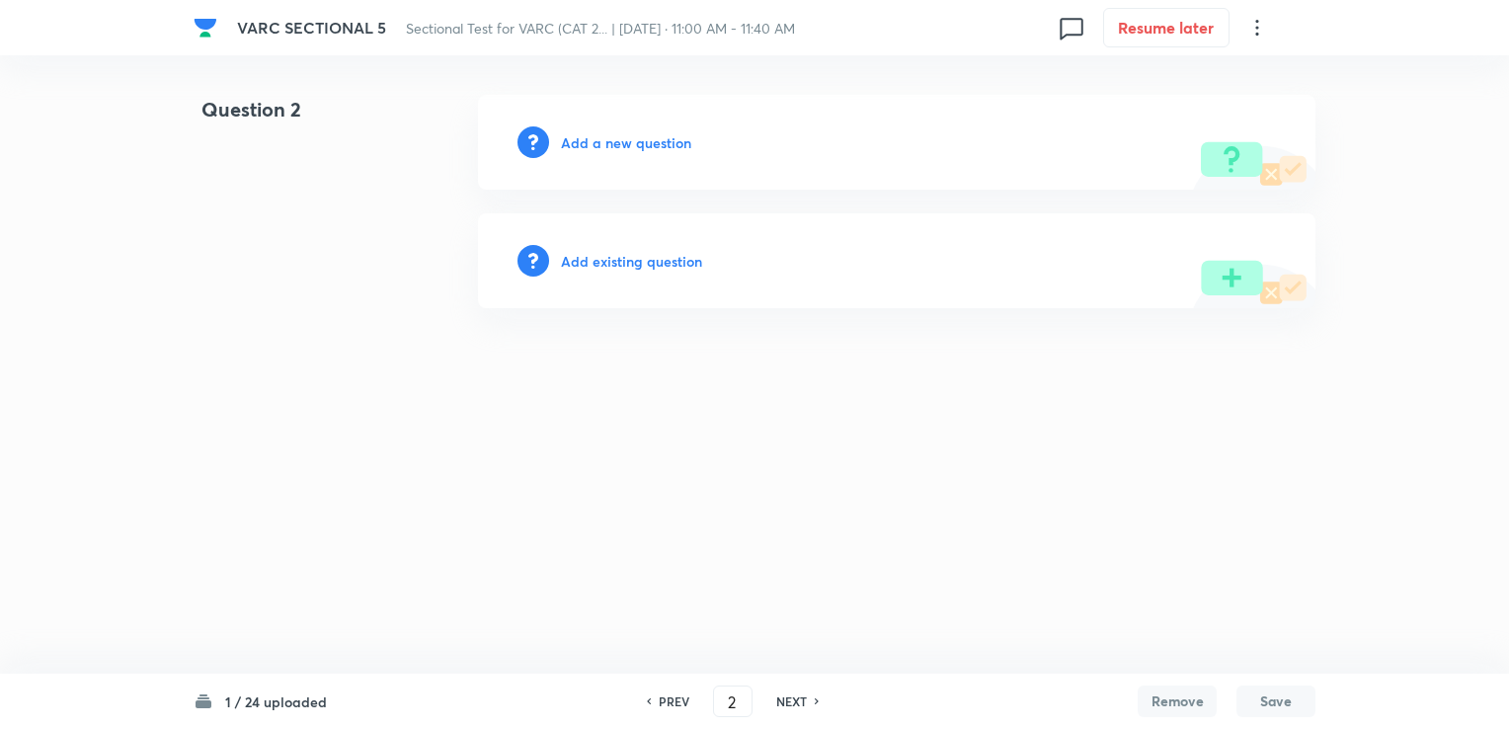
click at [628, 137] on h6 "Add a new question" at bounding box center [626, 142] width 130 height 21
click at [590, 140] on h6 "Choose a question type" at bounding box center [637, 142] width 152 height 21
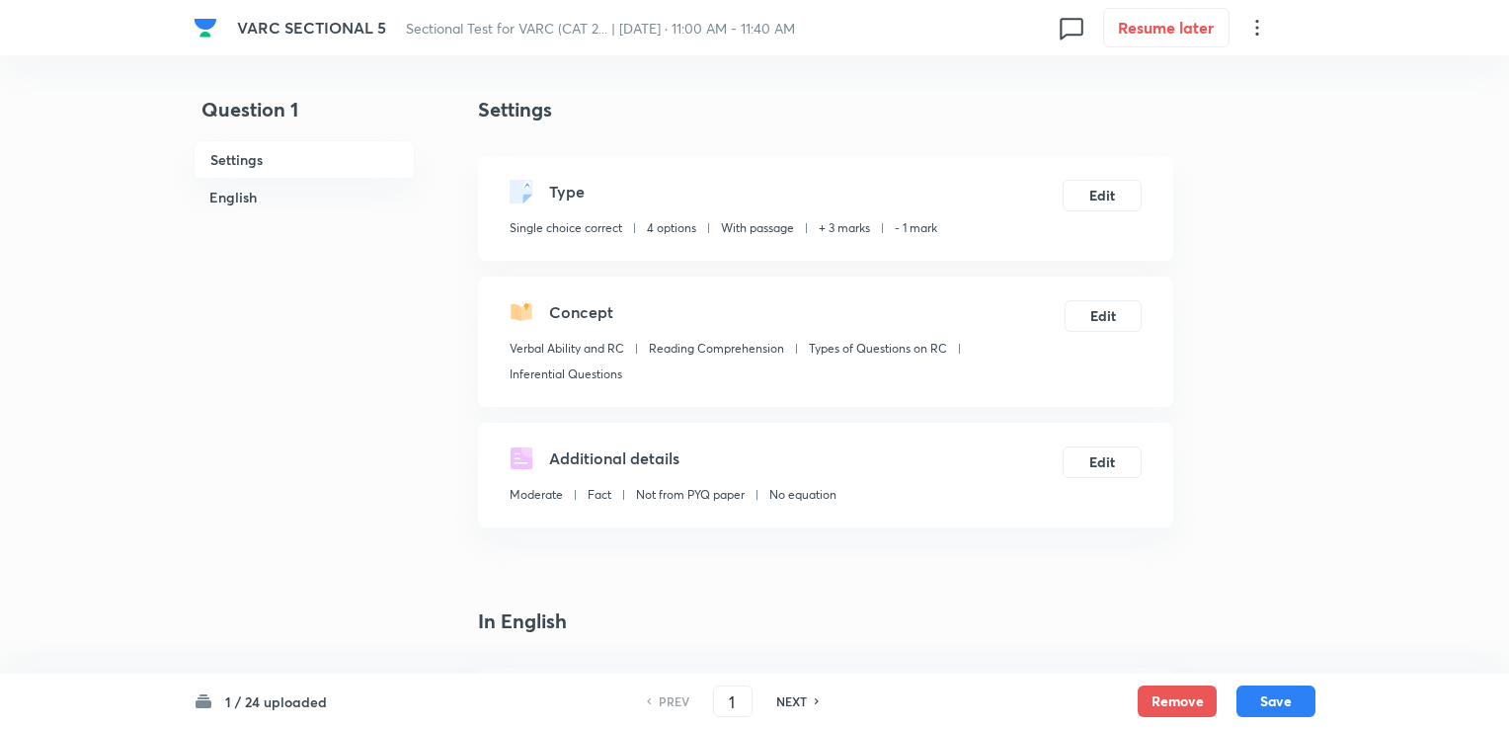
checkbox input "true"
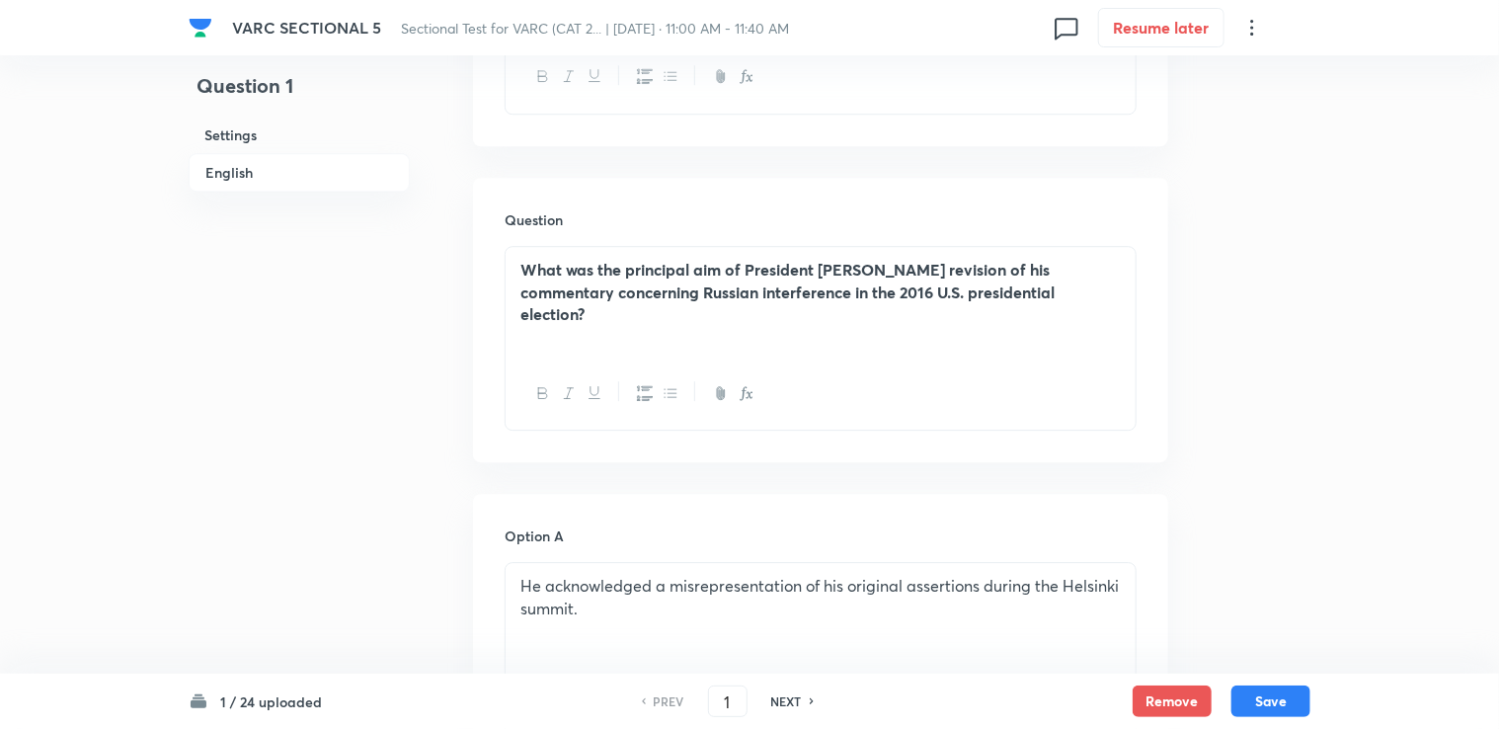
scroll to position [2764, 0]
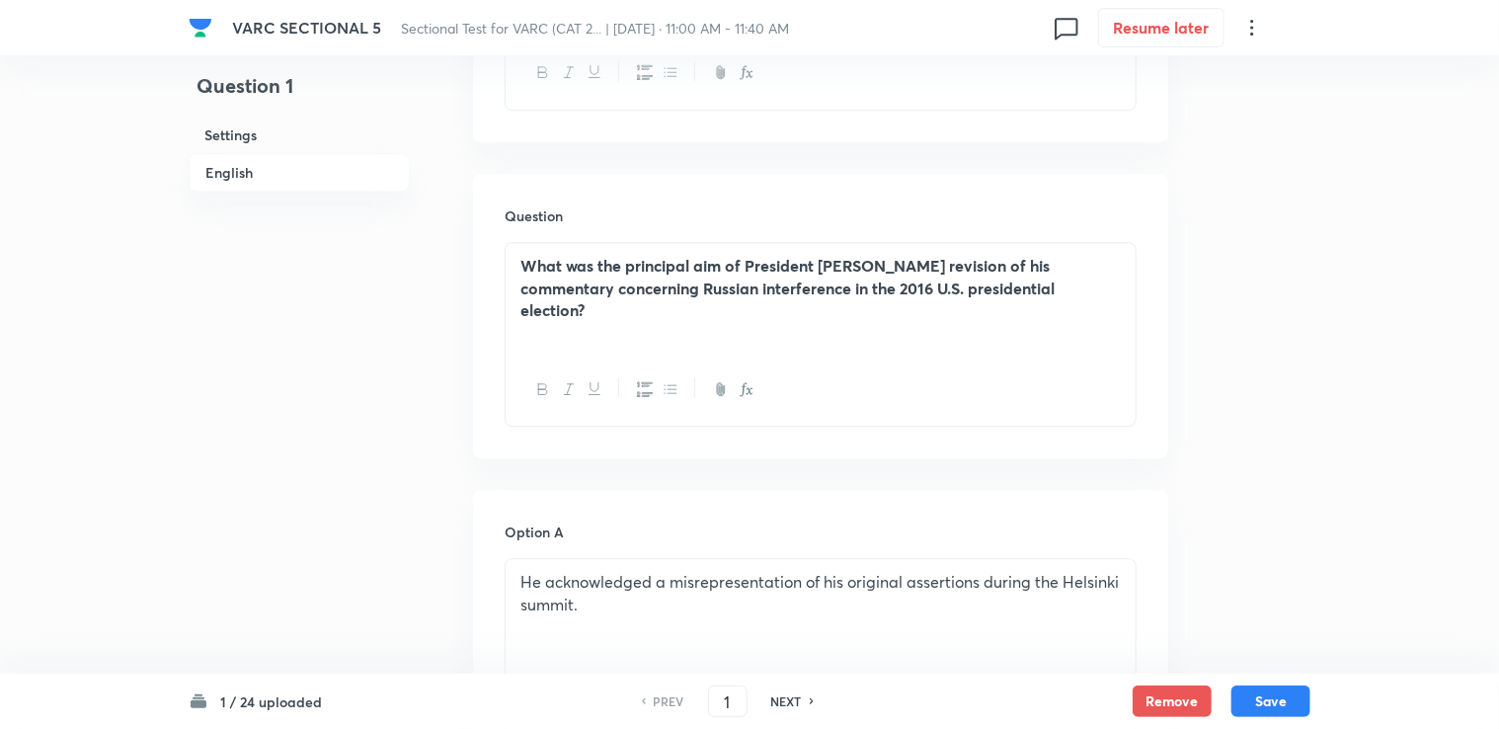
click at [790, 701] on h6 "NEXT" at bounding box center [786, 701] width 31 height 18
type input "2"
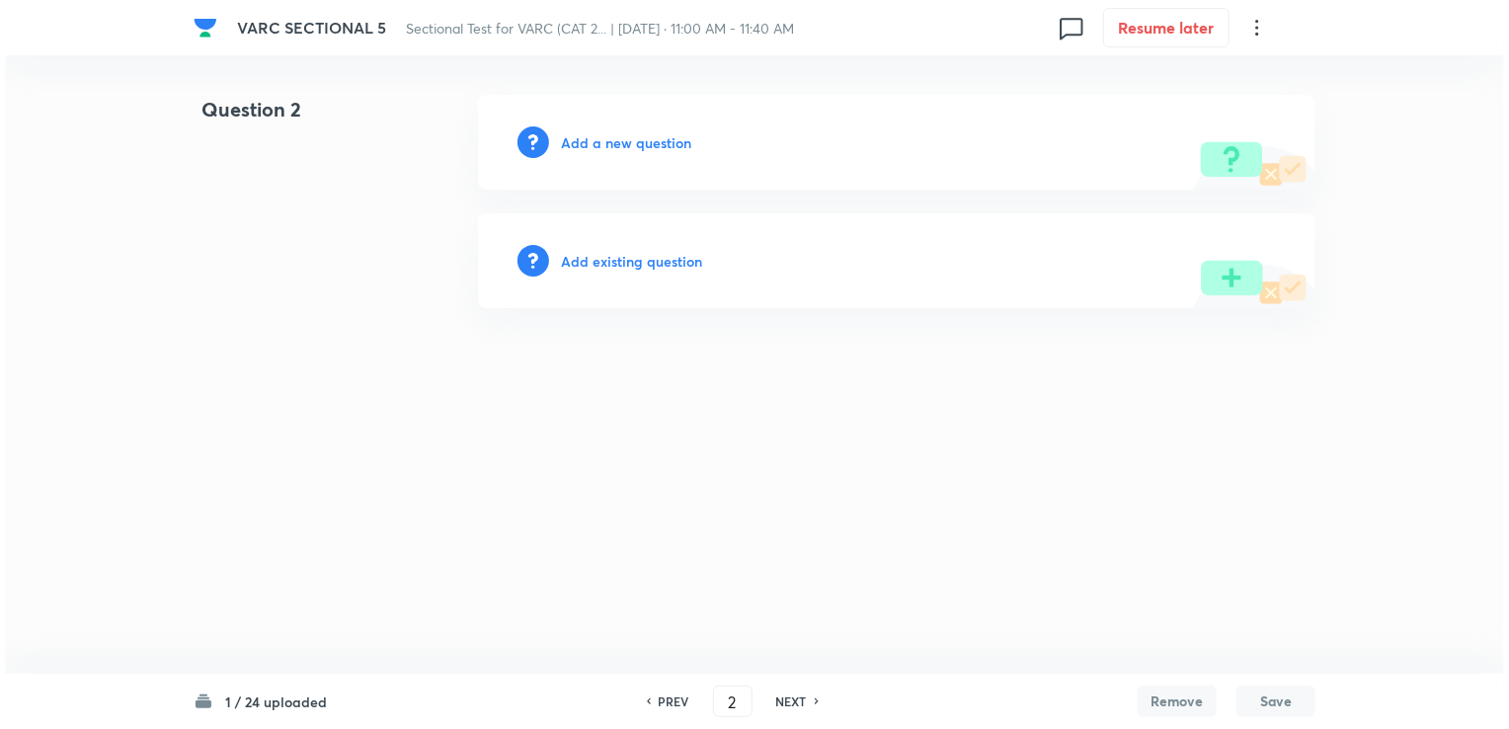
scroll to position [0, 0]
click at [596, 138] on h6 "Add a new question" at bounding box center [626, 142] width 130 height 21
click at [657, 144] on h6 "Choose a question type" at bounding box center [637, 142] width 152 height 21
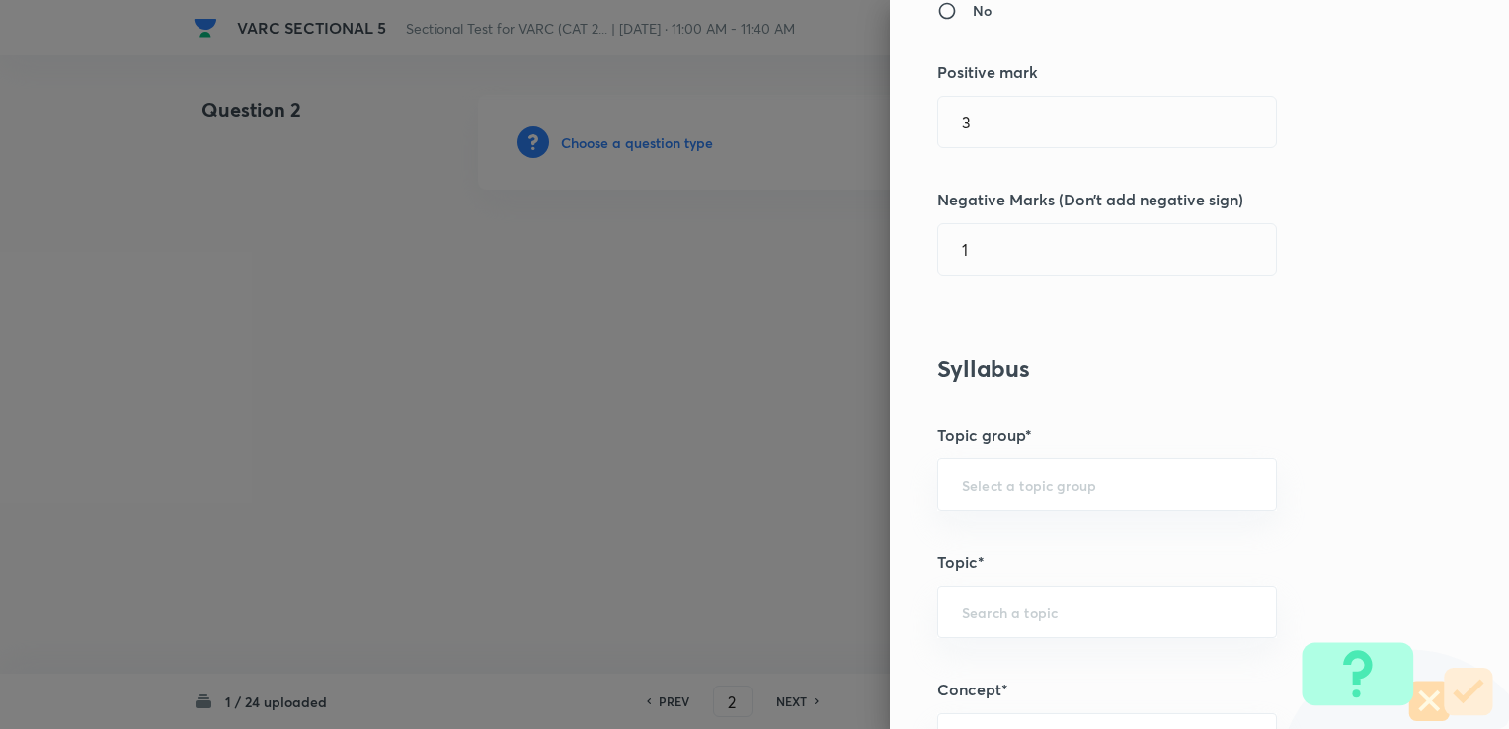
scroll to position [494, 0]
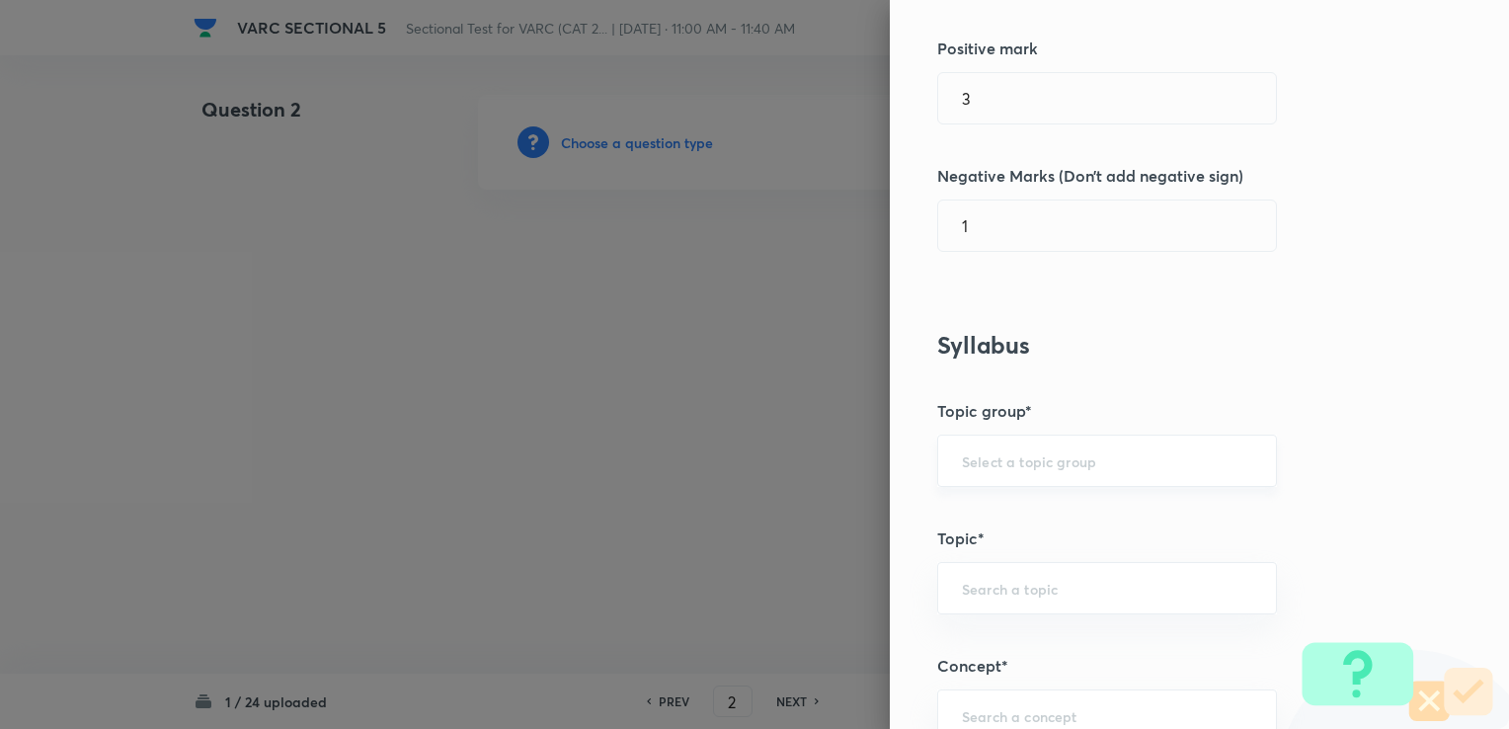
click at [1024, 461] on input "text" at bounding box center [1107, 460] width 290 height 19
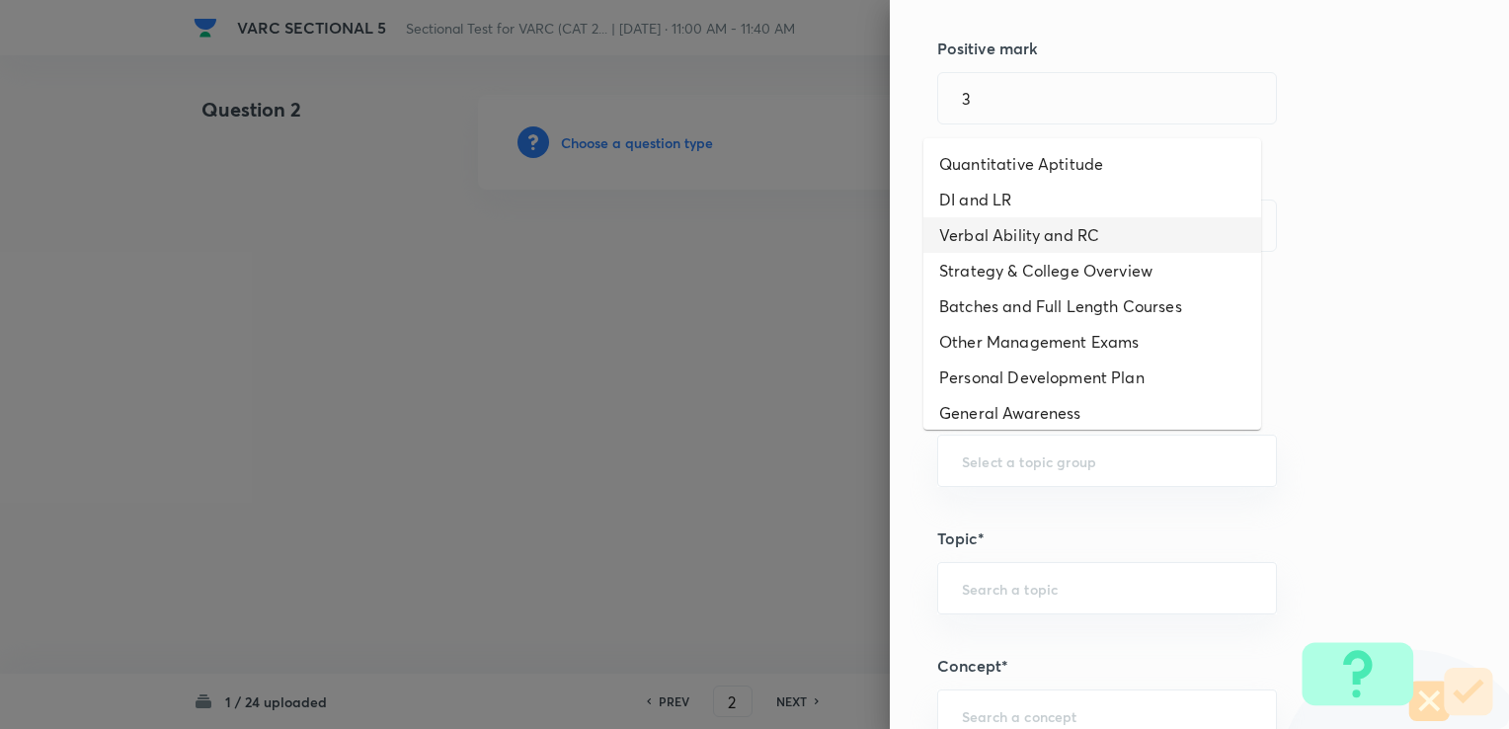
click at [1021, 227] on li "Verbal Ability and RC" at bounding box center [1092, 235] width 338 height 36
type input "Verbal Ability and RC"
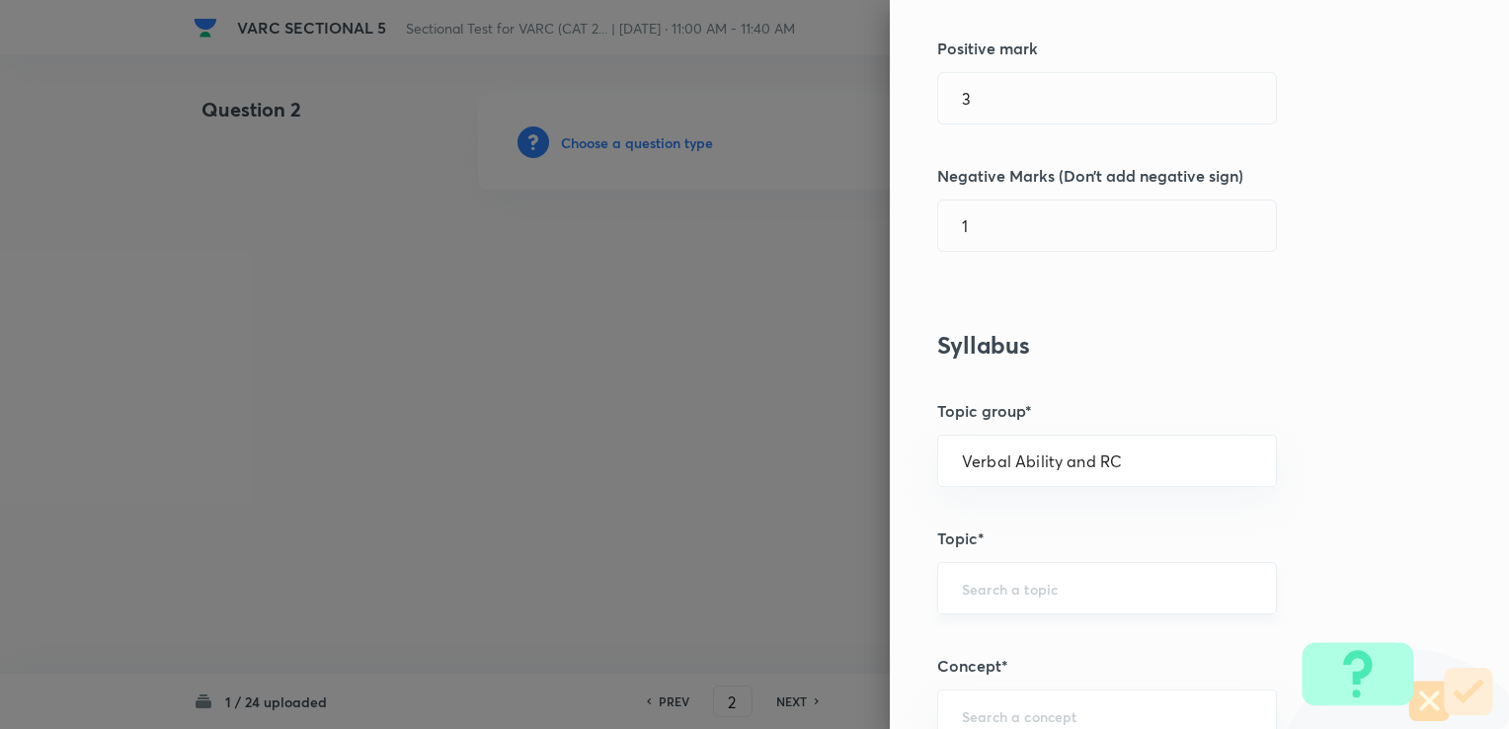
click at [1047, 575] on div "​" at bounding box center [1107, 588] width 340 height 52
drag, startPoint x: 1009, startPoint y: 654, endPoint x: 1005, endPoint y: 704, distance: 50.5
click at [1008, 655] on li "Reading Comprehension" at bounding box center [1092, 642] width 338 height 36
type input "Reading Comprehension"
click at [1005, 693] on div "​" at bounding box center [1107, 715] width 340 height 52
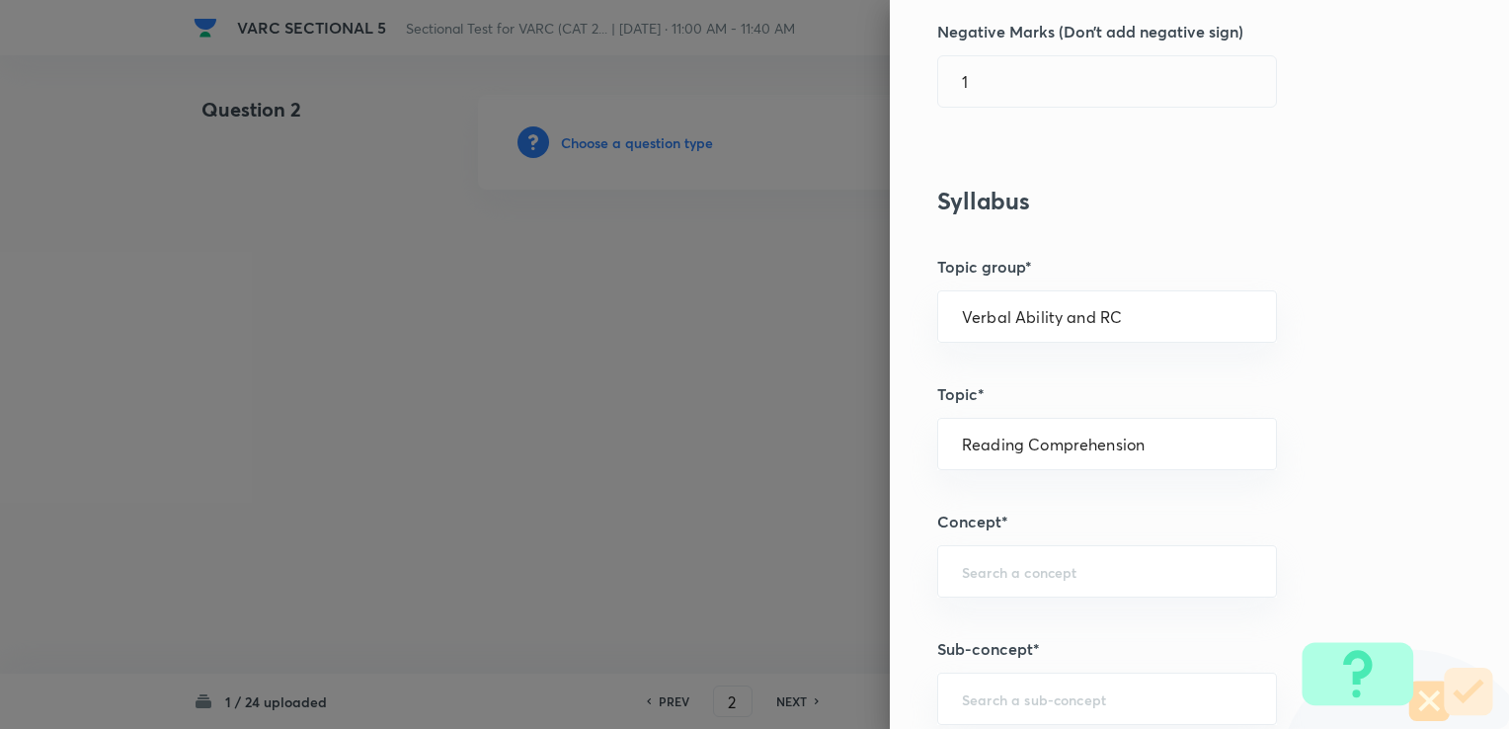
scroll to position [691, 0]
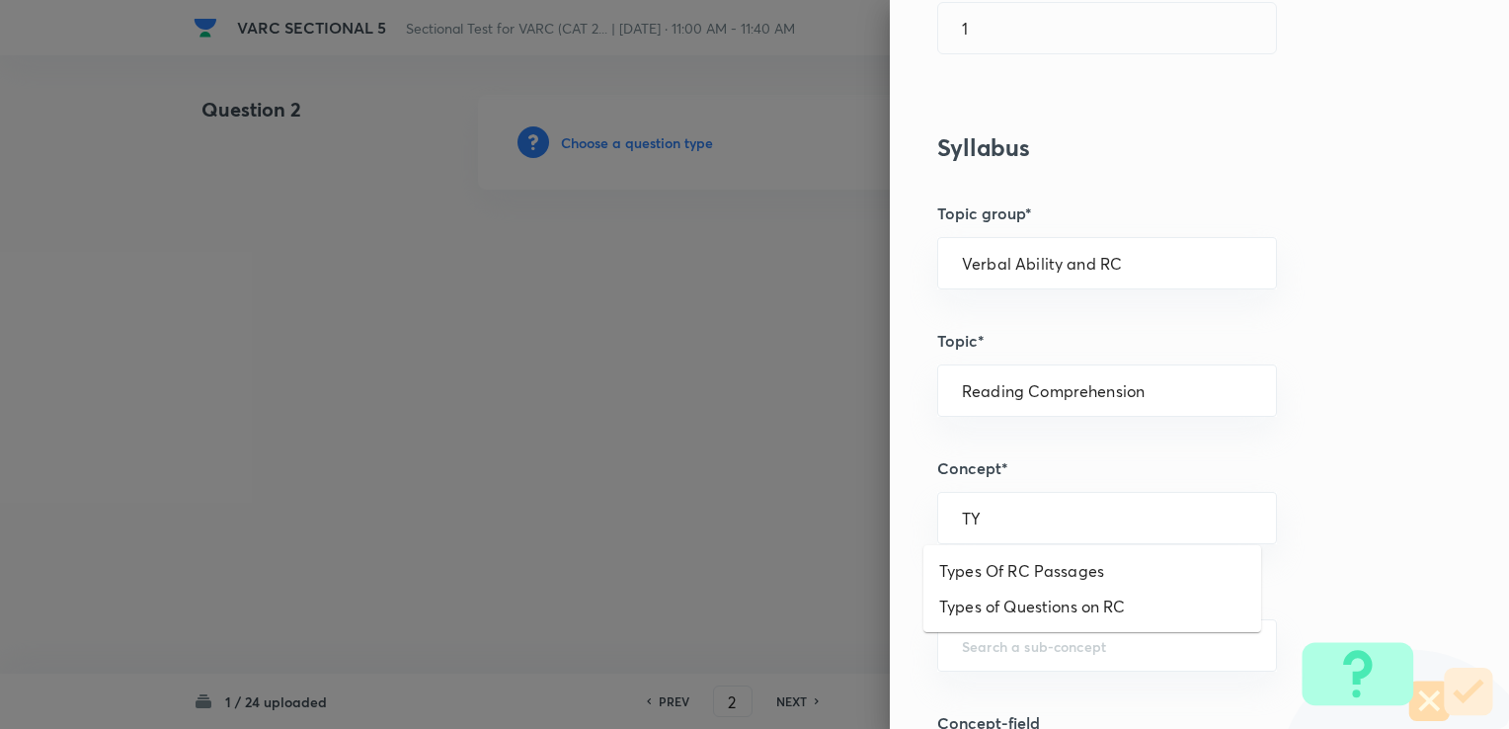
click at [1047, 626] on ul "Types Of RC Passages Types of Questions on RC" at bounding box center [1092, 588] width 338 height 87
click at [1048, 614] on li "Types of Questions on RC" at bounding box center [1092, 606] width 338 height 36
type input "Types of Questions on RC"
click at [1036, 626] on div "​" at bounding box center [1107, 645] width 340 height 52
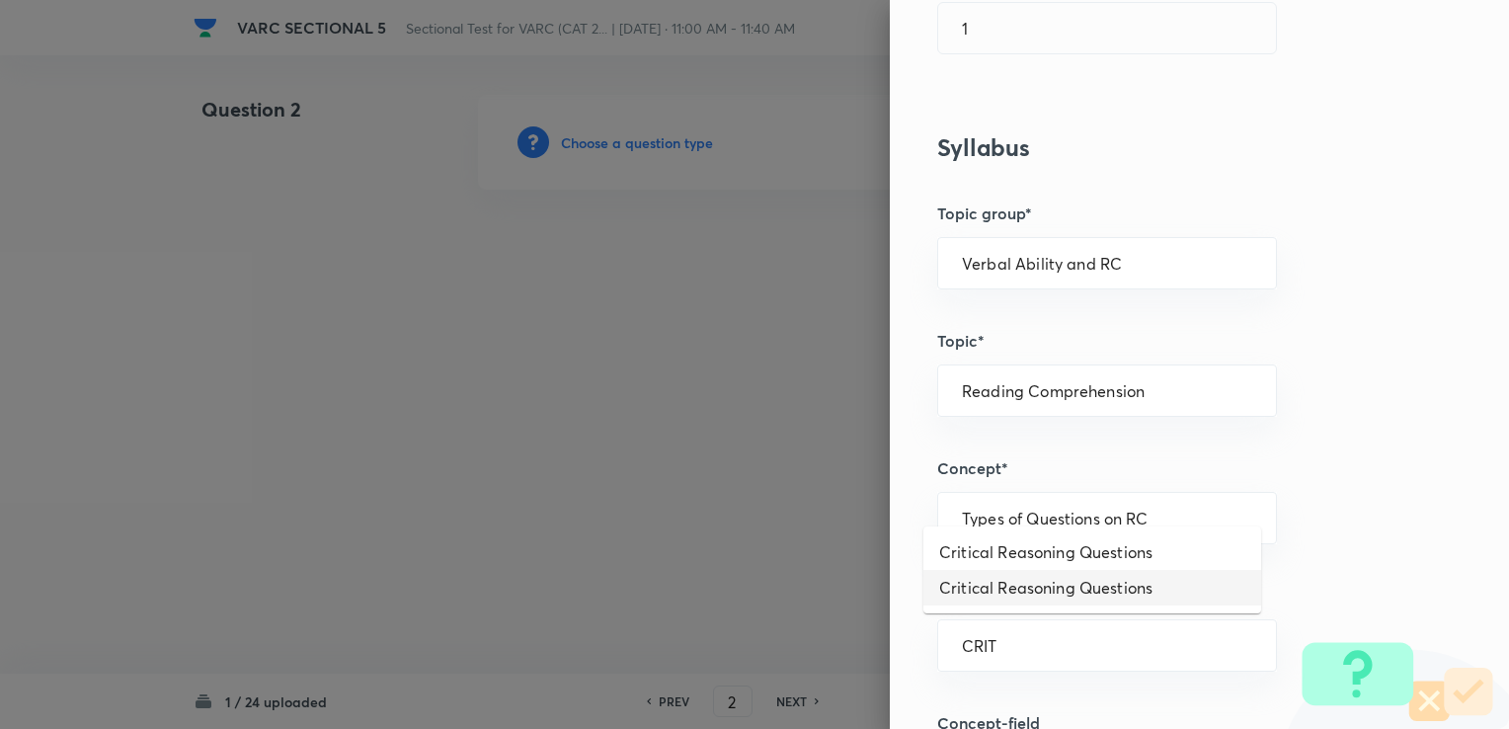
click at [1094, 593] on li "Critical Reasoning Questions" at bounding box center [1092, 588] width 338 height 36
type input "Critical Reasoning Questions"
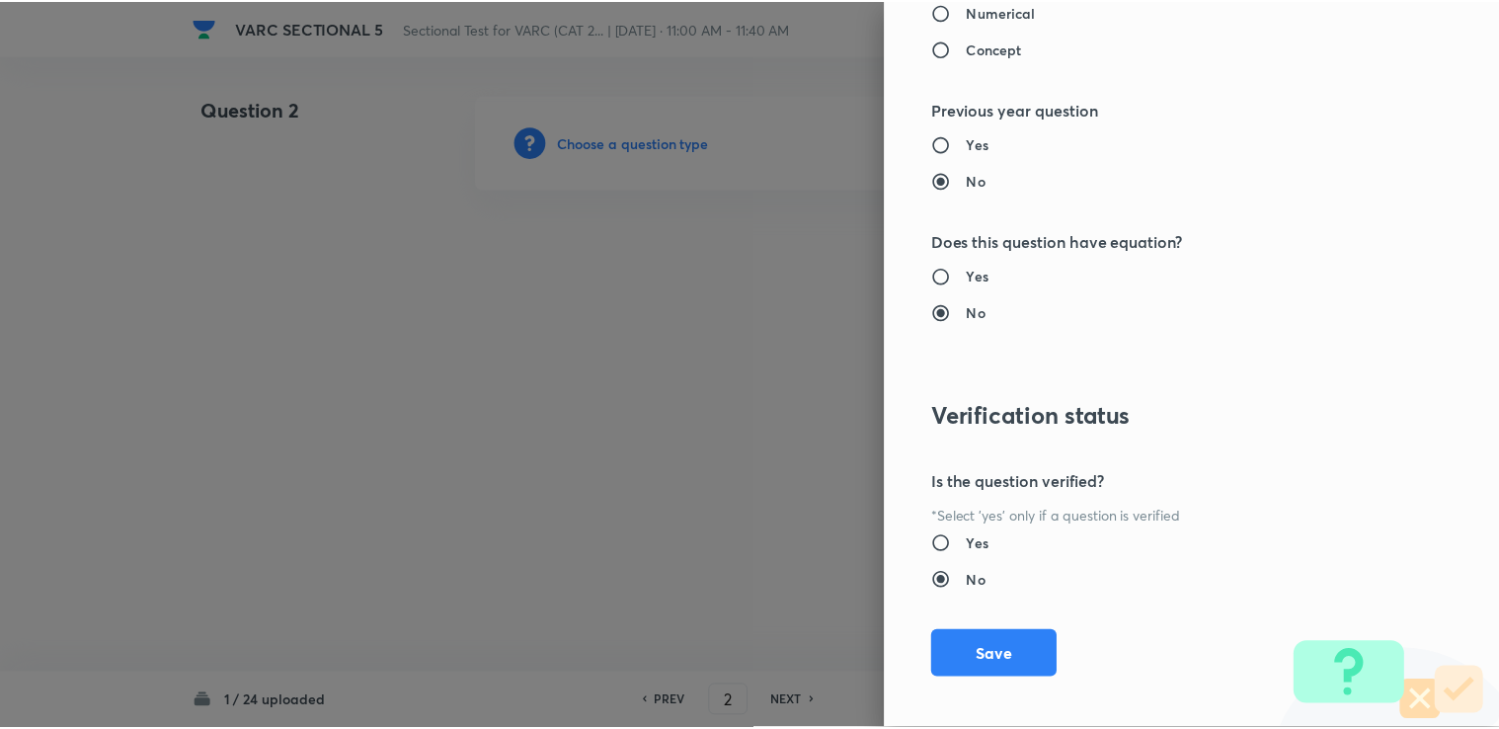
scroll to position [1959, 0]
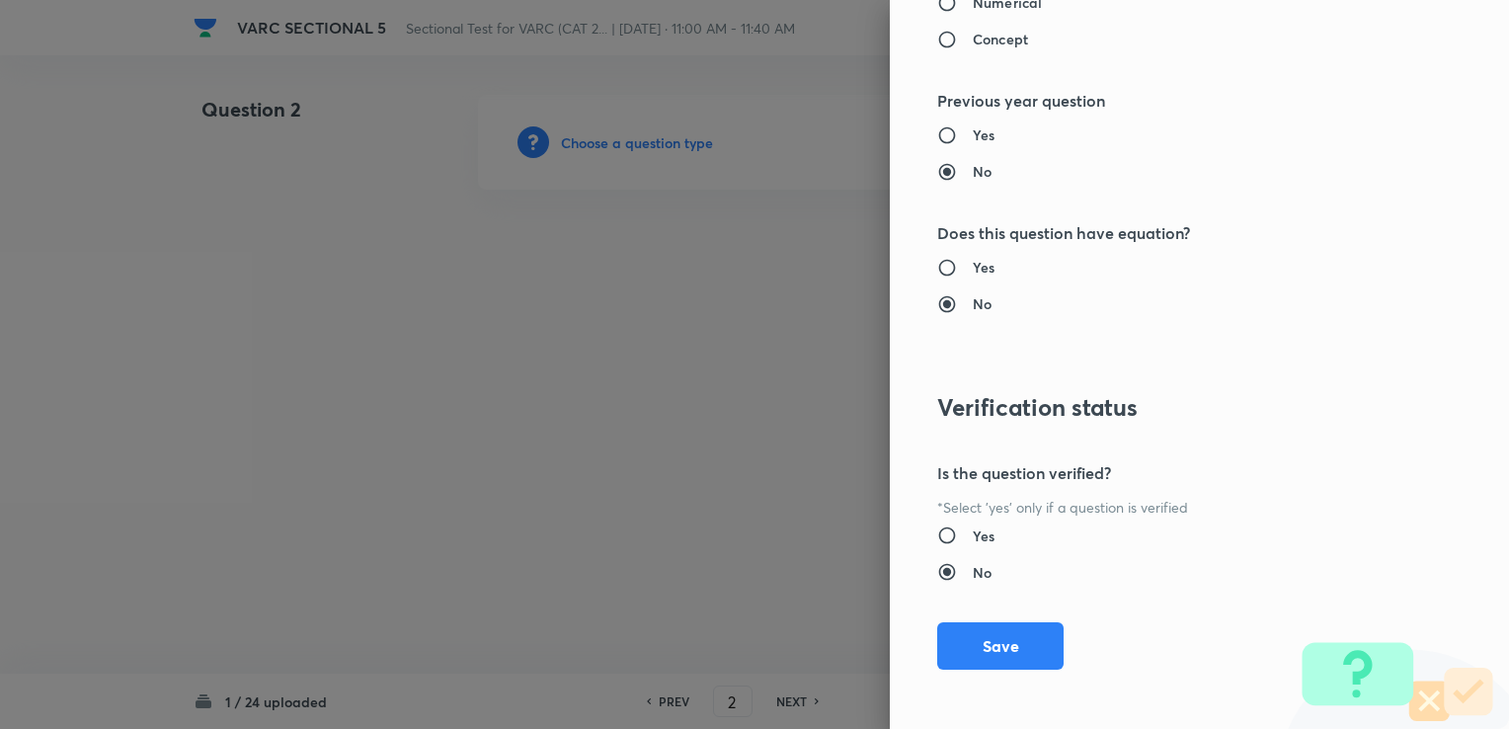
click at [976, 537] on h6 "Yes" at bounding box center [983, 535] width 22 height 21
click at [972, 537] on input "Yes" at bounding box center [955, 535] width 36 height 20
radio input "true"
radio input "false"
click at [964, 630] on button "Save" at bounding box center [1000, 643] width 126 height 47
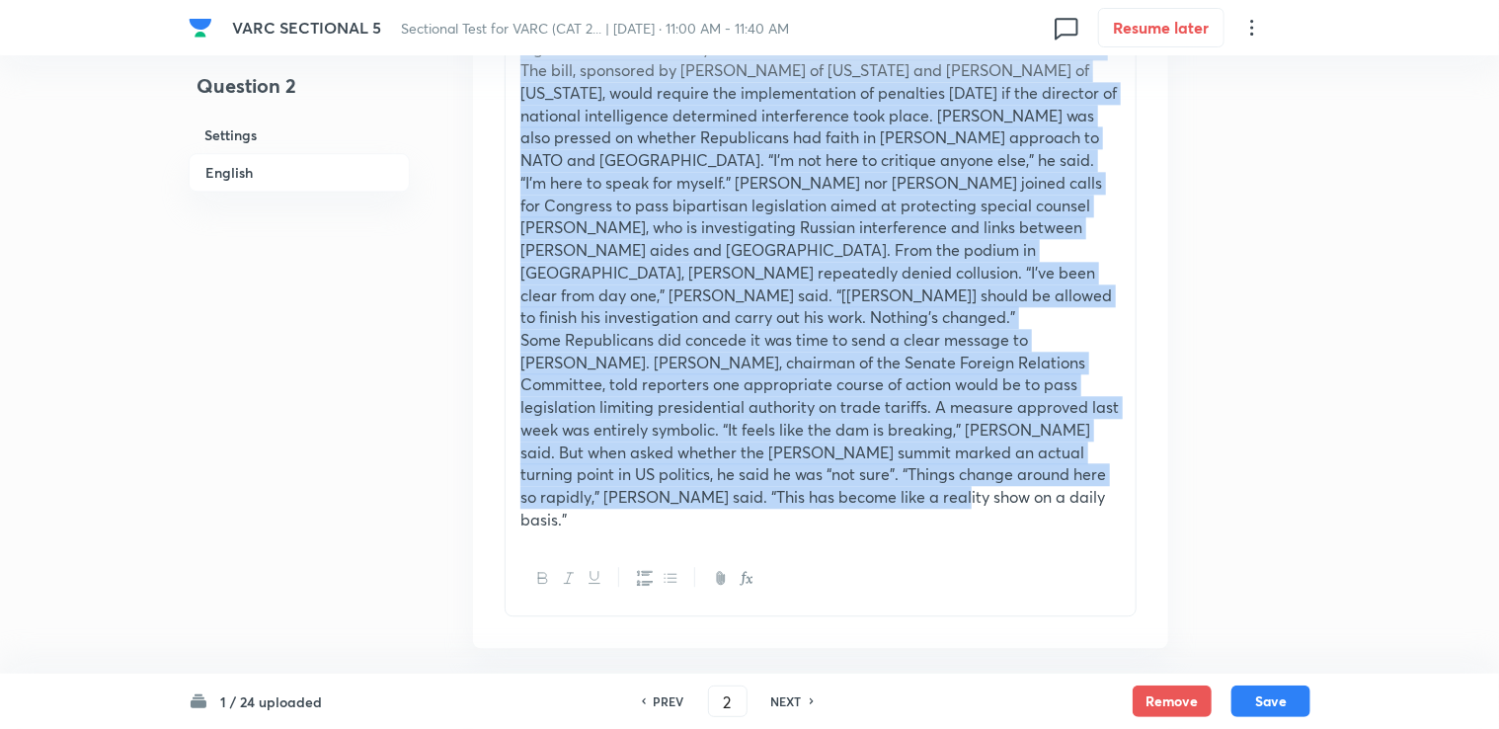
scroll to position [2271, 0]
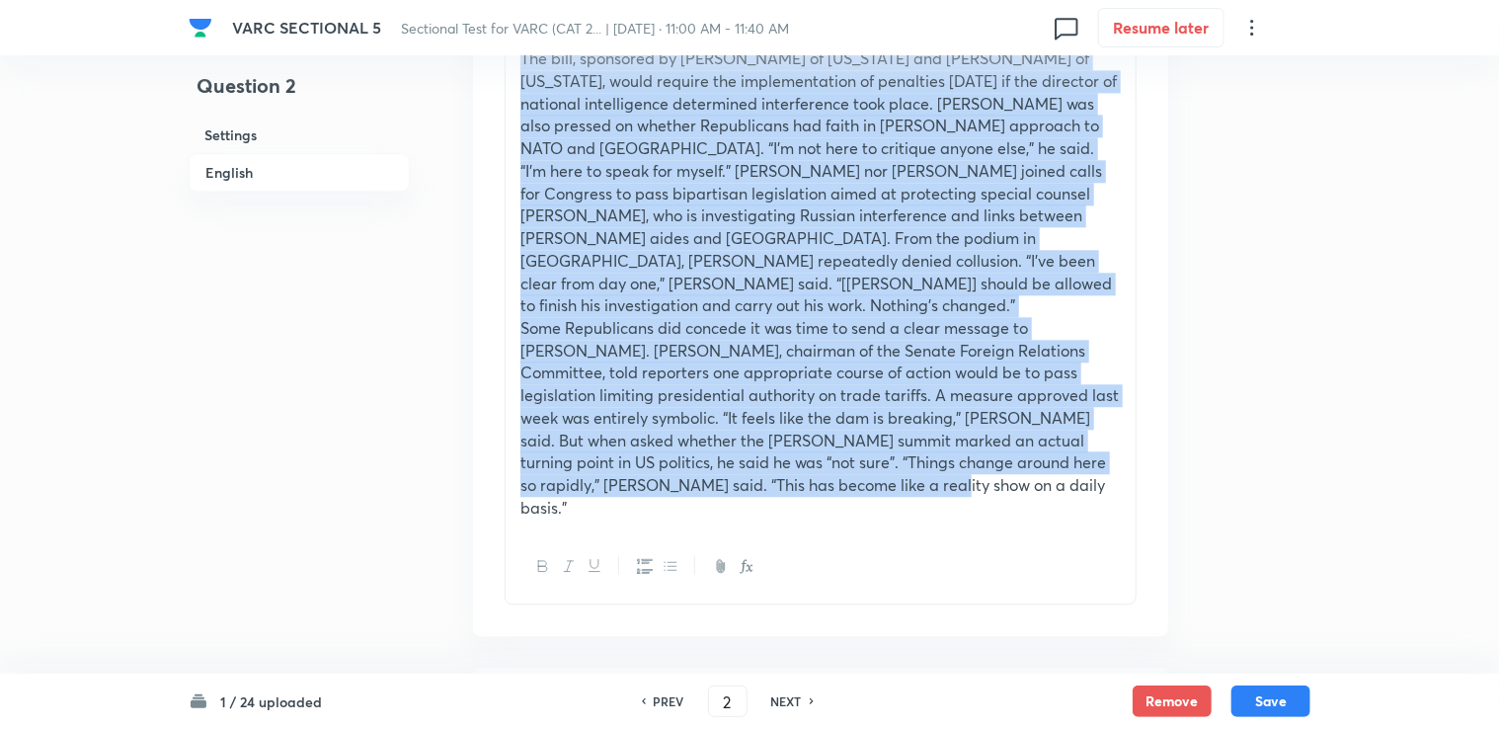
drag, startPoint x: 526, startPoint y: 374, endPoint x: 865, endPoint y: 440, distance: 345.0
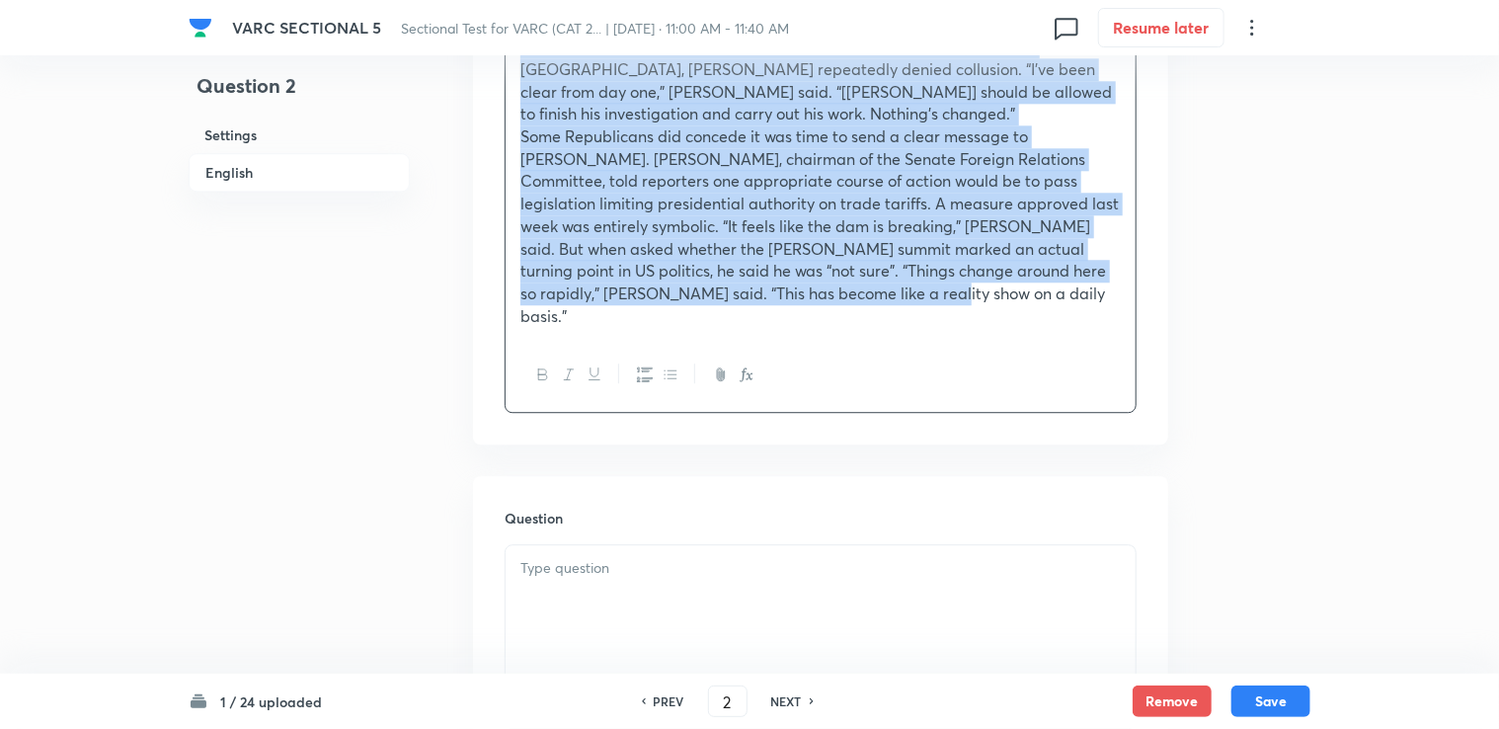
scroll to position [2468, 0]
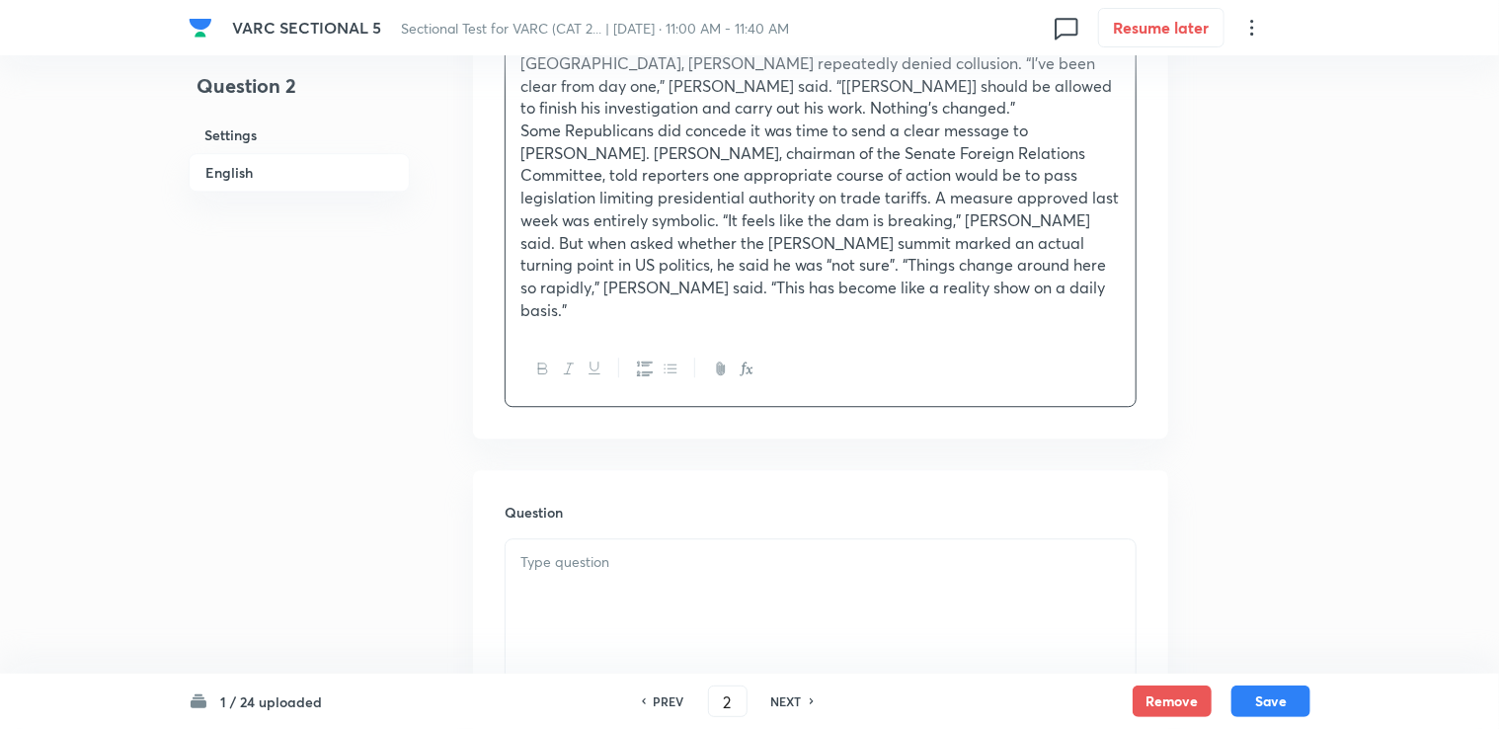
click at [797, 701] on h6 "NEXT" at bounding box center [786, 701] width 31 height 18
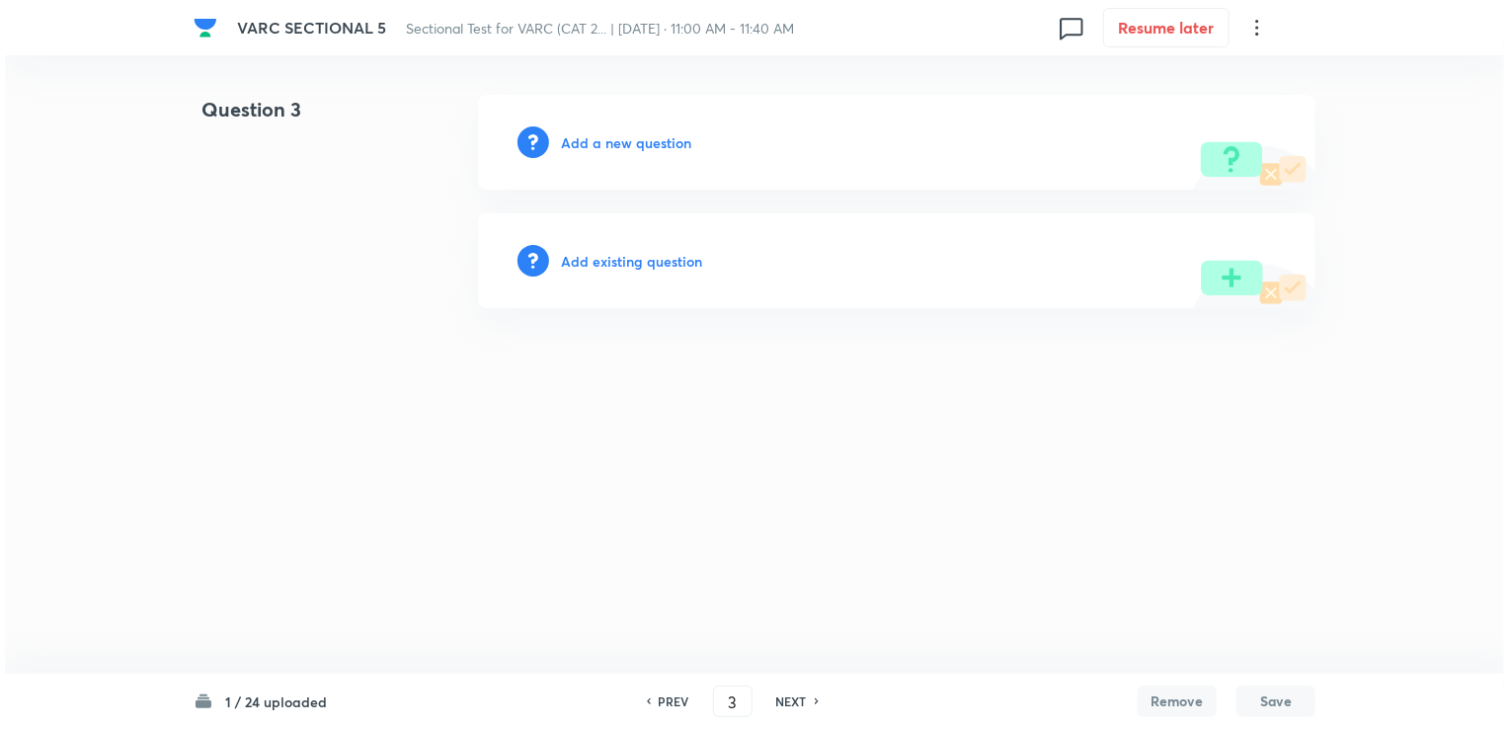
scroll to position [0, 0]
click at [795, 704] on h6 "NEXT" at bounding box center [791, 701] width 31 height 18
click at [794, 700] on h6 "NEXT" at bounding box center [791, 701] width 31 height 18
type input "5"
click at [637, 147] on h6 "Add a new question" at bounding box center [626, 142] width 130 height 21
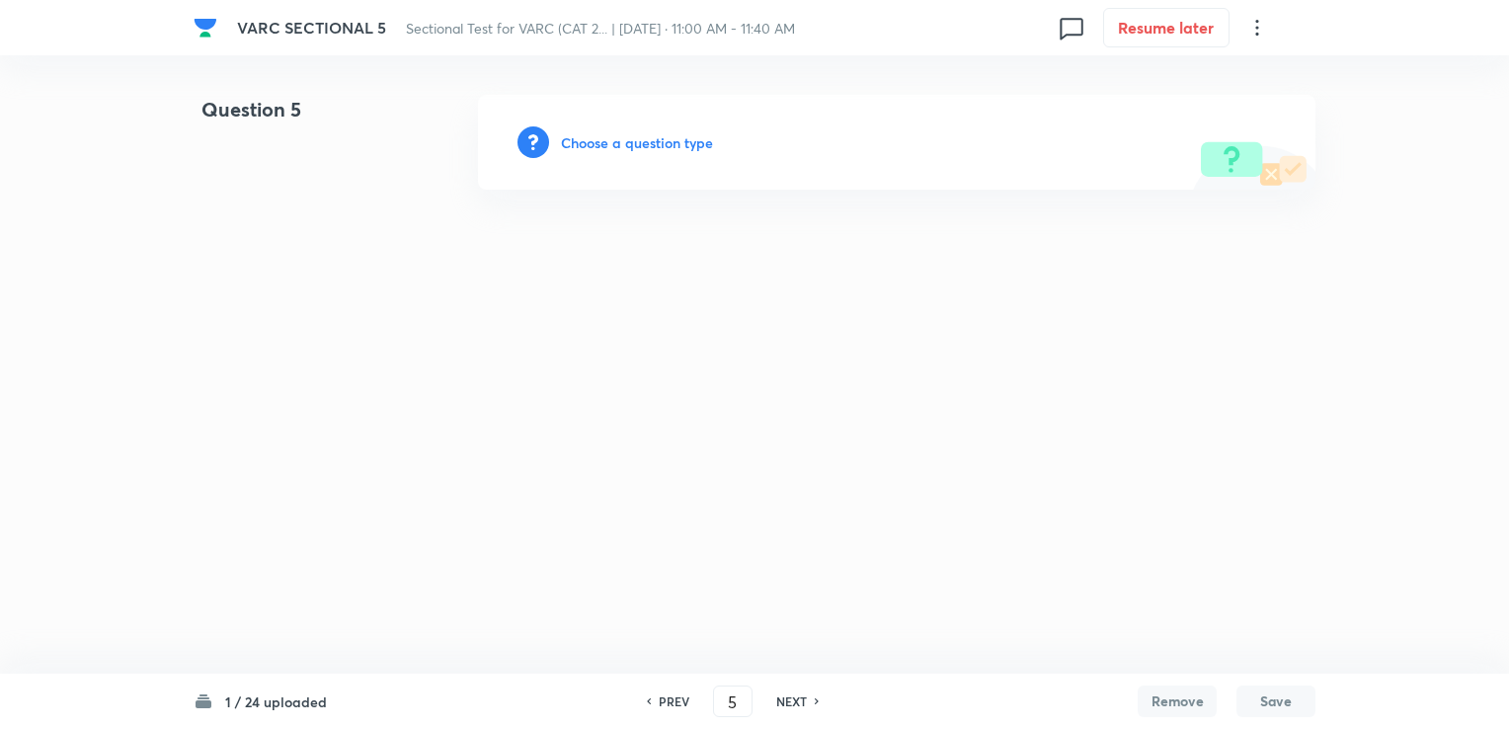
click at [703, 155] on div "Choose a question type" at bounding box center [896, 142] width 837 height 95
click at [698, 152] on div "Choose a question type" at bounding box center [896, 142] width 837 height 95
click at [691, 147] on h6 "Choose a question type" at bounding box center [637, 142] width 152 height 21
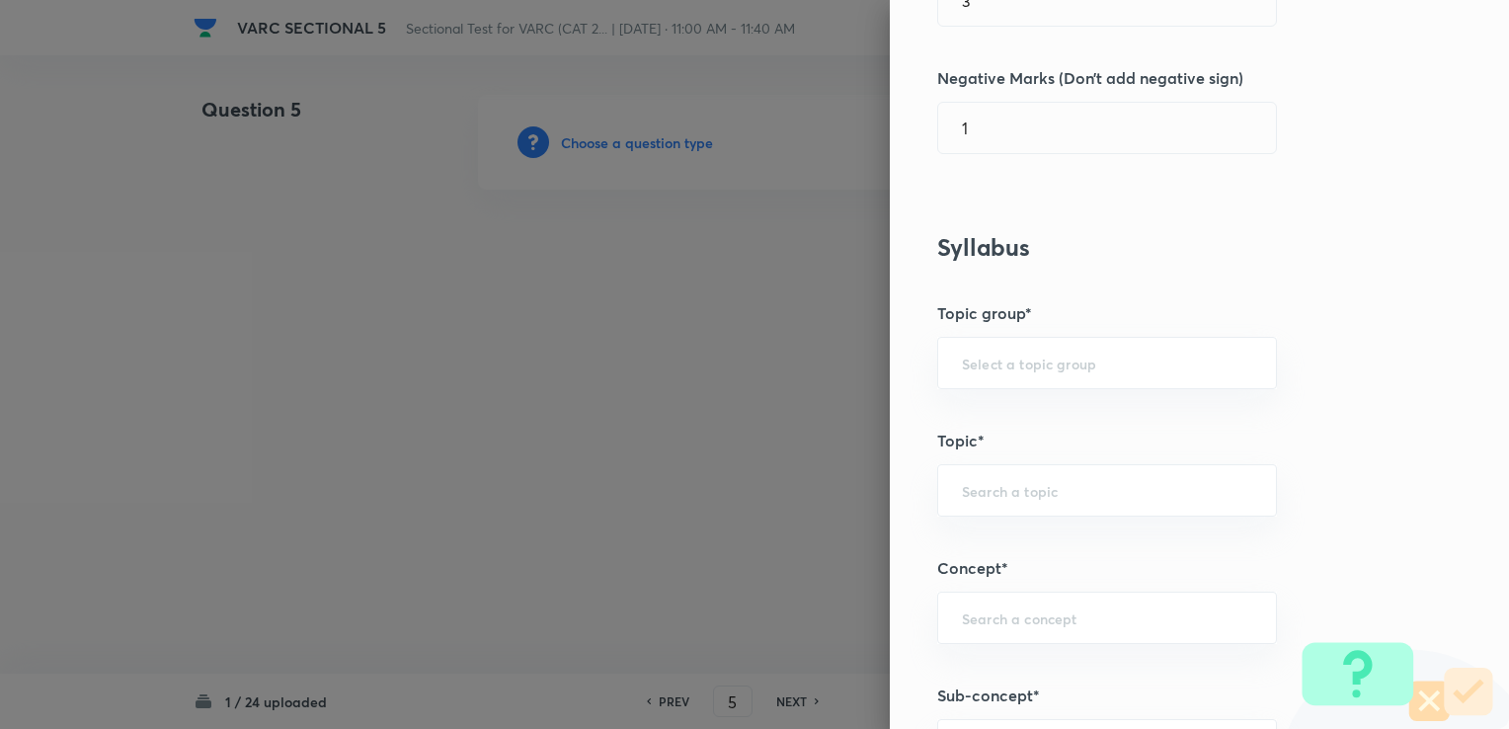
scroll to position [592, 0]
click at [1000, 365] on input "text" at bounding box center [1107, 361] width 290 height 19
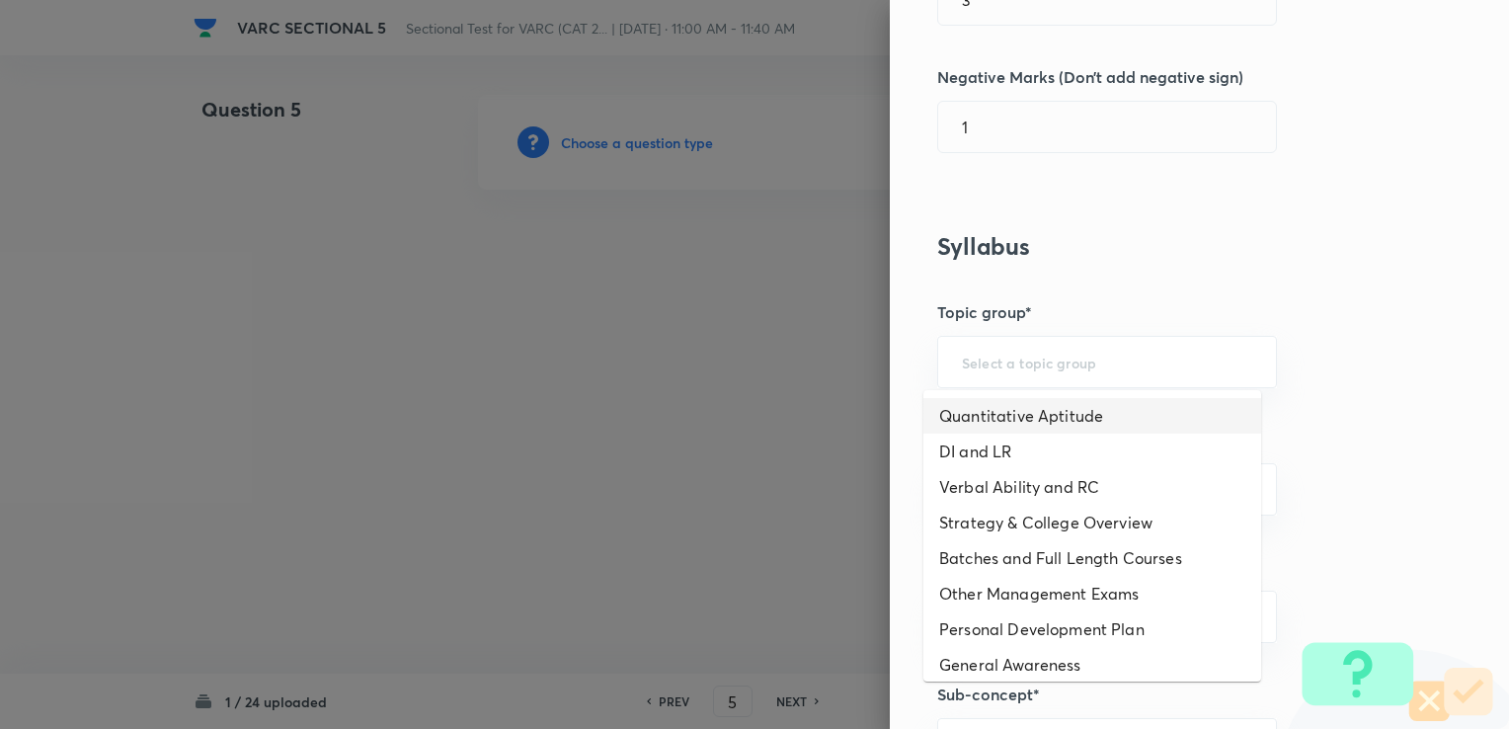
click at [993, 428] on li "Quantitative Aptitude" at bounding box center [1092, 416] width 338 height 36
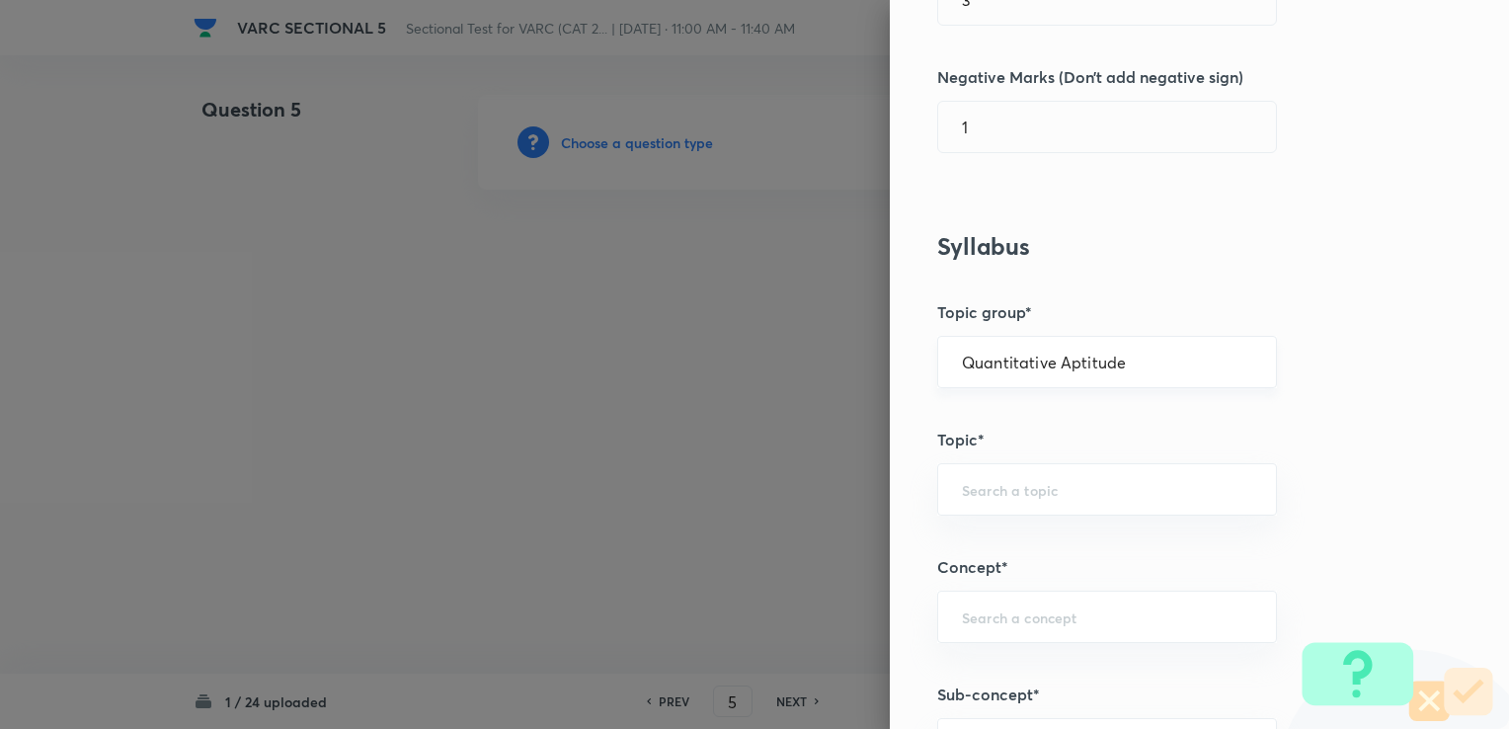
click at [1003, 369] on input "Quantitative Aptitude" at bounding box center [1107, 361] width 290 height 19
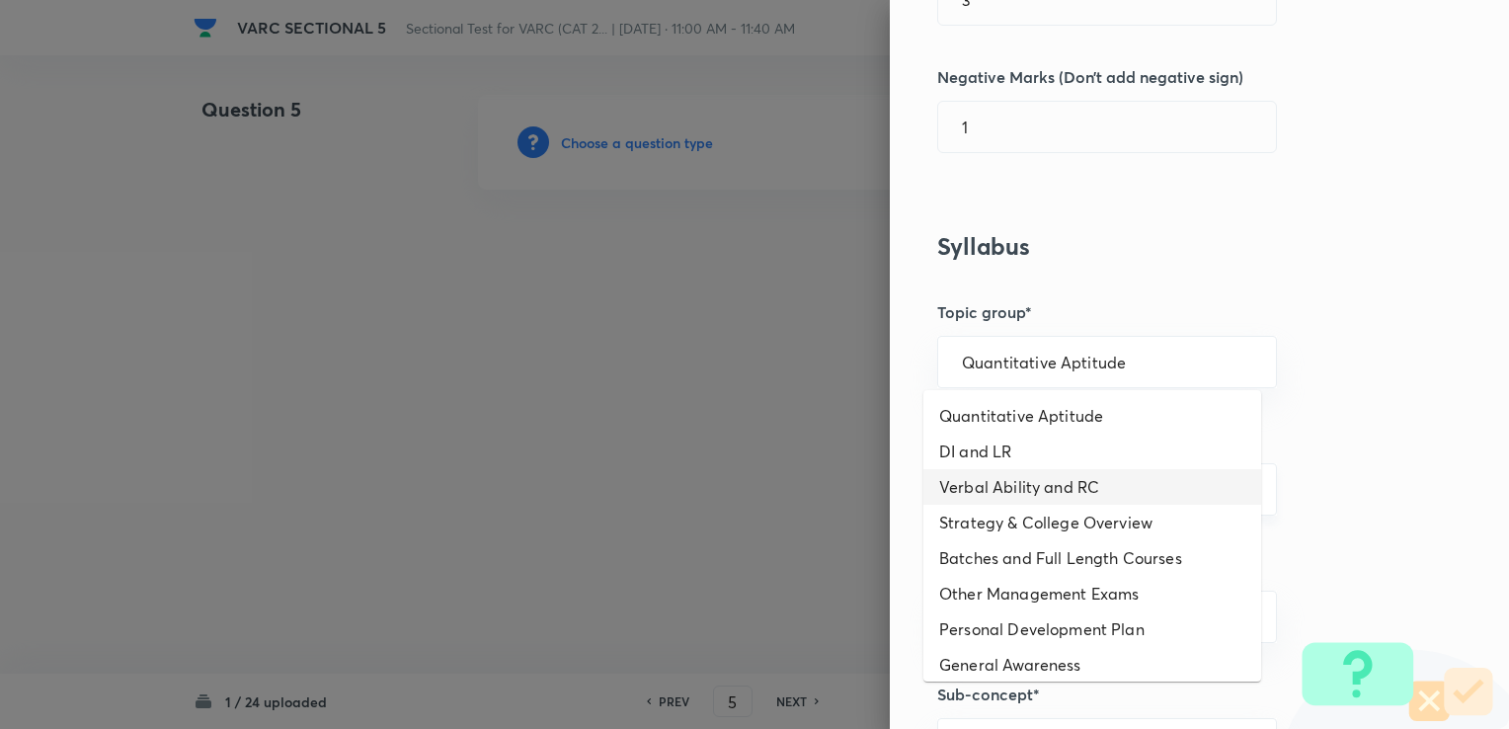
click at [1003, 483] on li "Verbal Ability and RC" at bounding box center [1092, 487] width 338 height 36
type input "Verbal Ability and RC"
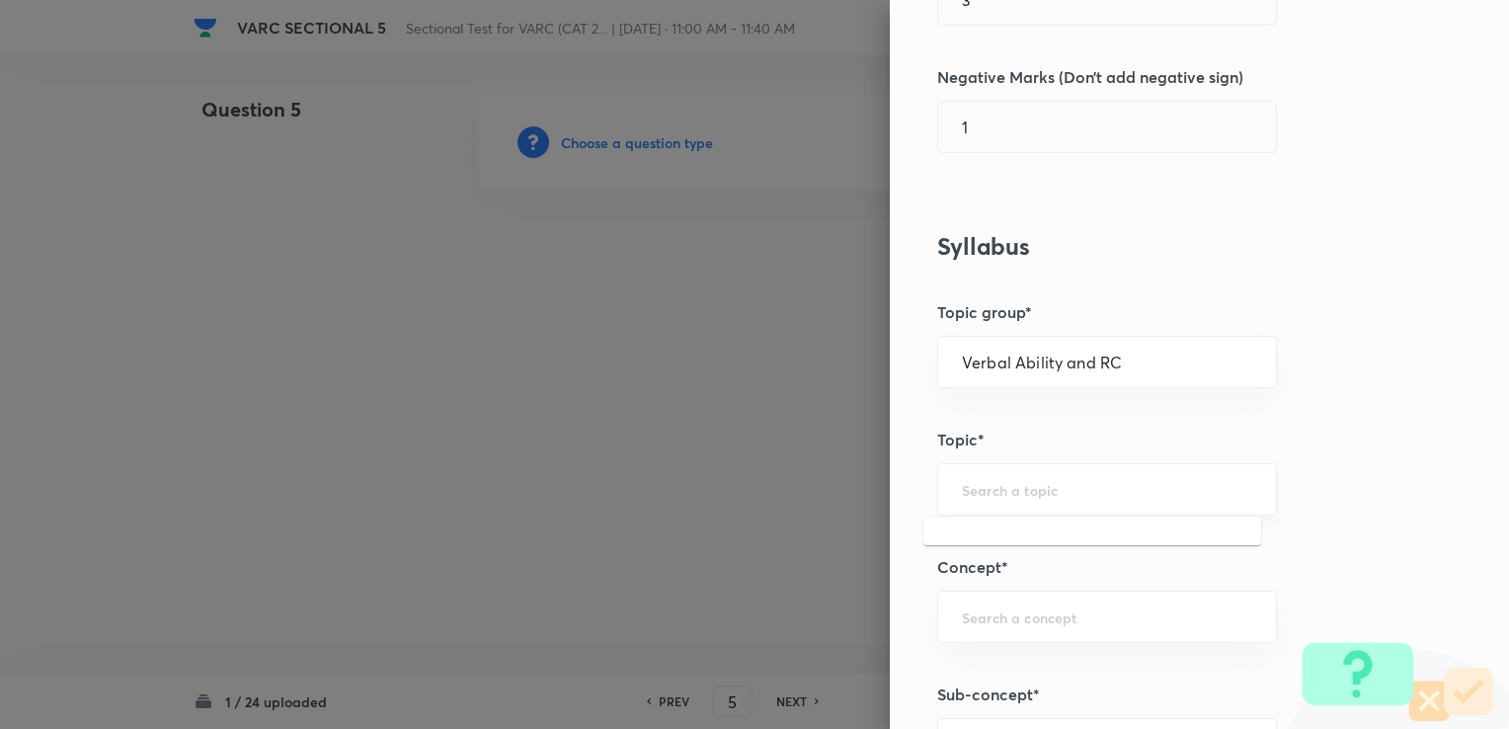
click at [1014, 496] on input "text" at bounding box center [1107, 489] width 290 height 19
click at [999, 545] on li "Reading Comprehension" at bounding box center [1092, 543] width 338 height 36
type input "Reading Comprehension"
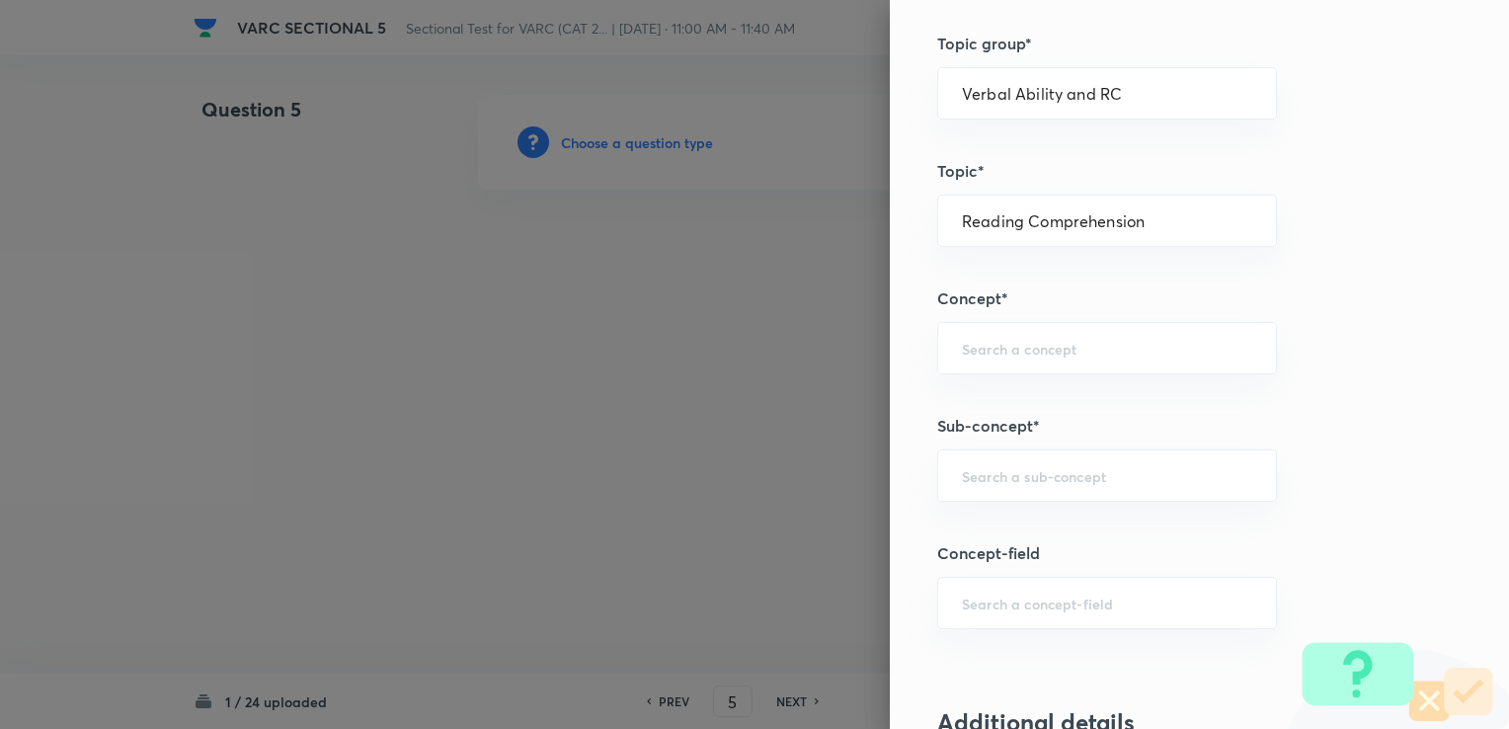
scroll to position [889, 0]
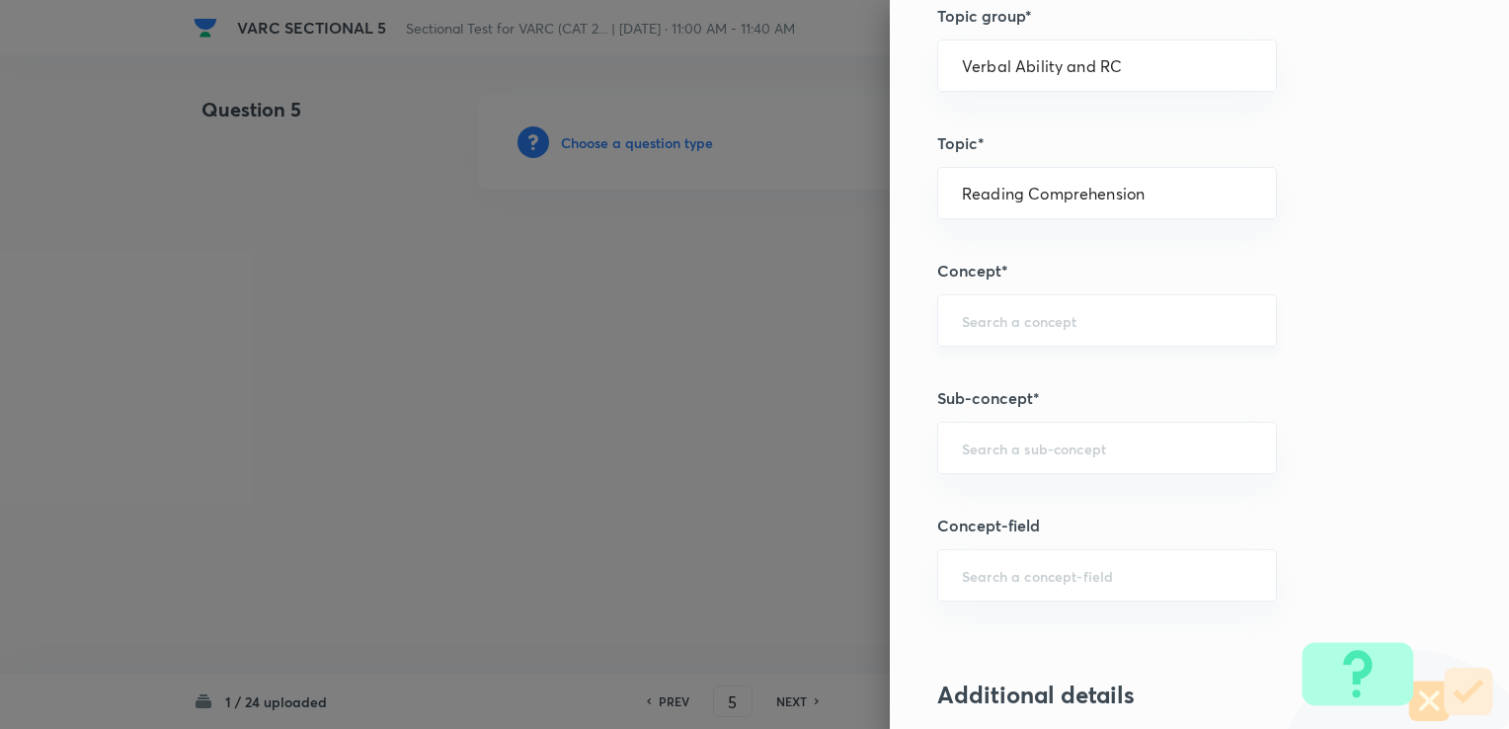
click at [1031, 320] on input "text" at bounding box center [1107, 320] width 290 height 19
click at [1086, 360] on li "Types Of RC Passages" at bounding box center [1092, 373] width 338 height 36
click at [1064, 317] on input "Types Of RC Passages" at bounding box center [1107, 320] width 290 height 19
click at [1102, 323] on input "Types Of RC Passages" at bounding box center [1107, 320] width 290 height 19
click at [1122, 319] on input "Types Of RC Q" at bounding box center [1107, 320] width 290 height 19
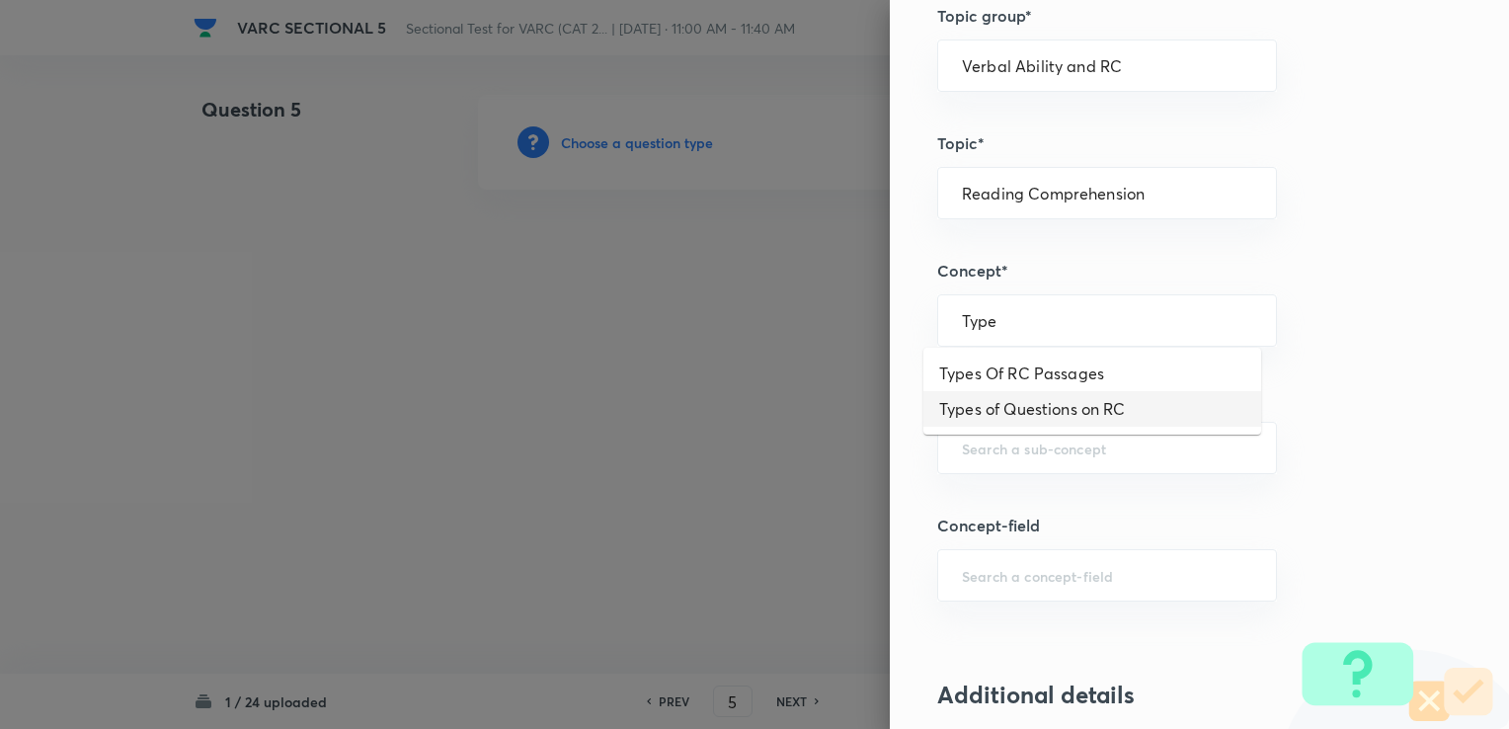
click at [1141, 415] on li "Types of Questions on RC" at bounding box center [1092, 409] width 338 height 36
type input "Types of Questions on RC"
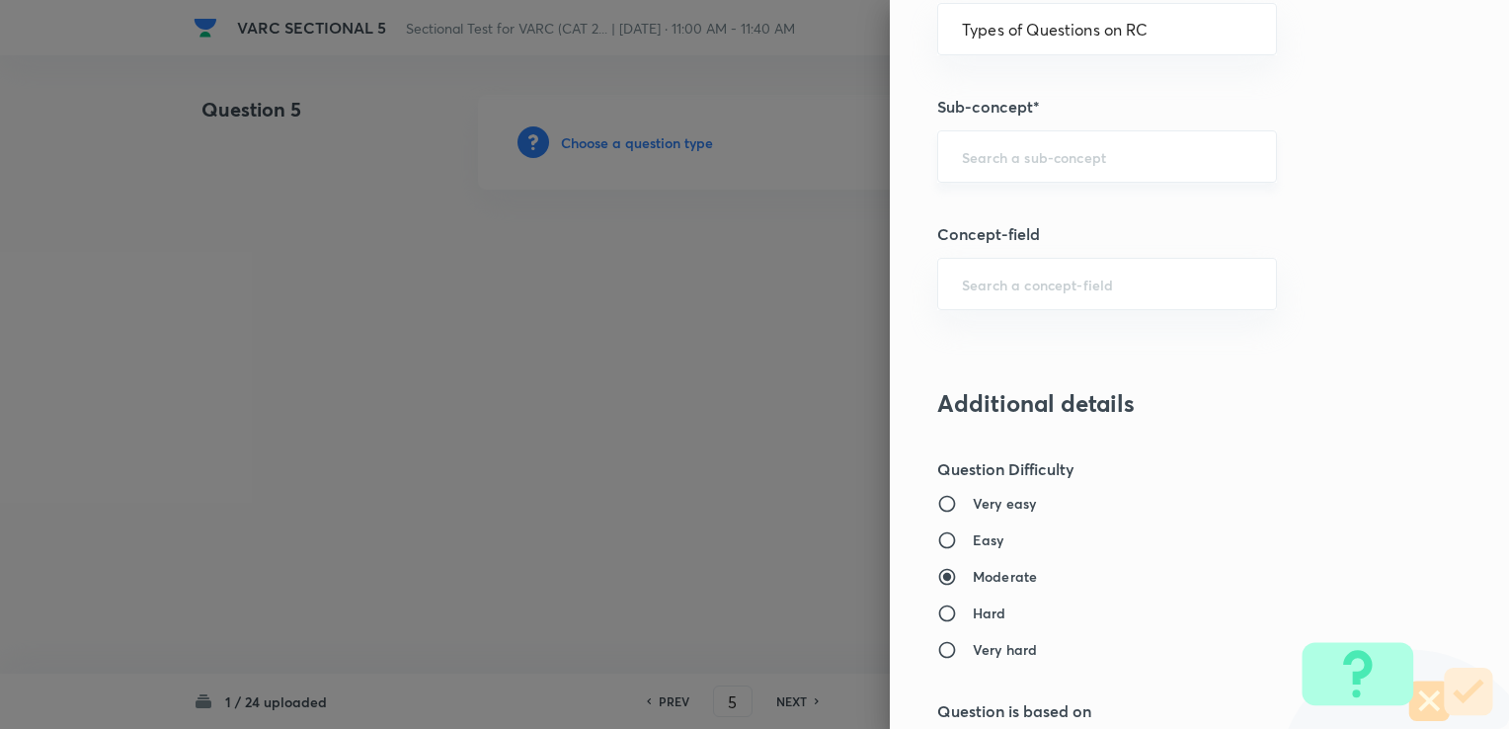
scroll to position [1185, 0]
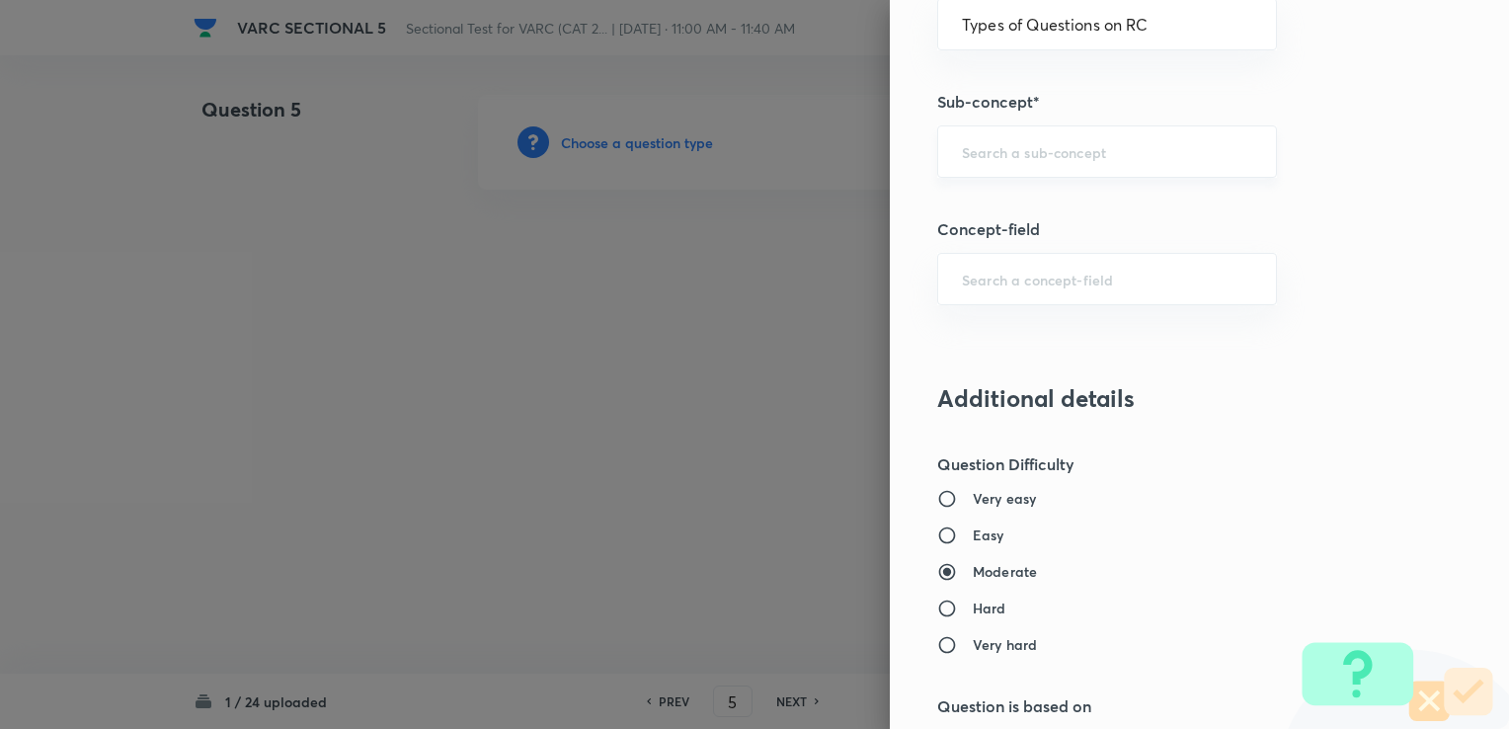
click at [962, 161] on div "​" at bounding box center [1107, 151] width 340 height 52
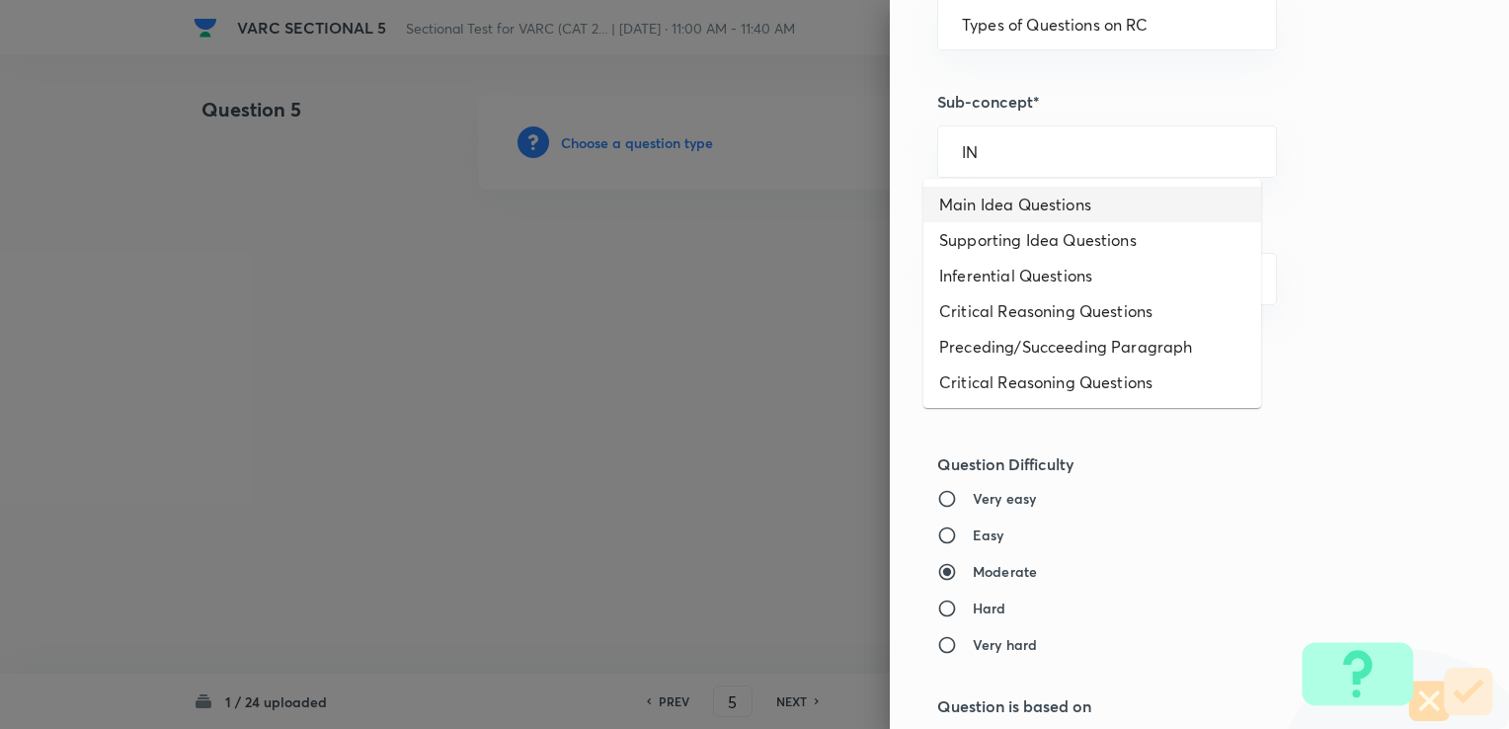
click at [1035, 219] on li "Main Idea Questions" at bounding box center [1092, 205] width 338 height 36
type input "Main Idea Questions"
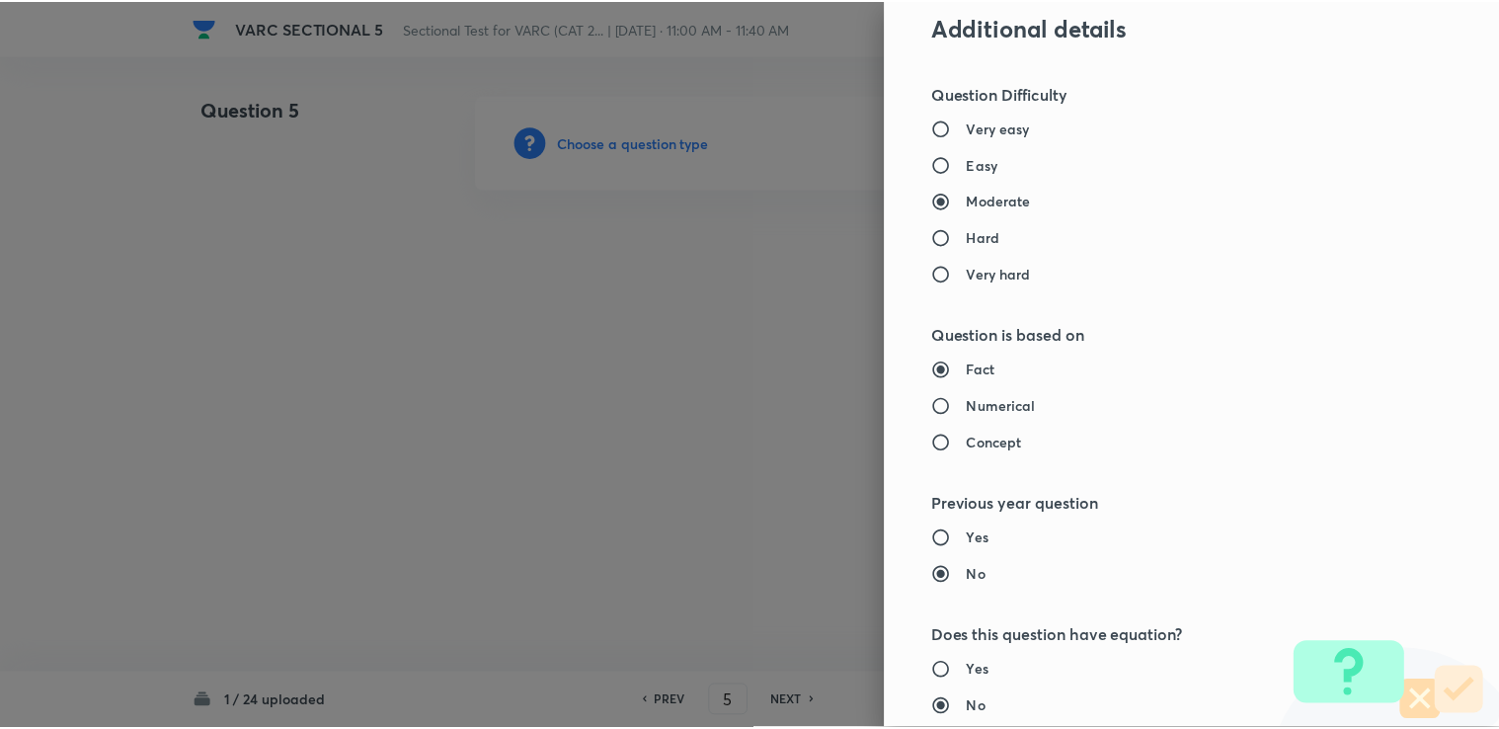
scroll to position [1959, 0]
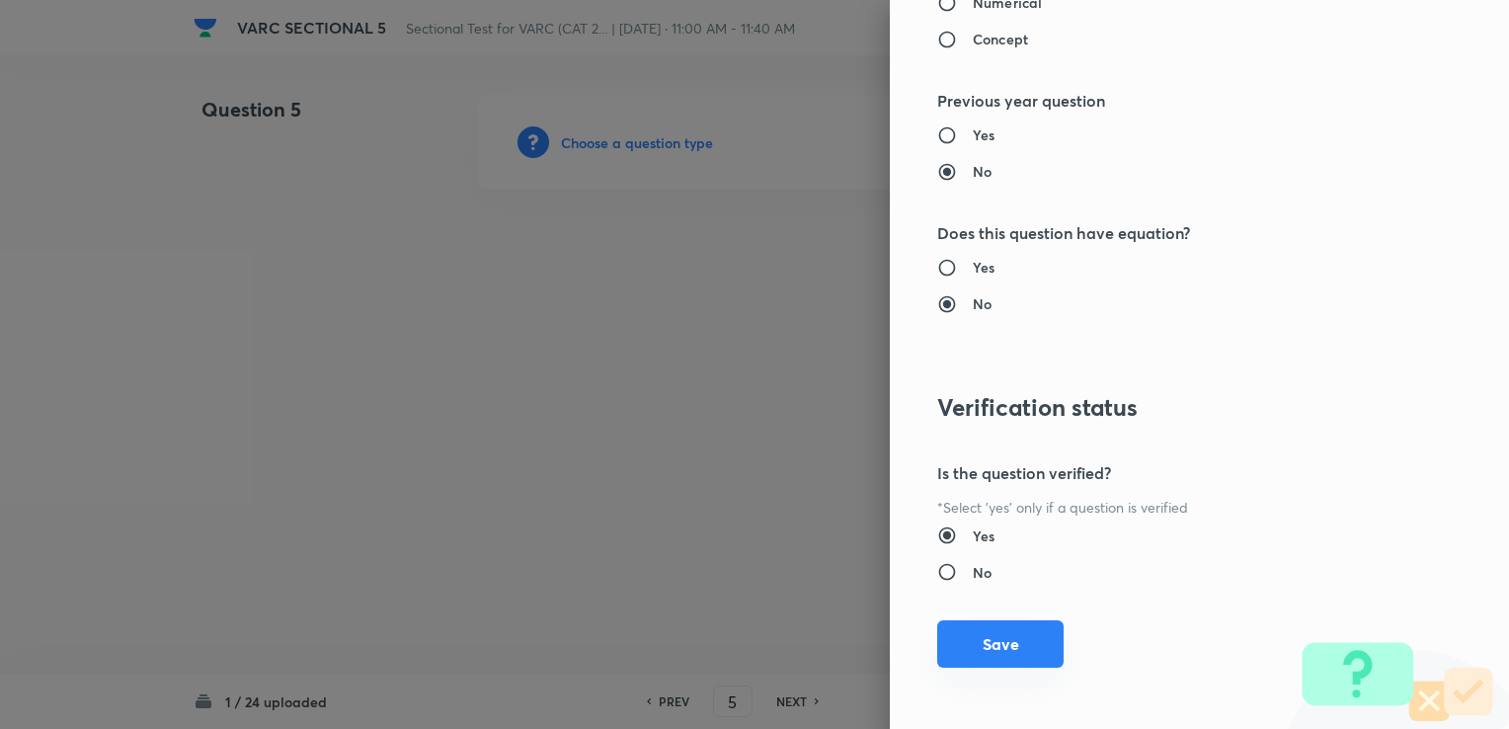
click at [942, 629] on button "Save" at bounding box center [1000, 643] width 126 height 47
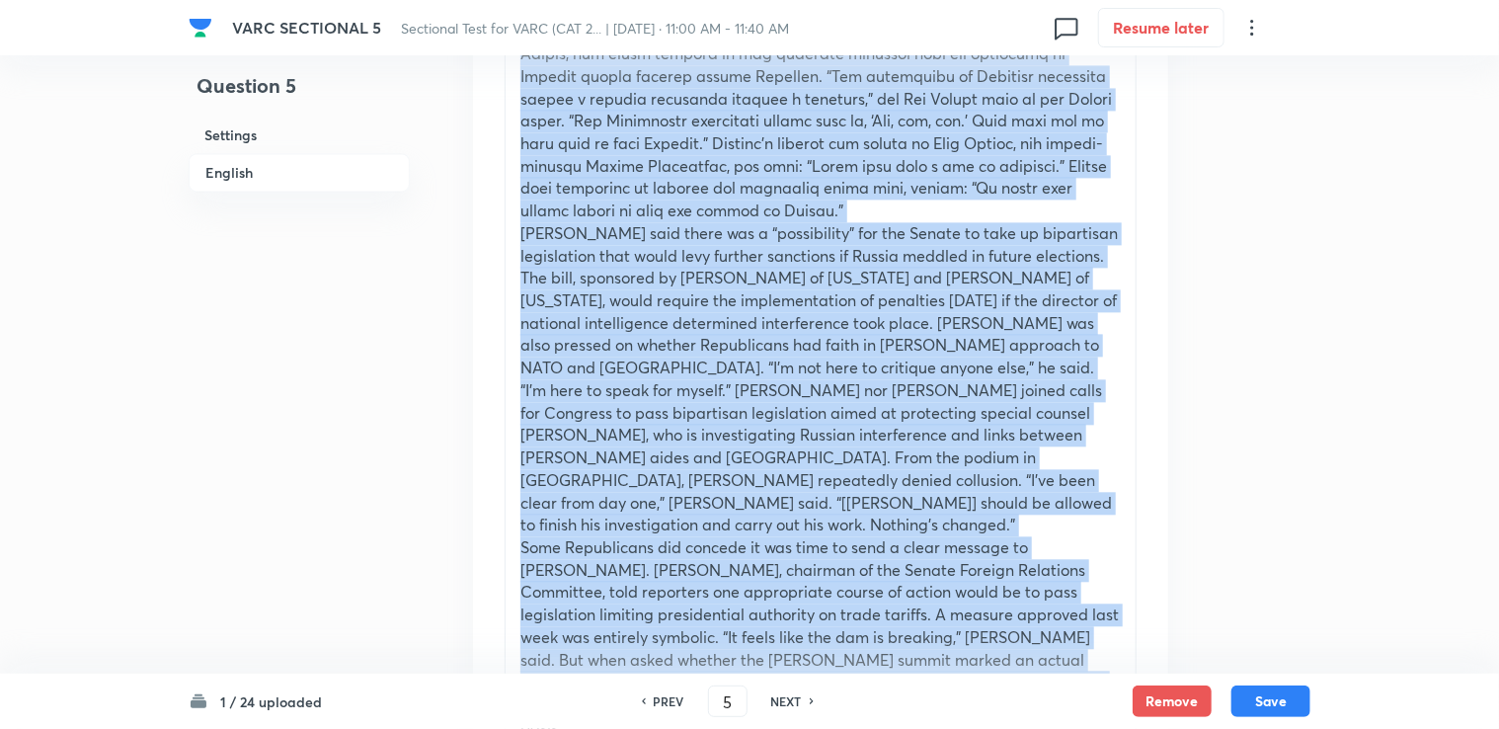
scroll to position [2338, 0]
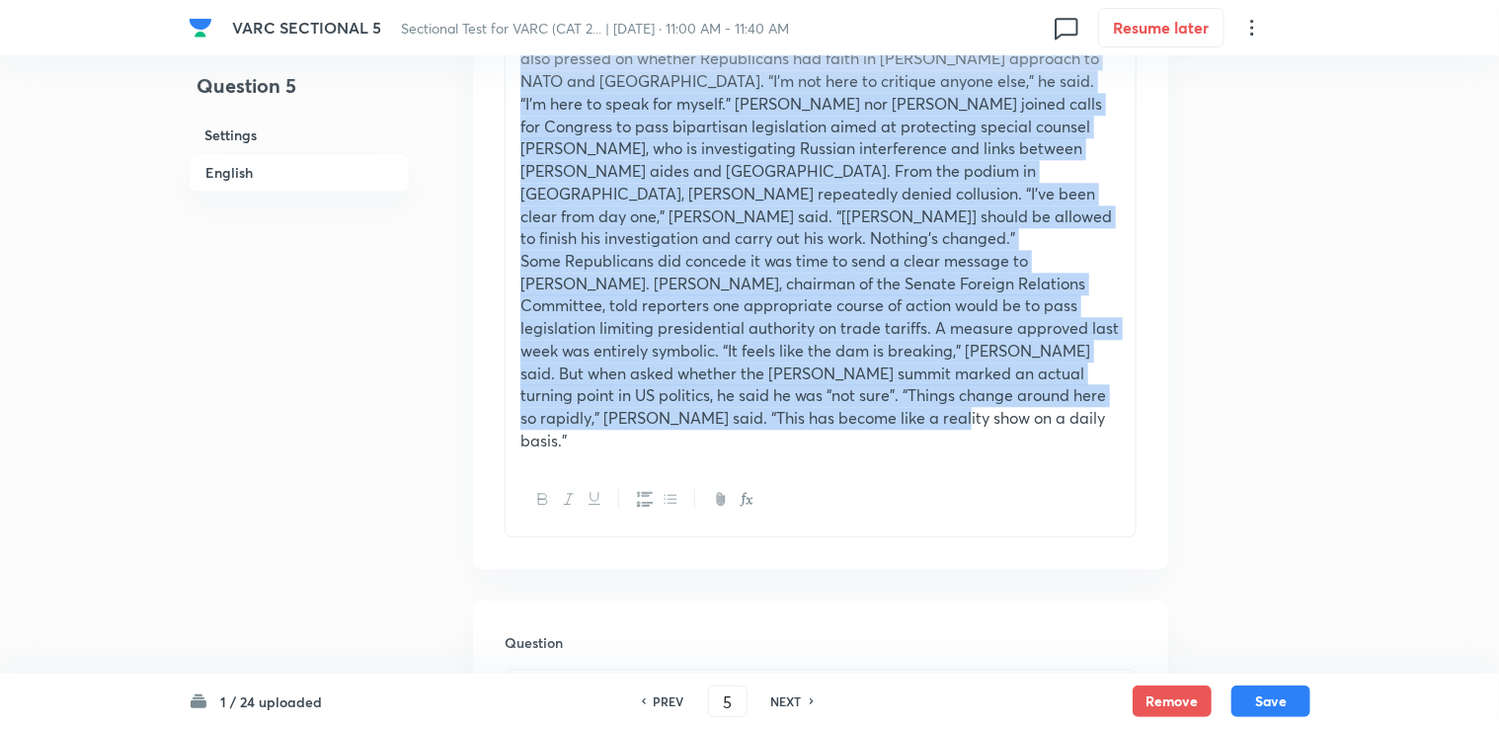
drag, startPoint x: 518, startPoint y: 358, endPoint x: 993, endPoint y: 423, distance: 479.2
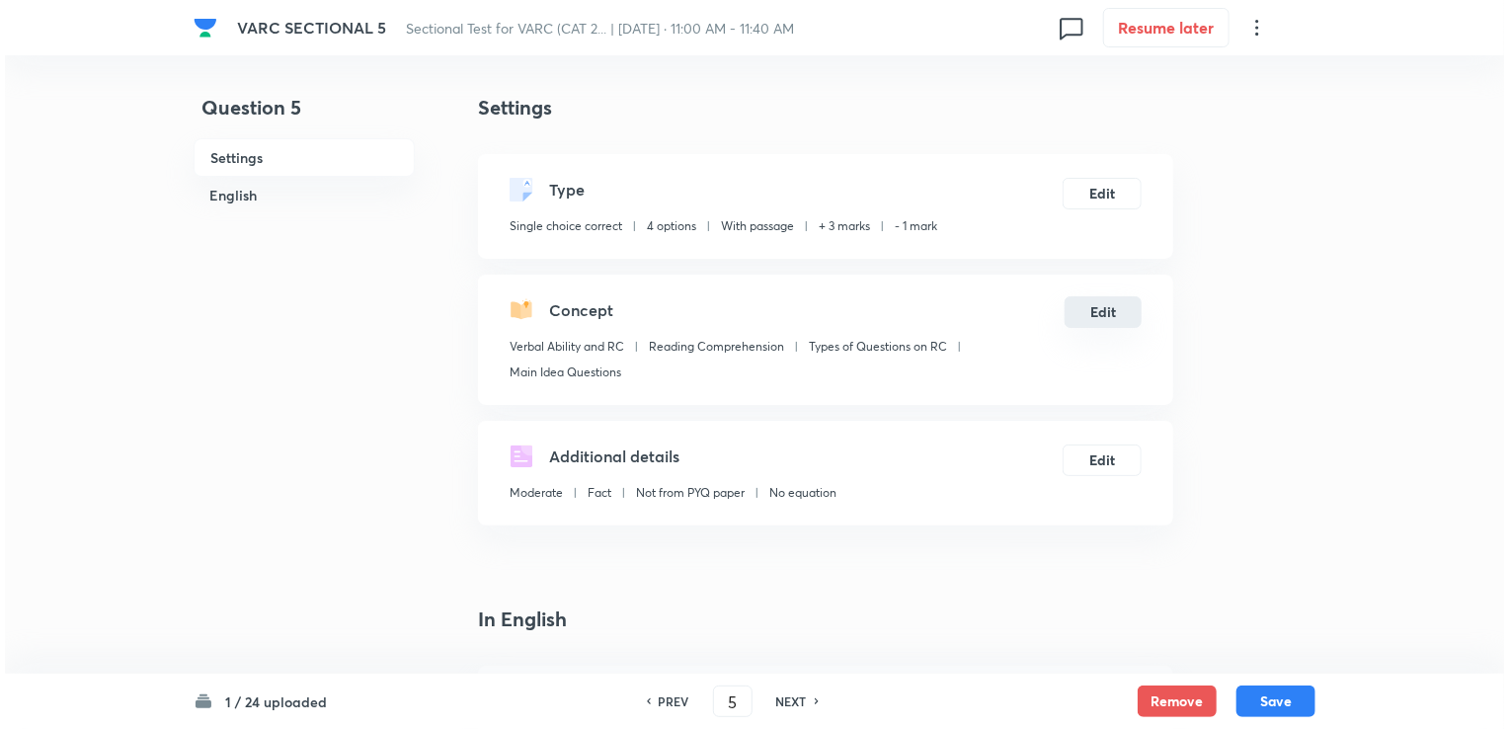
scroll to position [0, 0]
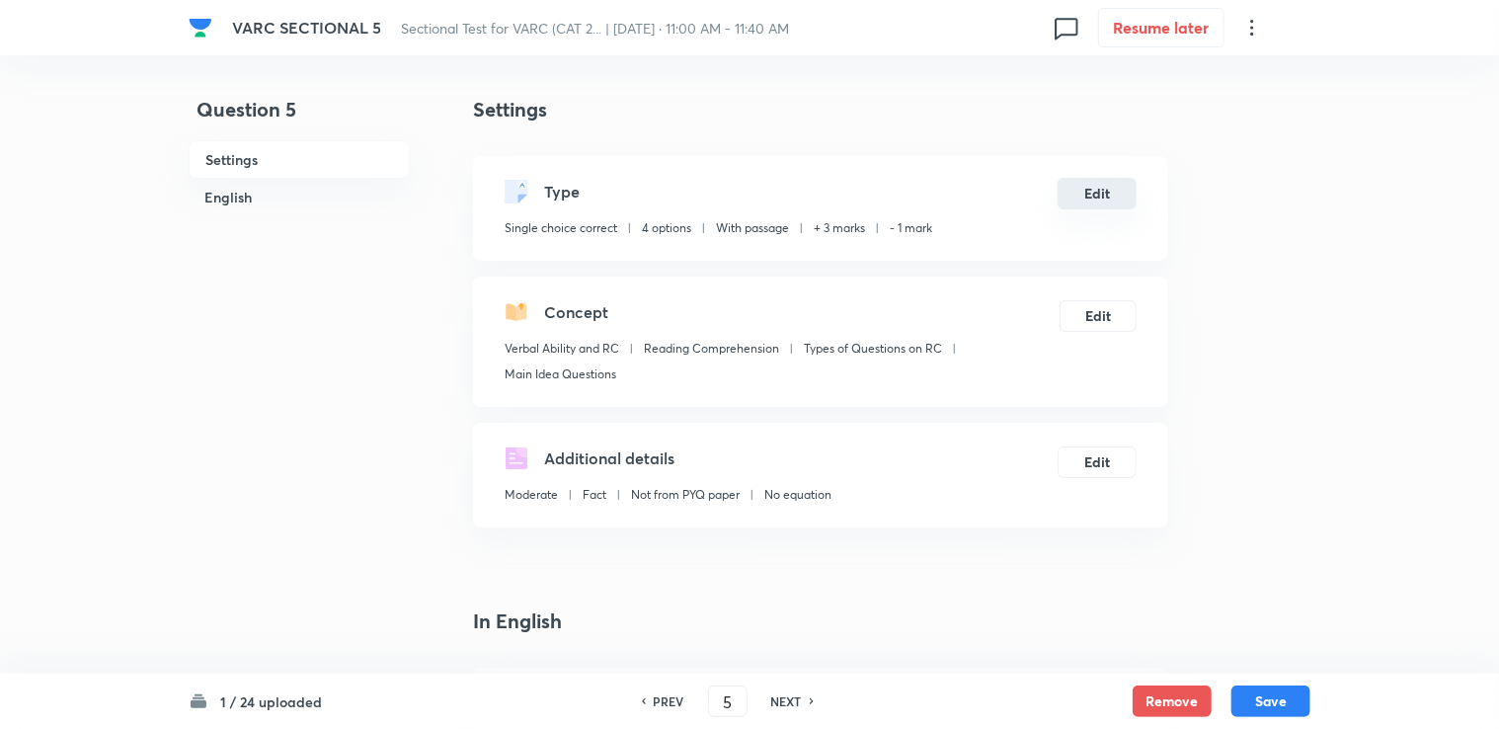
click at [1130, 195] on button "Edit" at bounding box center [1096, 194] width 79 height 32
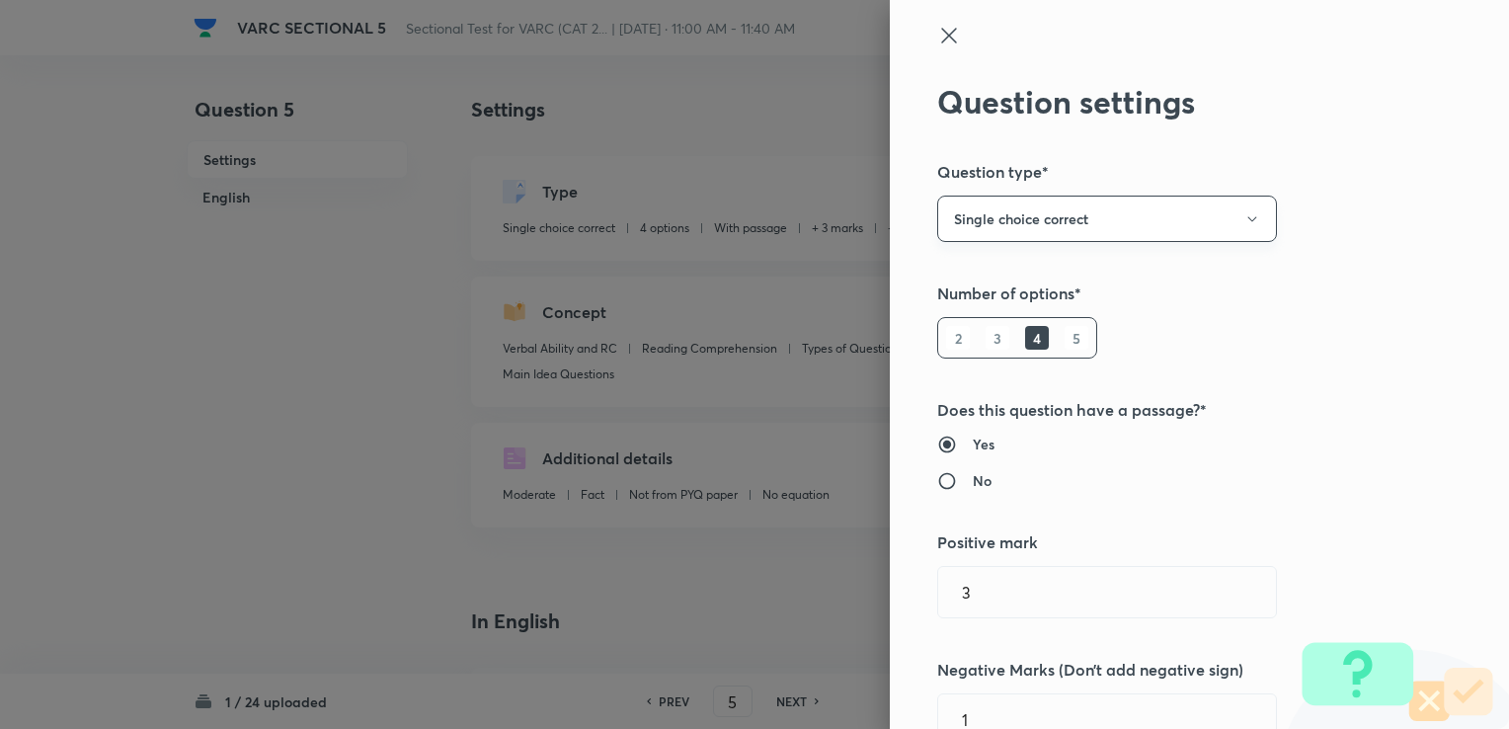
click at [1044, 226] on button "Single choice correct" at bounding box center [1107, 218] width 340 height 46
click at [977, 350] on span "Integer" at bounding box center [1092, 352] width 314 height 21
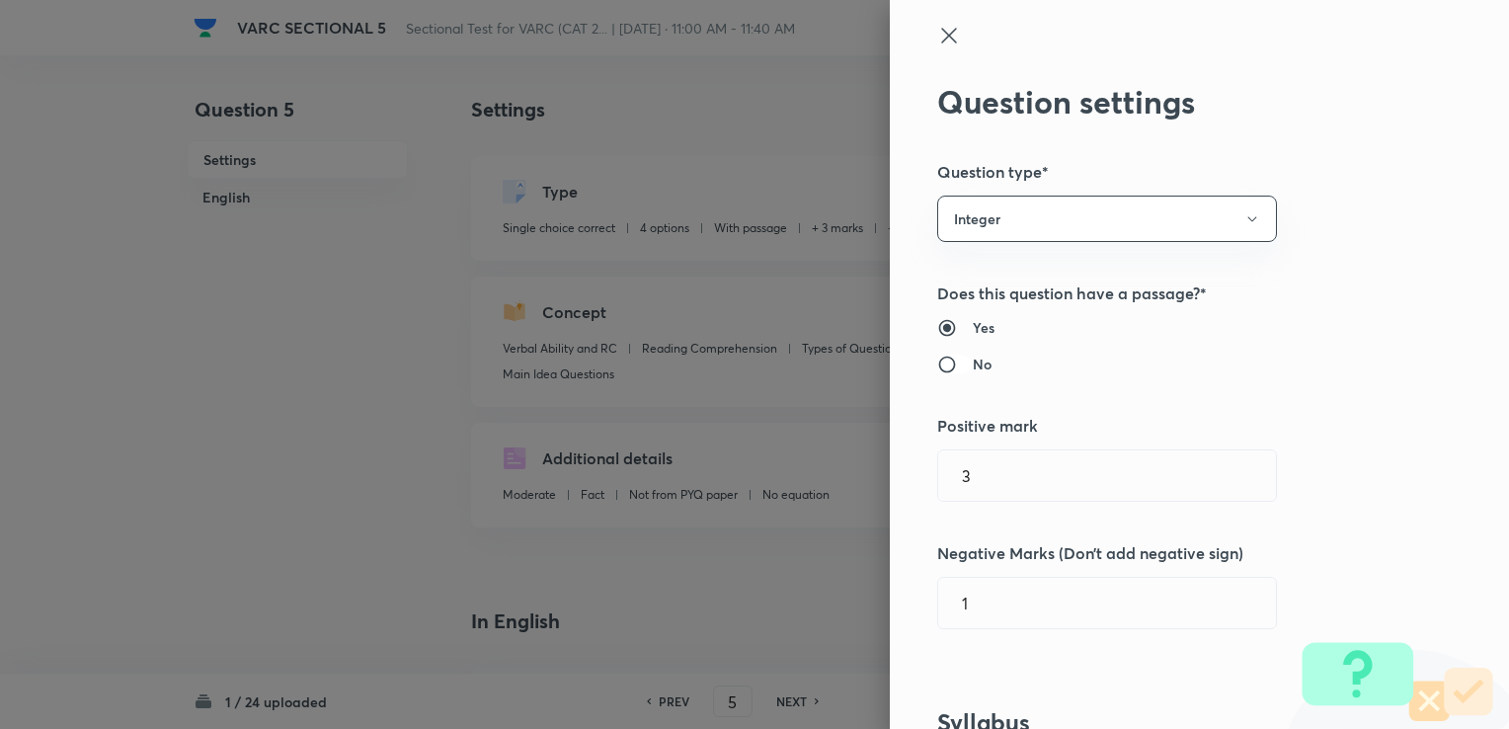
click at [952, 364] on input "No" at bounding box center [955, 364] width 36 height 20
radio input "true"
radio input "false"
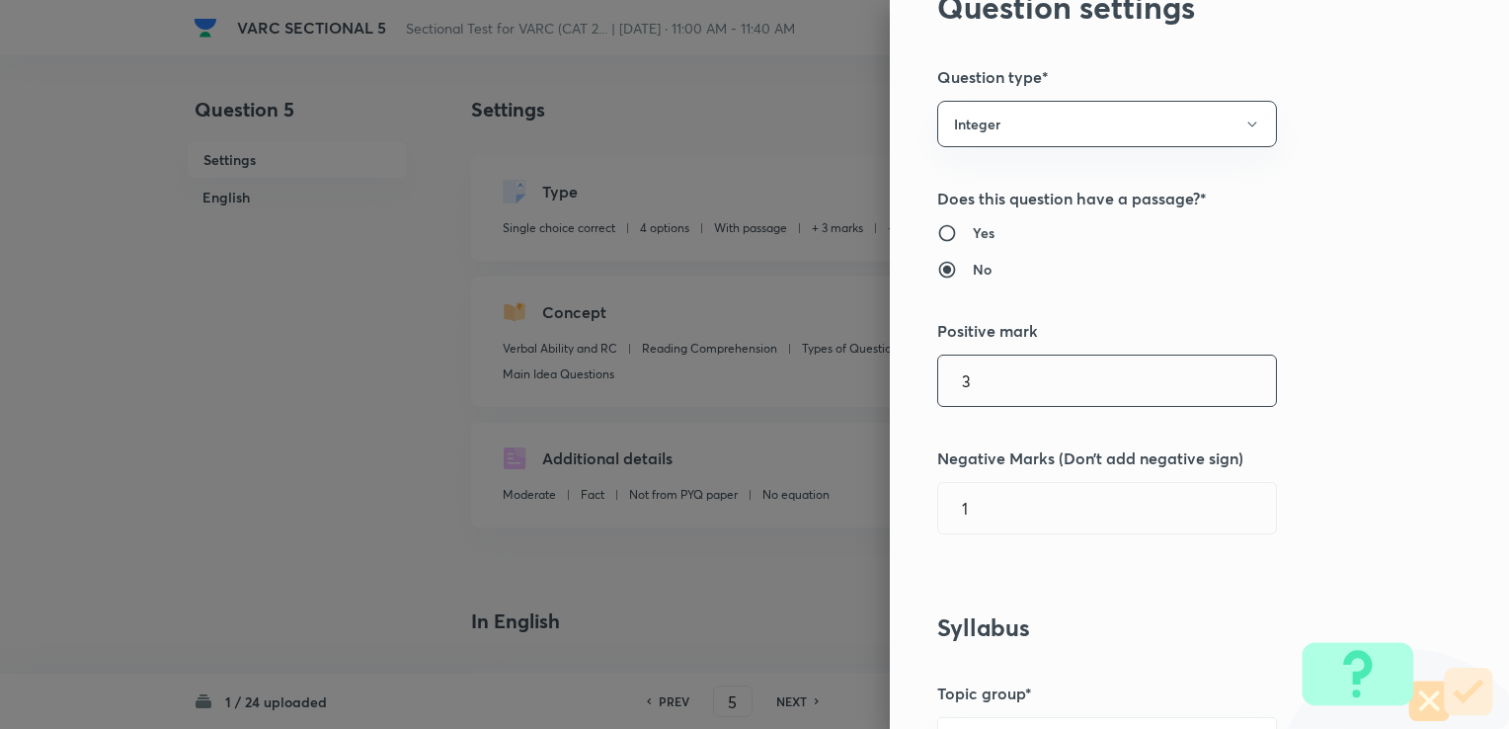
scroll to position [99, 0]
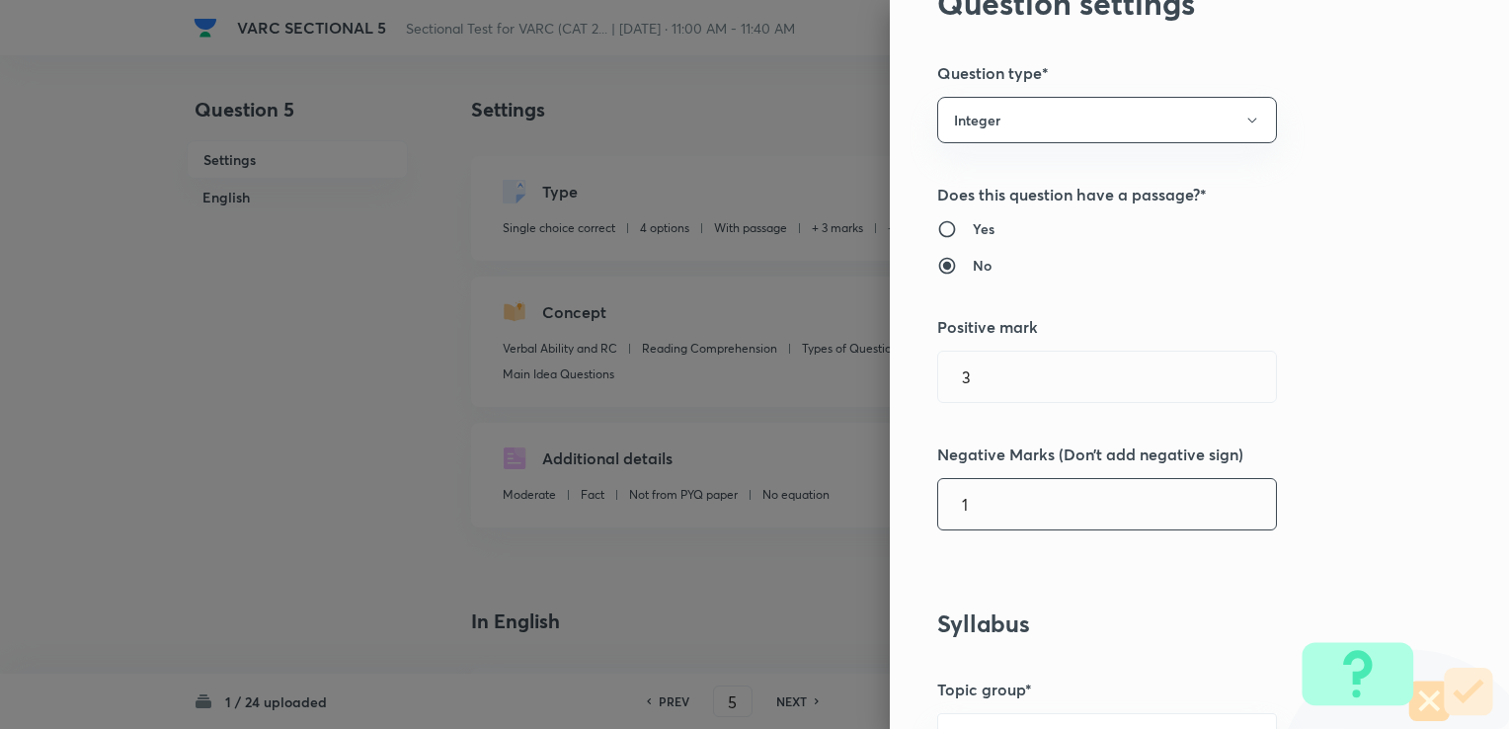
click at [989, 487] on input "1" at bounding box center [1107, 504] width 338 height 50
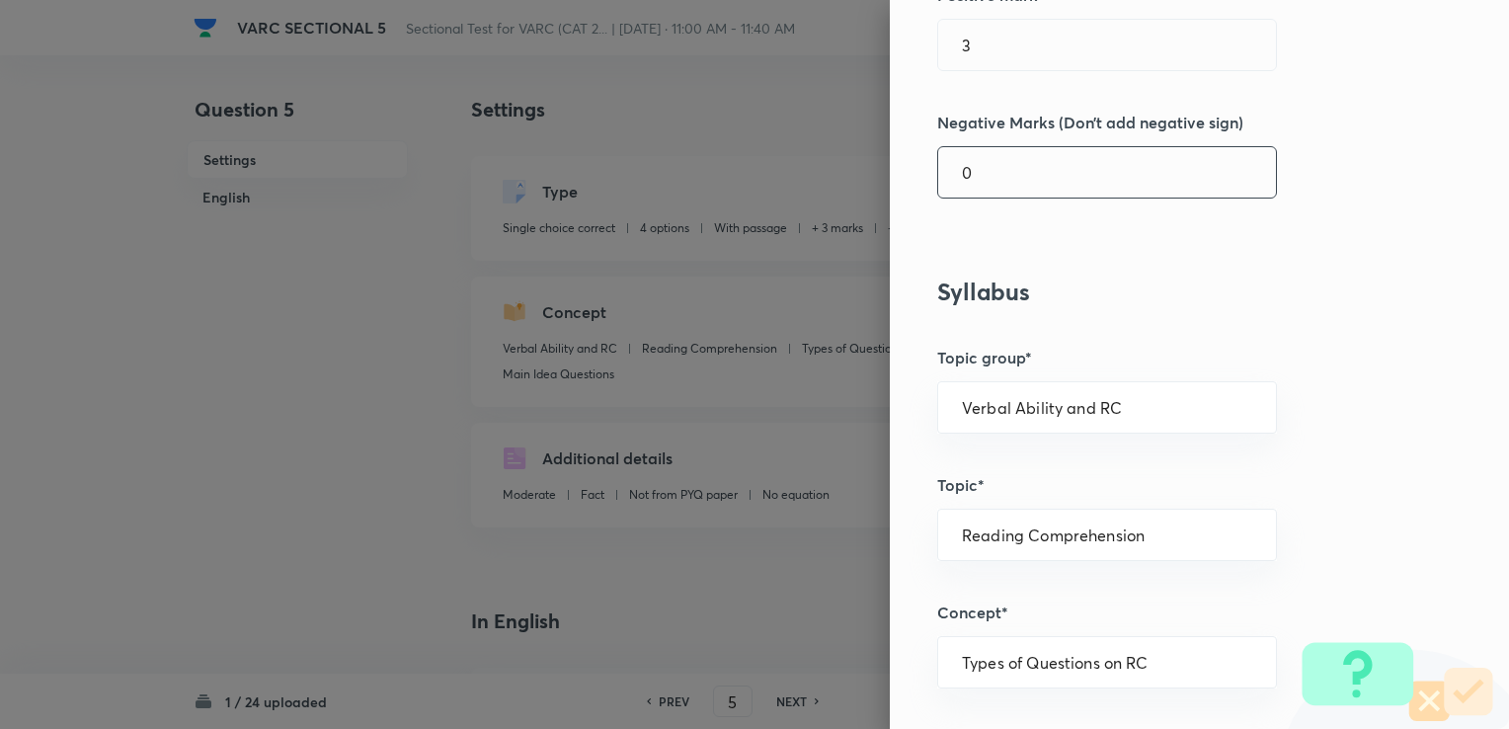
scroll to position [494, 0]
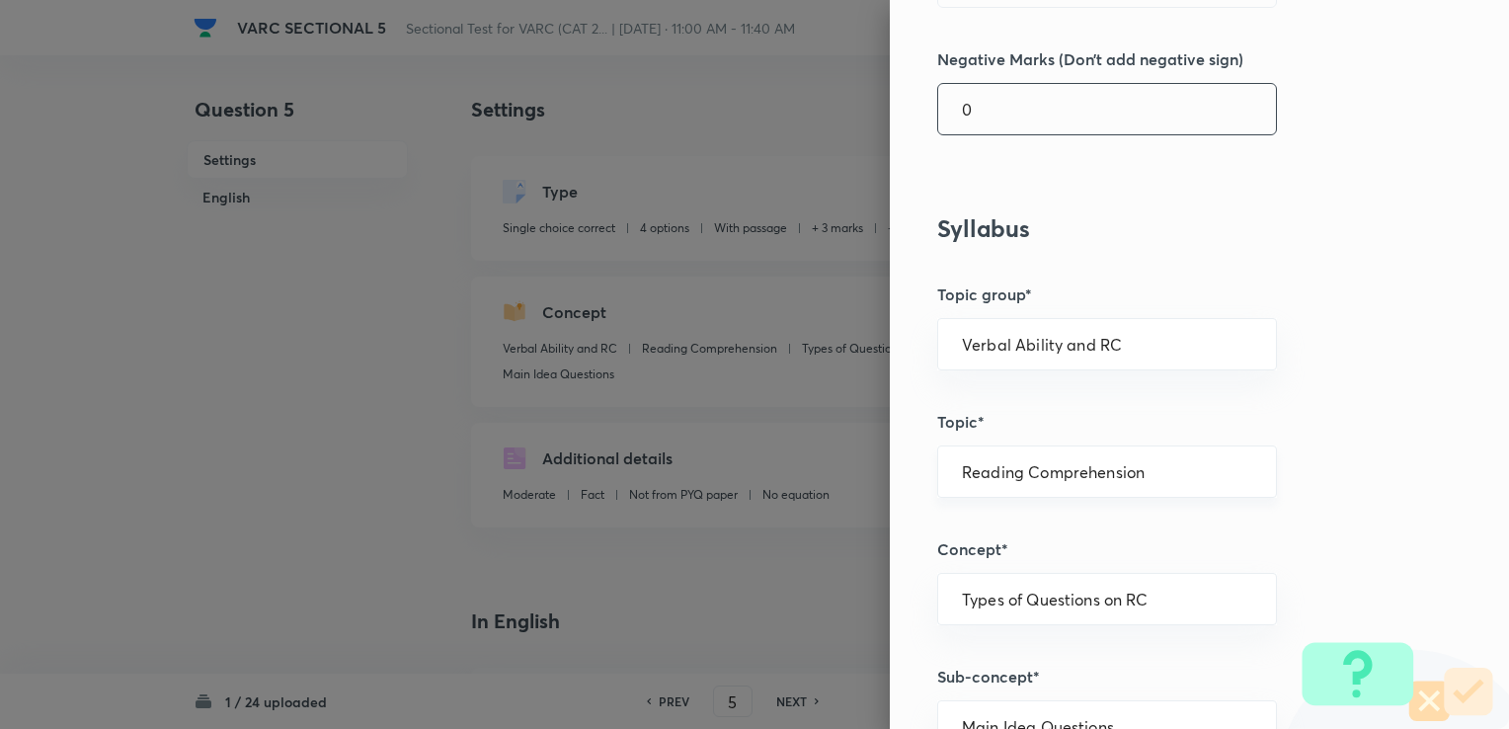
type input "0"
drag, startPoint x: 1141, startPoint y: 460, endPoint x: 934, endPoint y: 473, distance: 207.7
click at [937, 470] on div "Reading Comprehension ​" at bounding box center [1107, 471] width 340 height 52
click at [999, 519] on li "Verbal Ability" at bounding box center [1092, 525] width 338 height 36
type input "Verbal Ability"
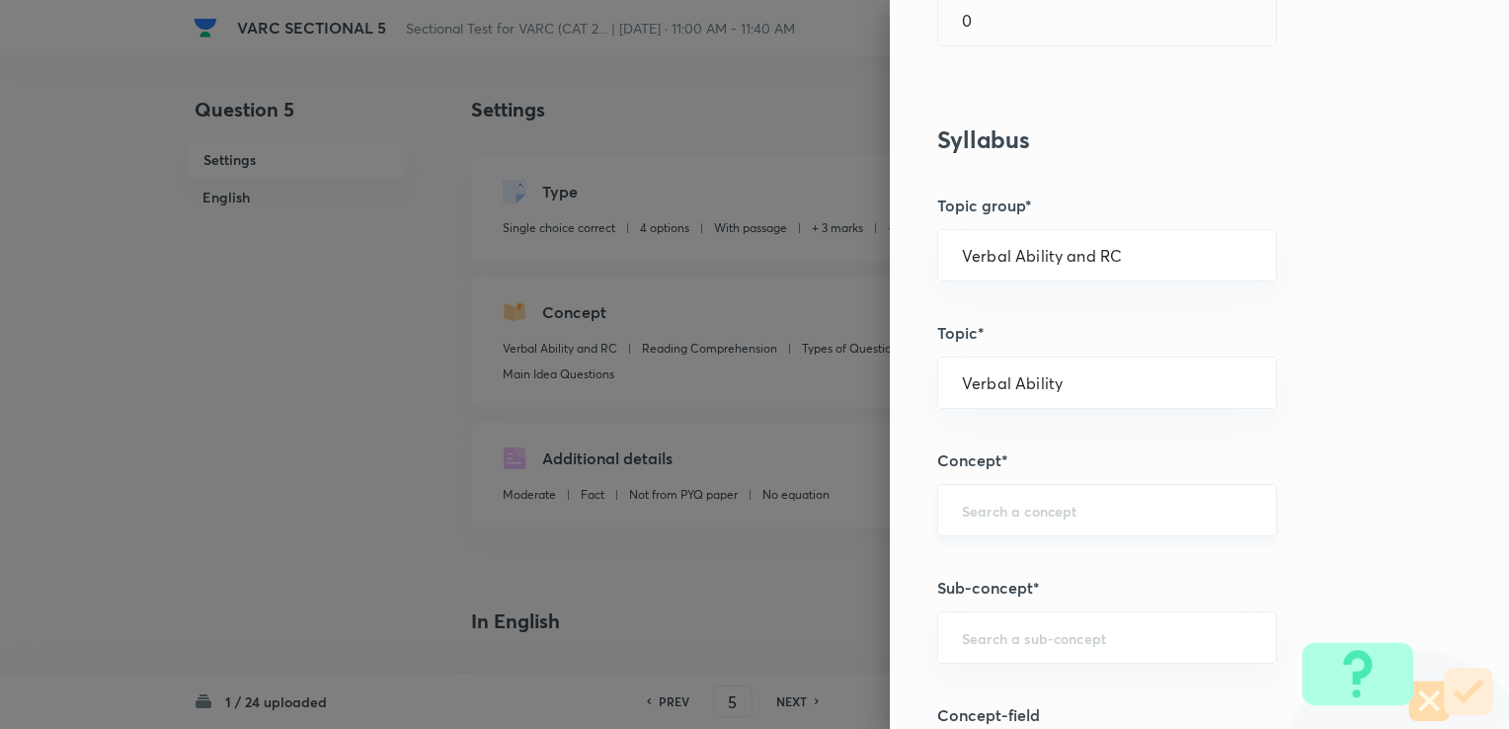
scroll to position [592, 0]
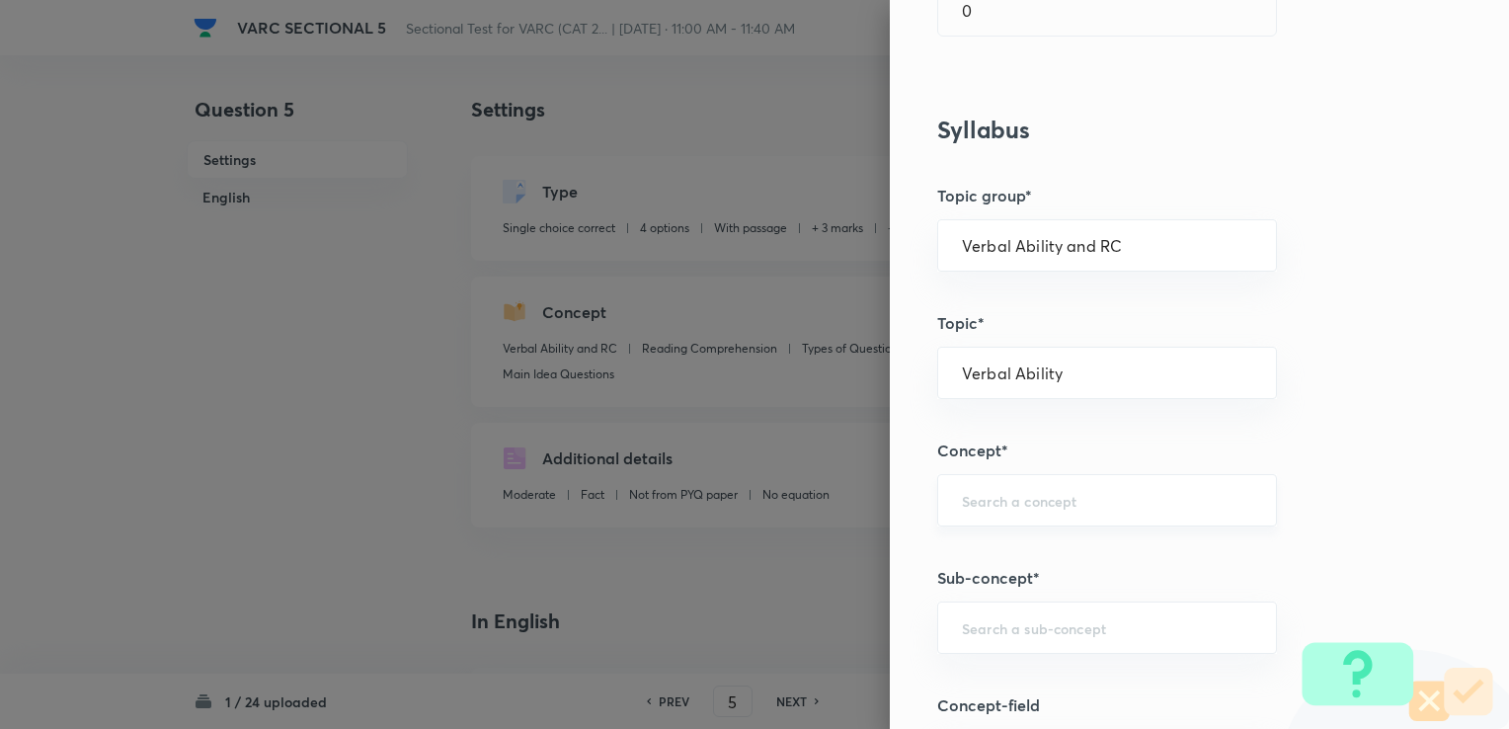
click at [1117, 492] on input "text" at bounding box center [1107, 500] width 290 height 19
click at [981, 504] on input "text" at bounding box center [1107, 500] width 290 height 19
type input "P"
click at [1007, 474] on div "ODD ​" at bounding box center [1107, 500] width 340 height 52
click at [1020, 546] on li "Odd One Out" at bounding box center [1092, 554] width 338 height 36
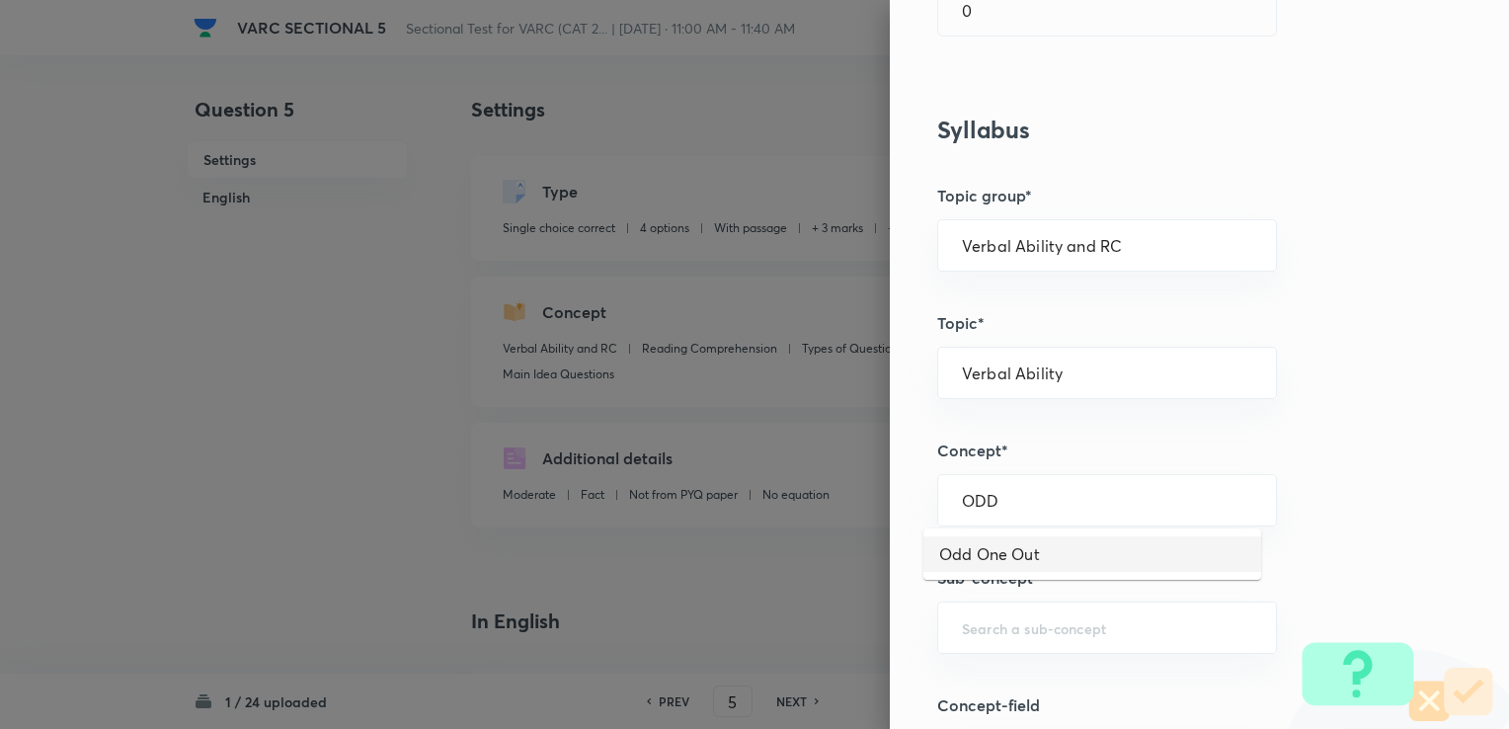
type input "Odd One Out"
click at [977, 622] on input "text" at bounding box center [1107, 627] width 290 height 19
click at [1067, 528] on li "Odd One Out" at bounding box center [1092, 534] width 338 height 36
type input "Odd One Out"
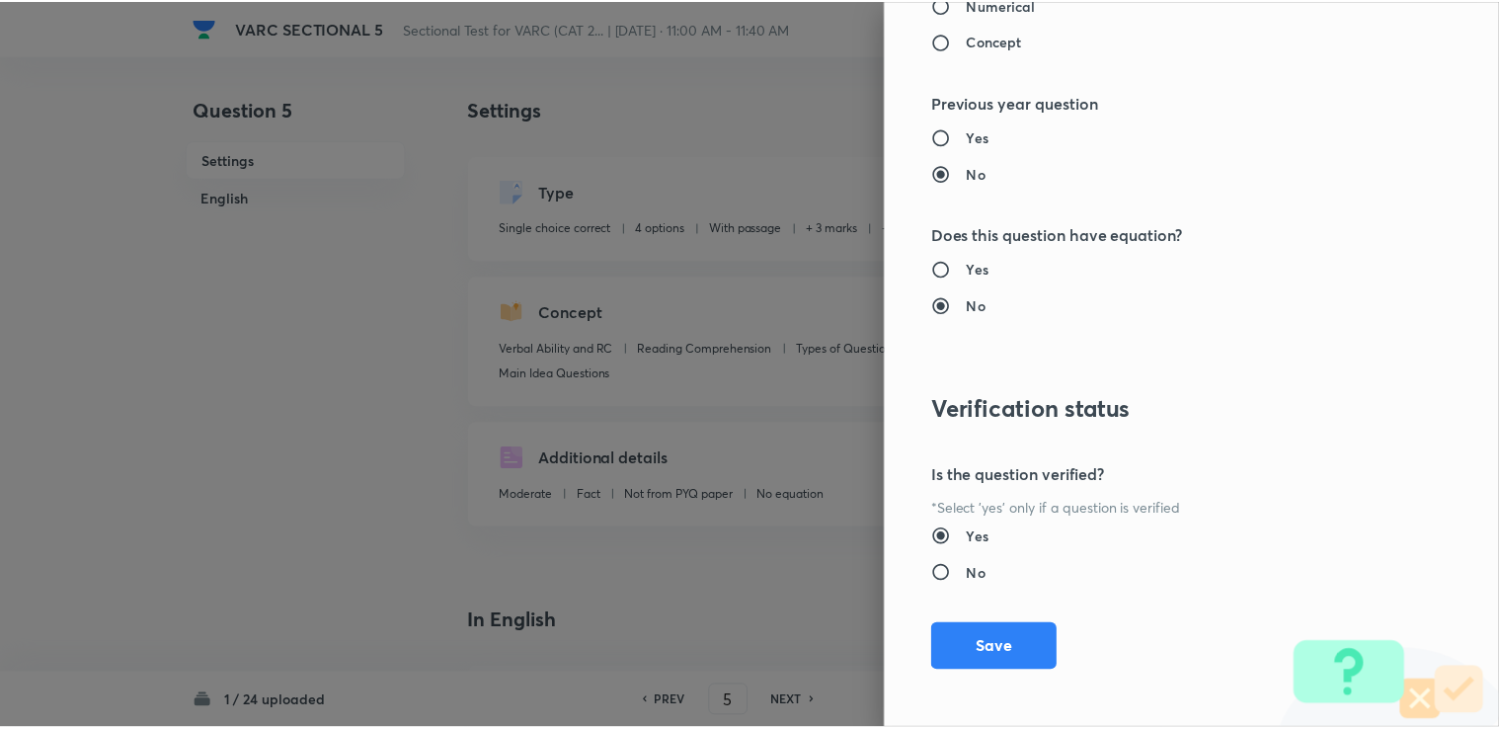
scroll to position [1842, 0]
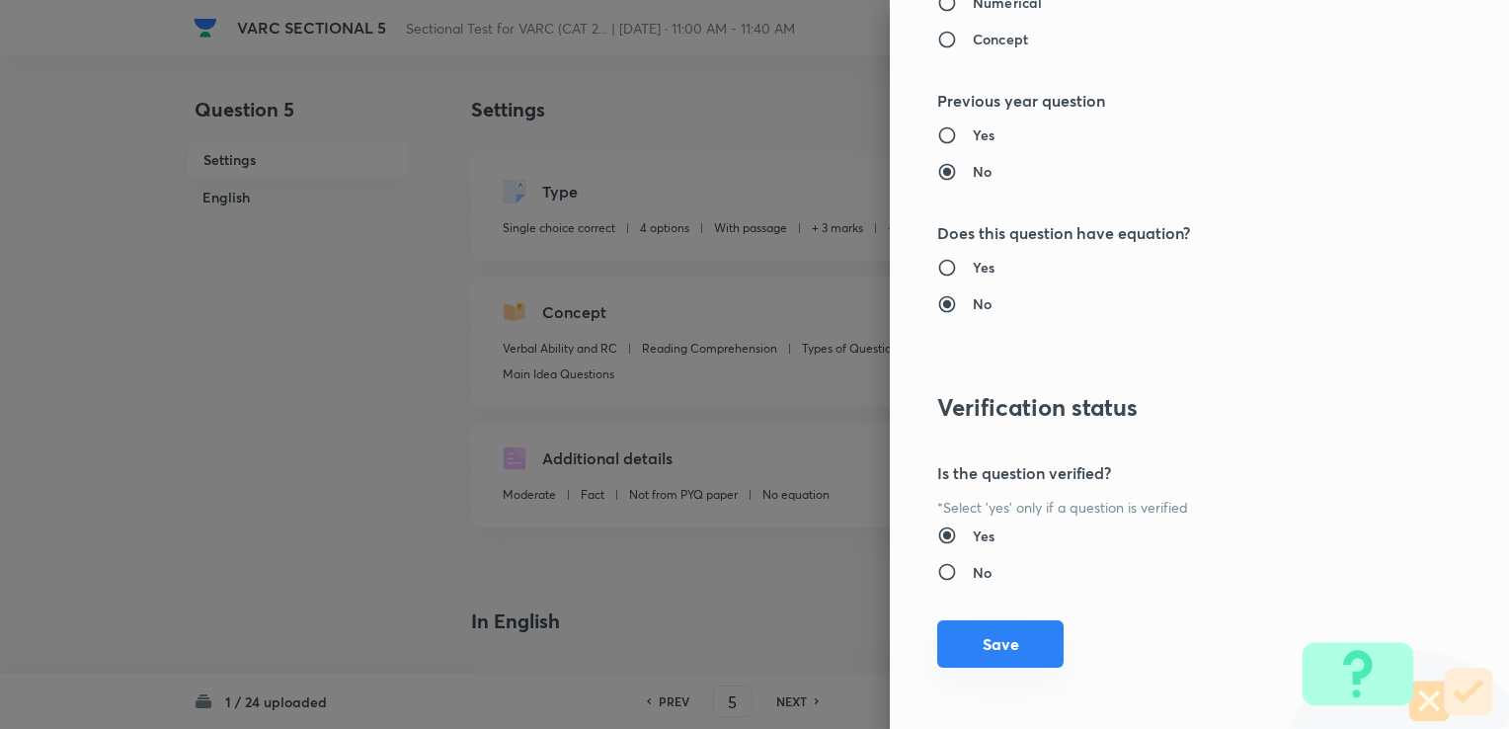
click at [983, 622] on button "Save" at bounding box center [1000, 643] width 126 height 47
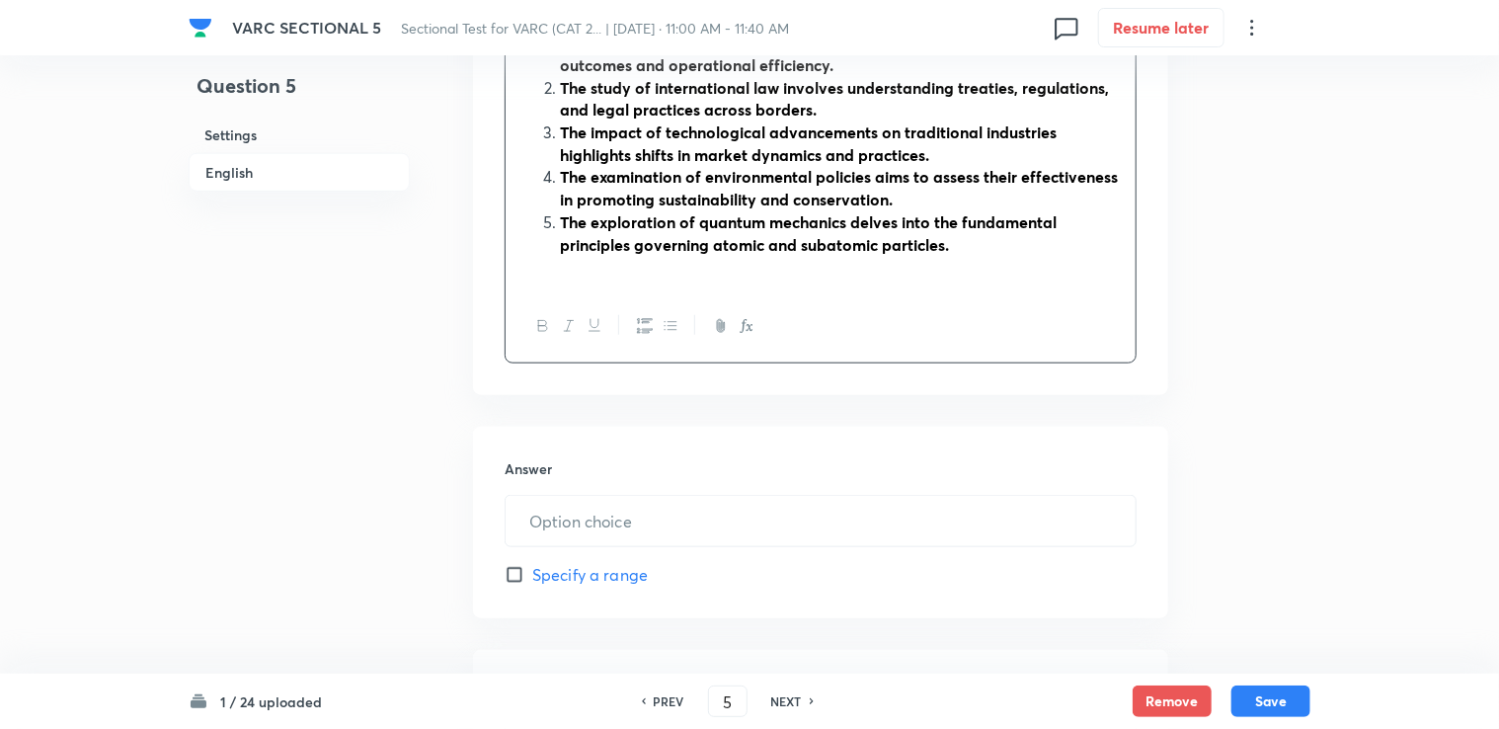
scroll to position [790, 0]
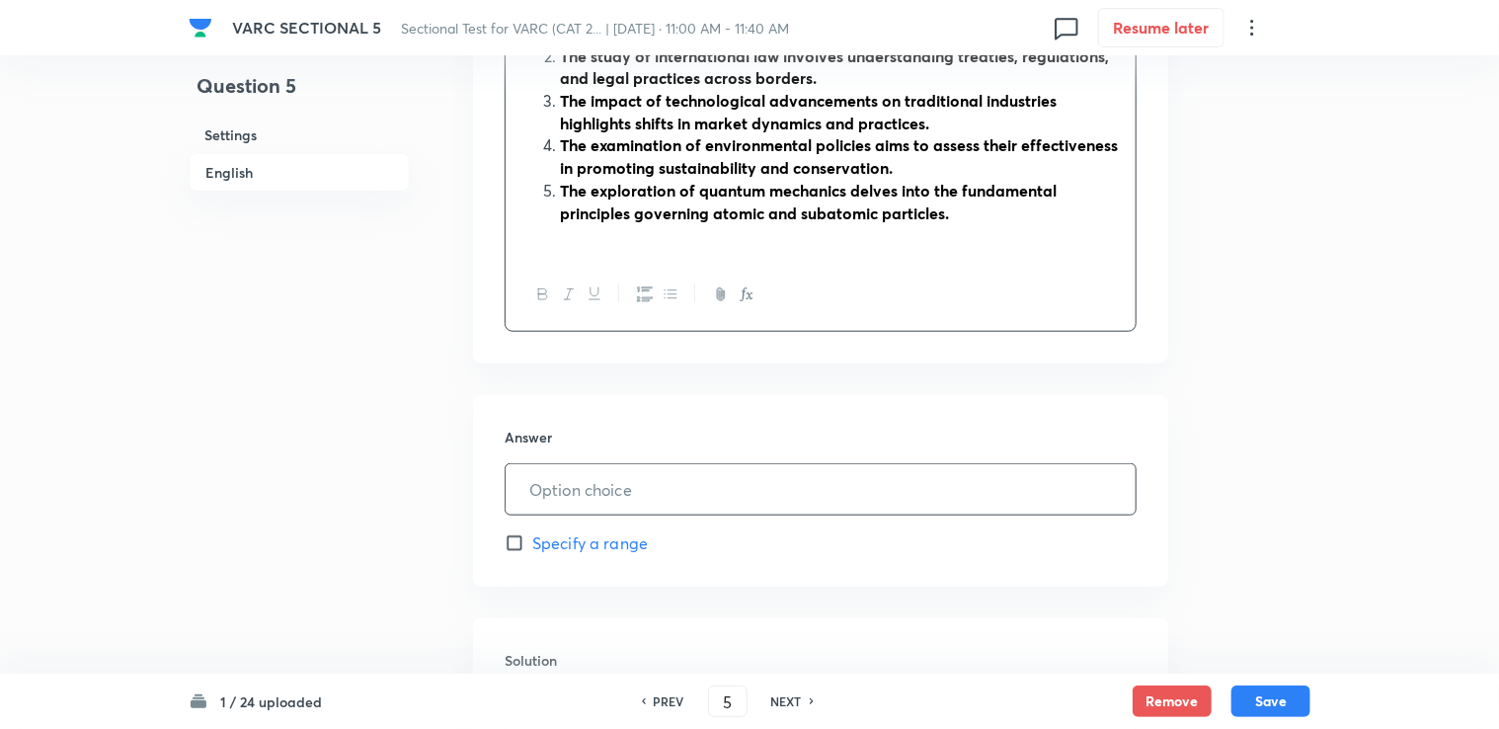
click at [594, 500] on input "text" at bounding box center [820, 489] width 630 height 50
type input "2"
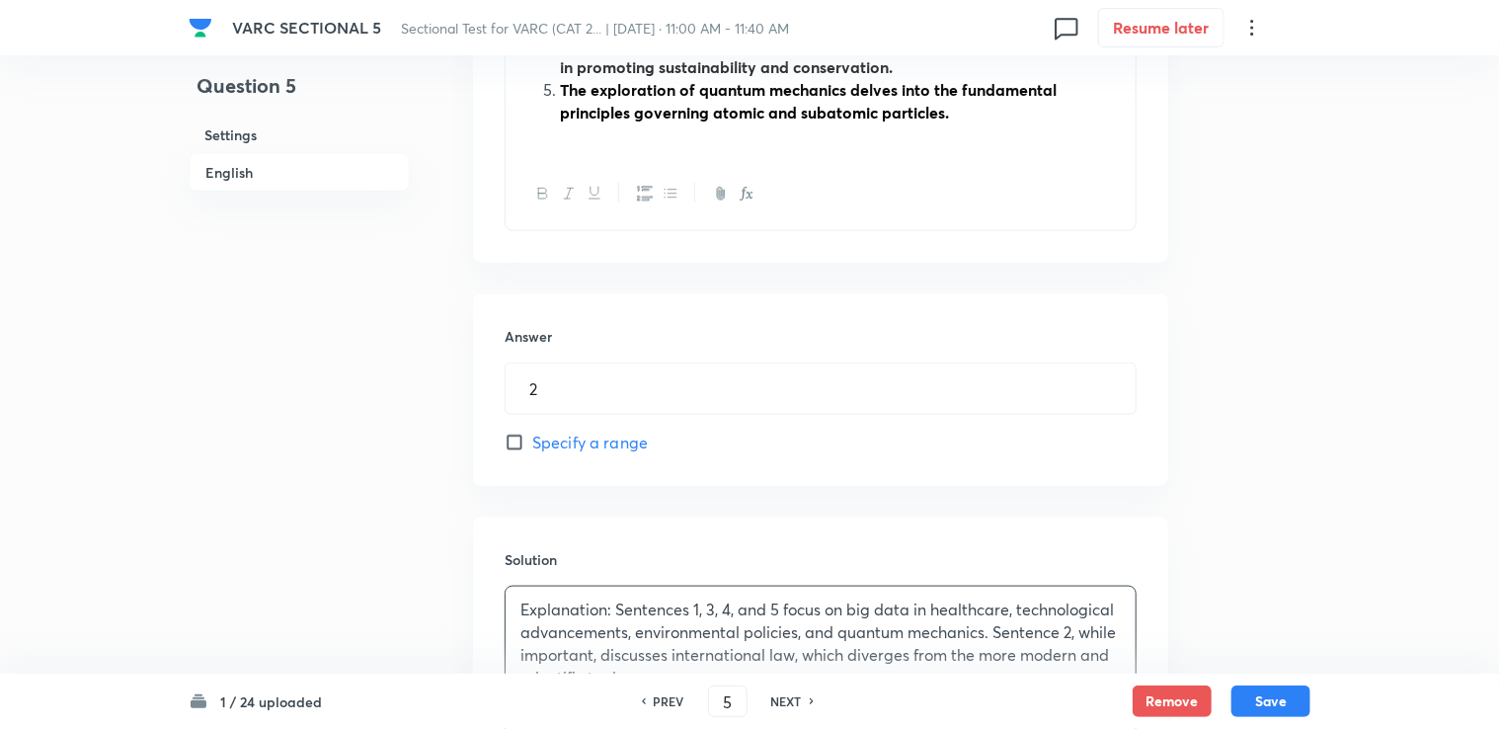
scroll to position [889, 0]
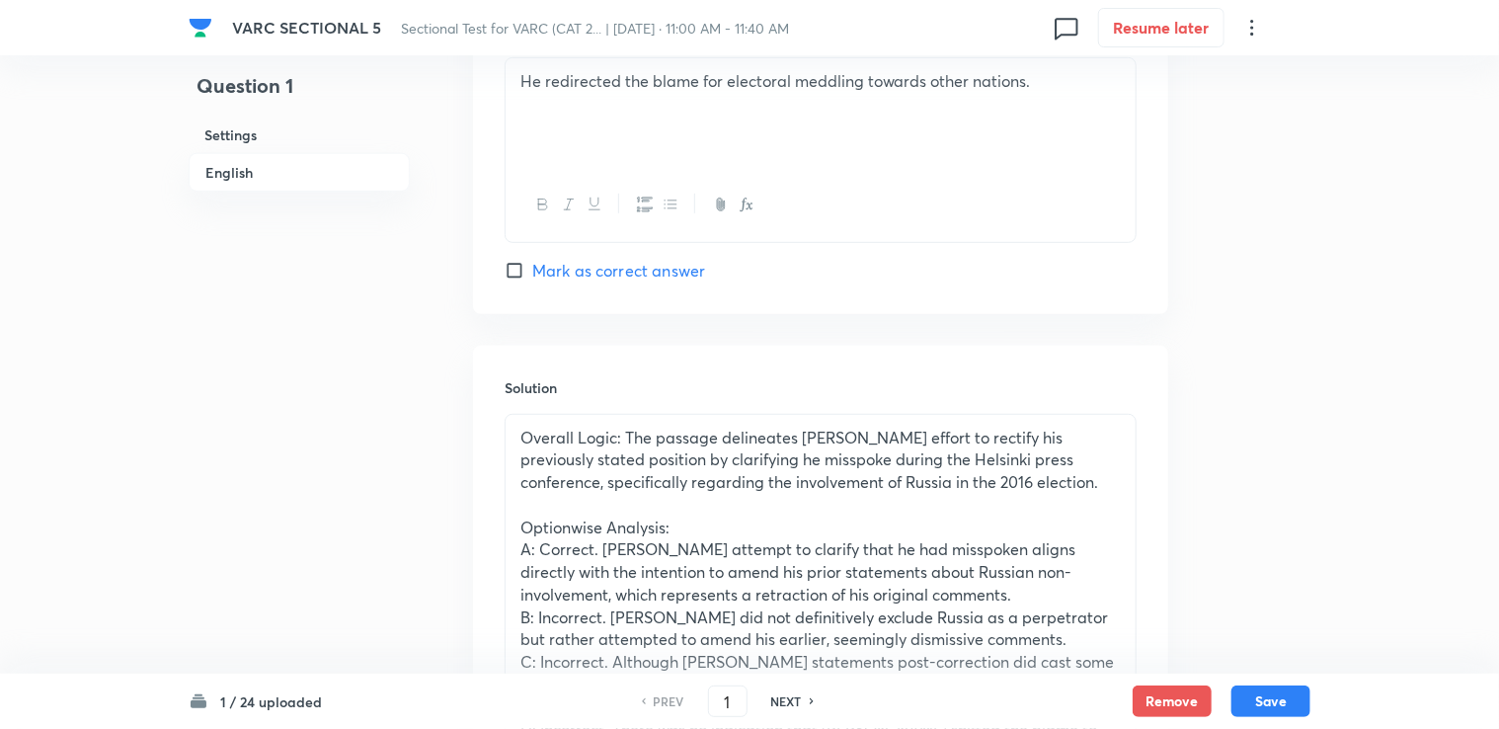
scroll to position [4418, 0]
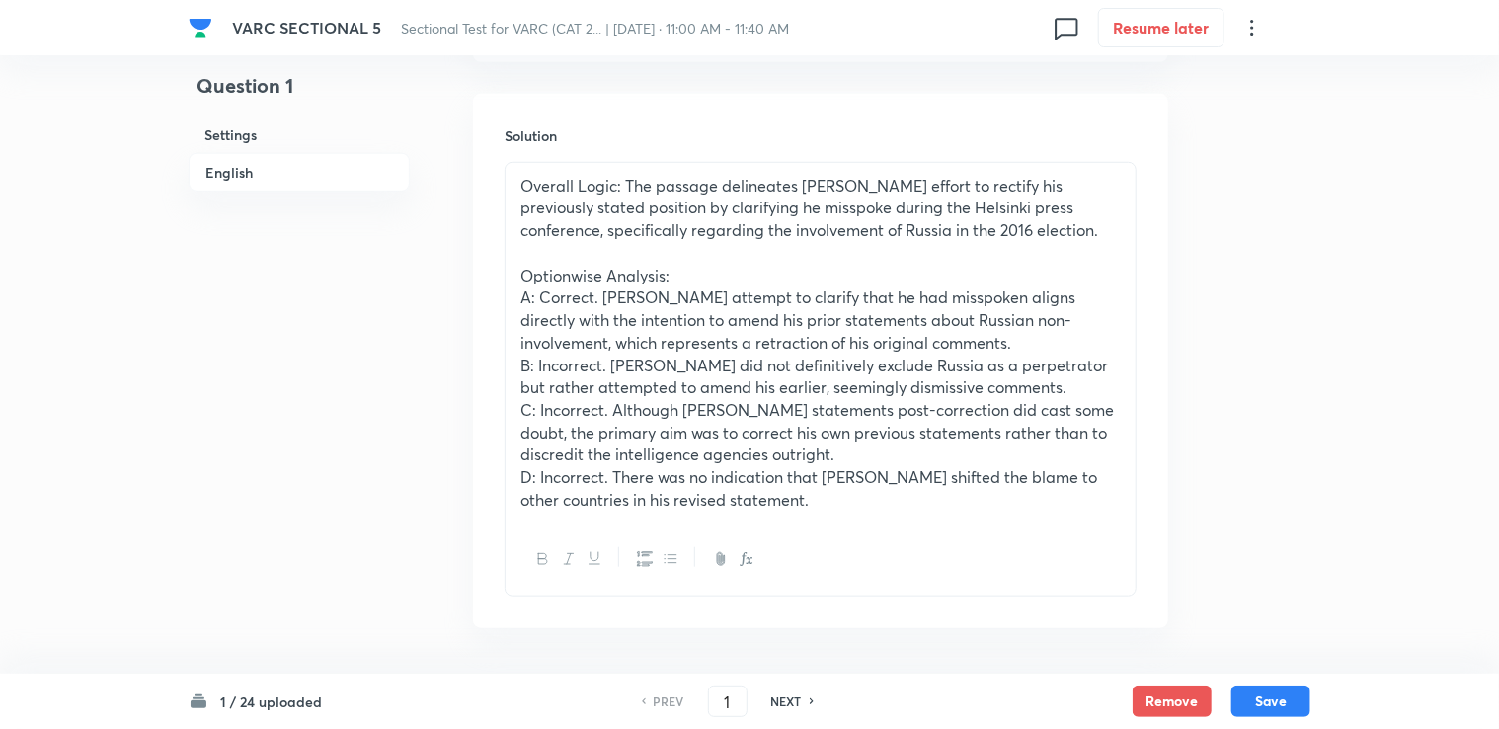
click at [771, 700] on h6 "NEXT" at bounding box center [786, 701] width 31 height 18
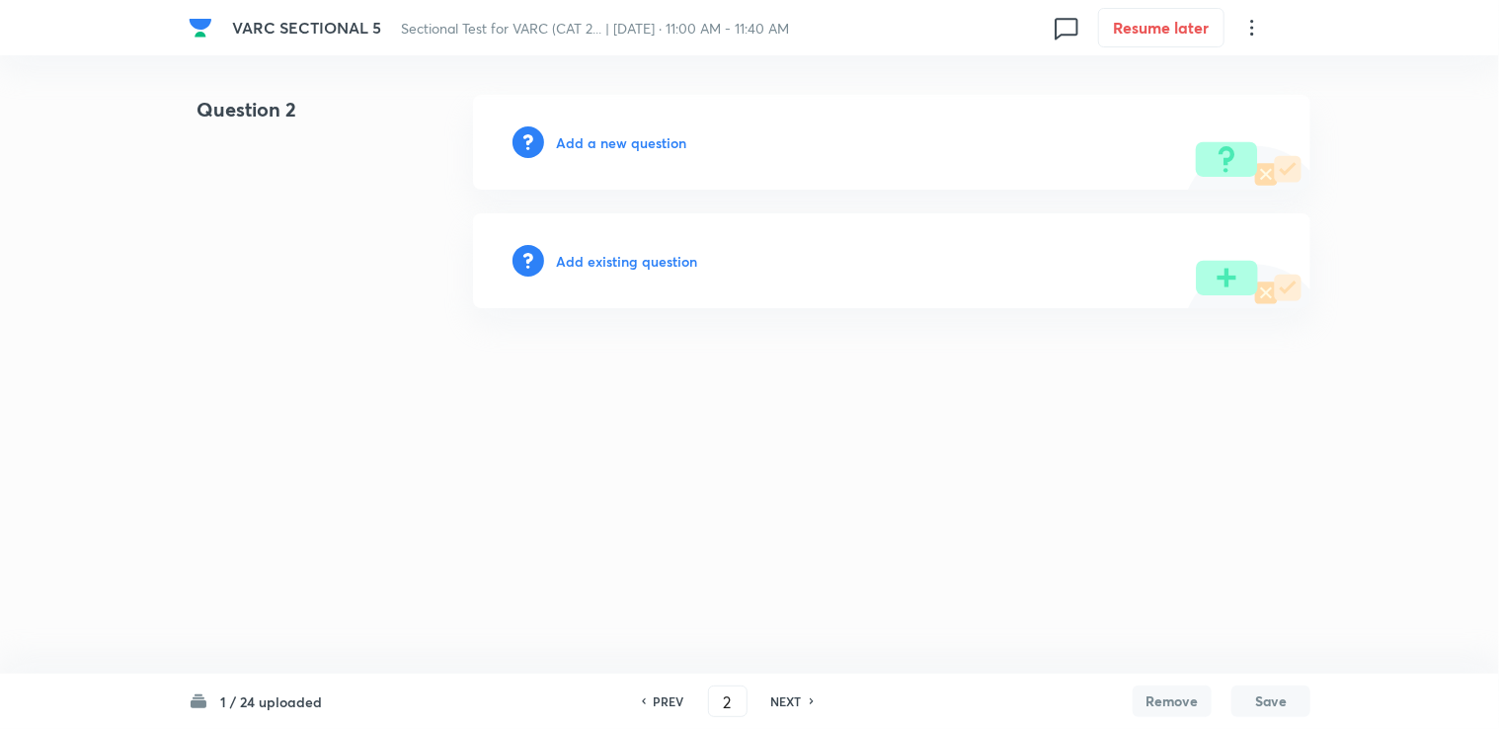
scroll to position [0, 0]
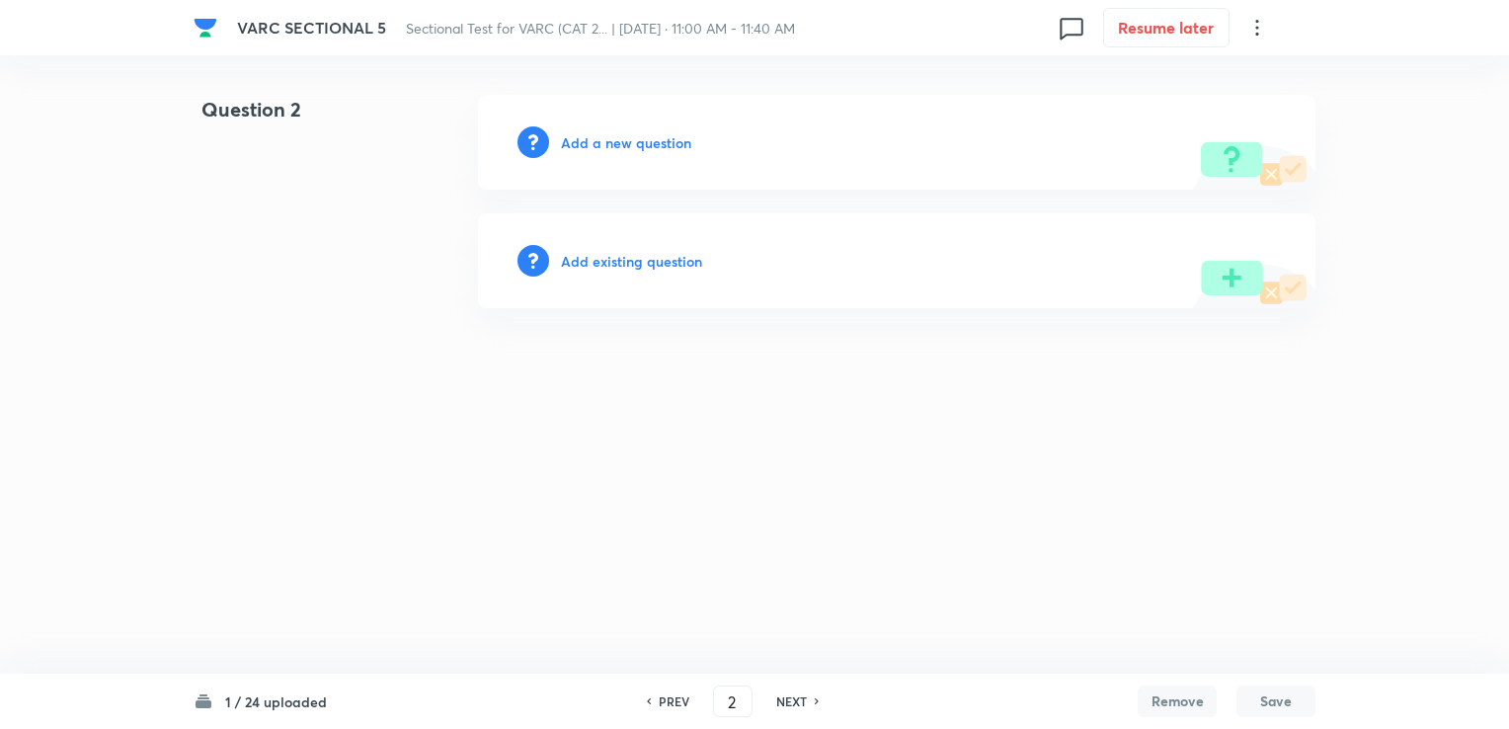
click at [652, 705] on div "PREV" at bounding box center [671, 701] width 52 height 18
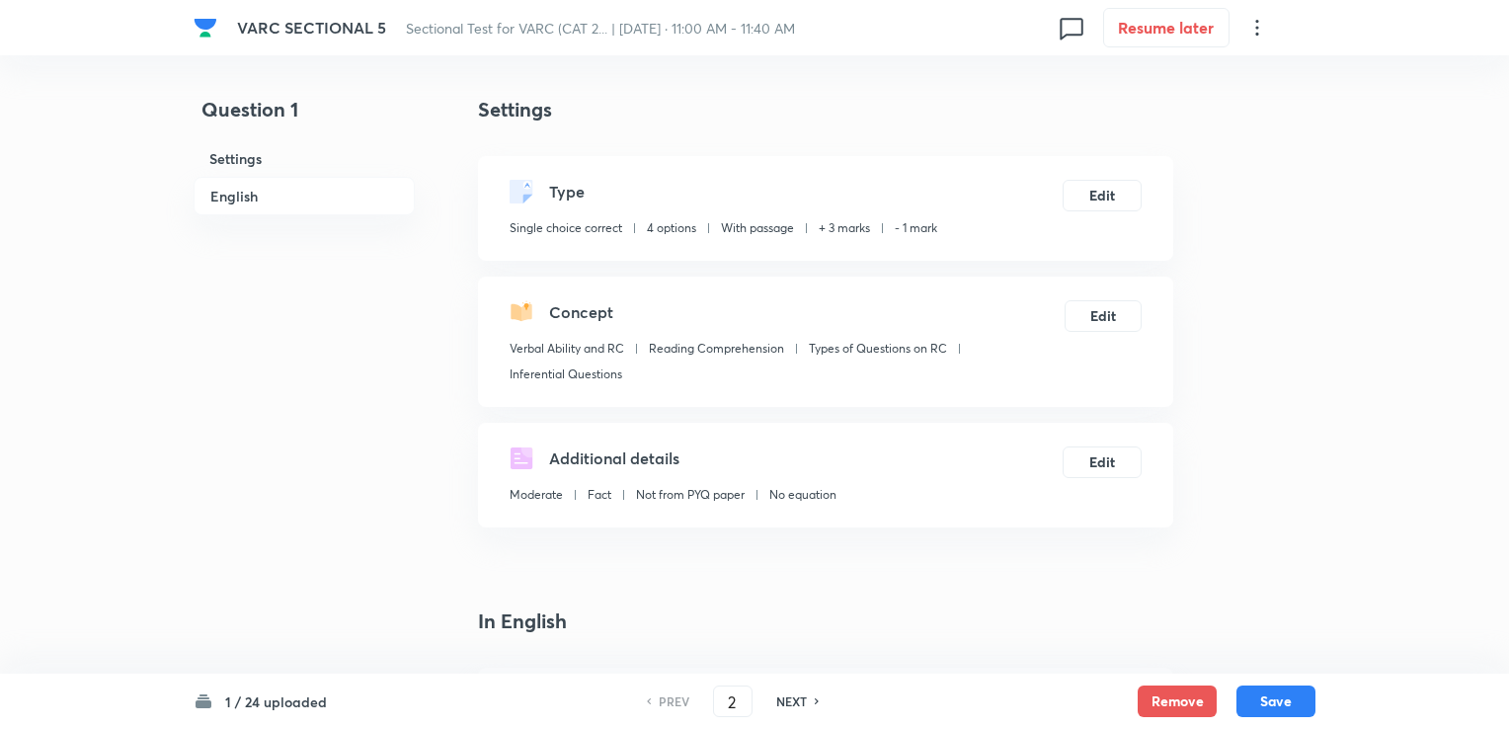
type input "1"
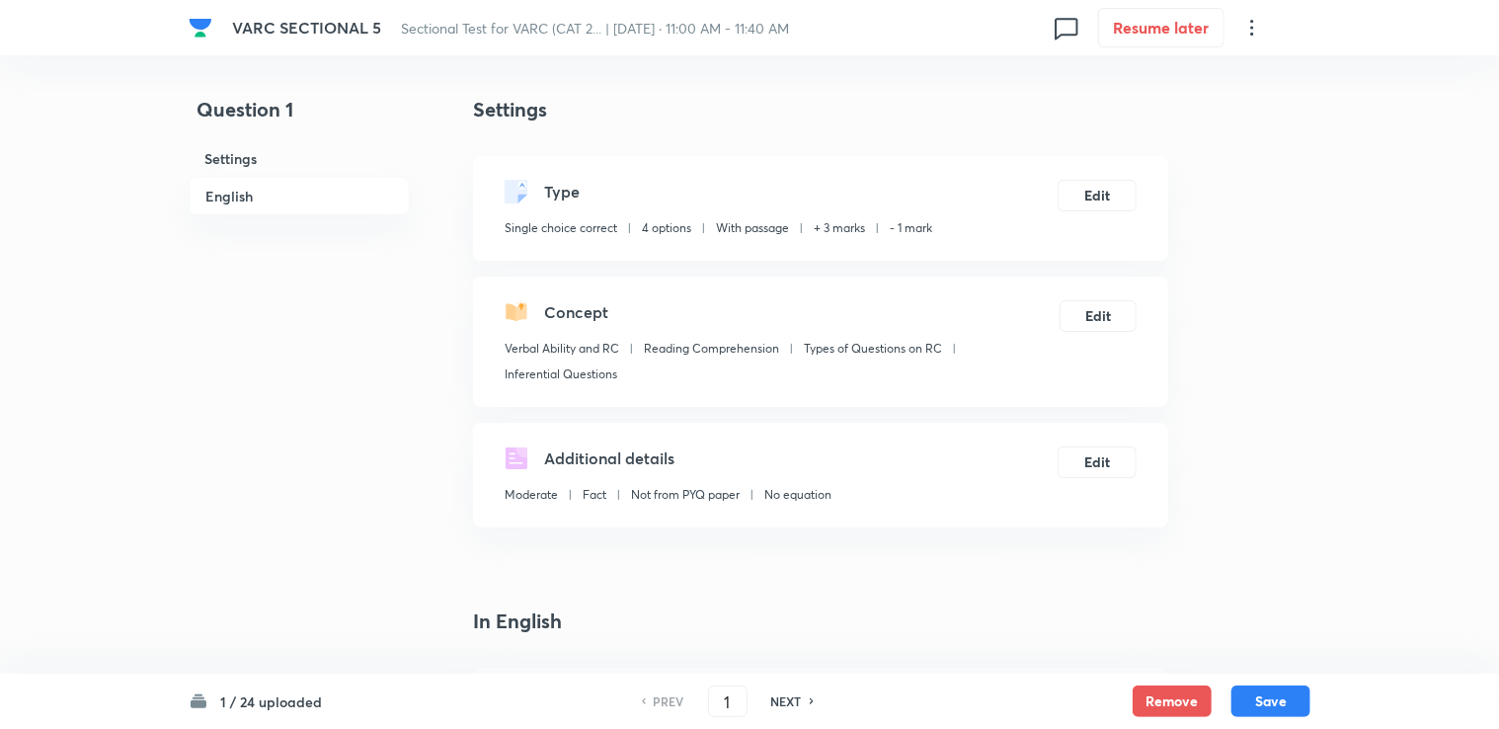
checkbox input "true"
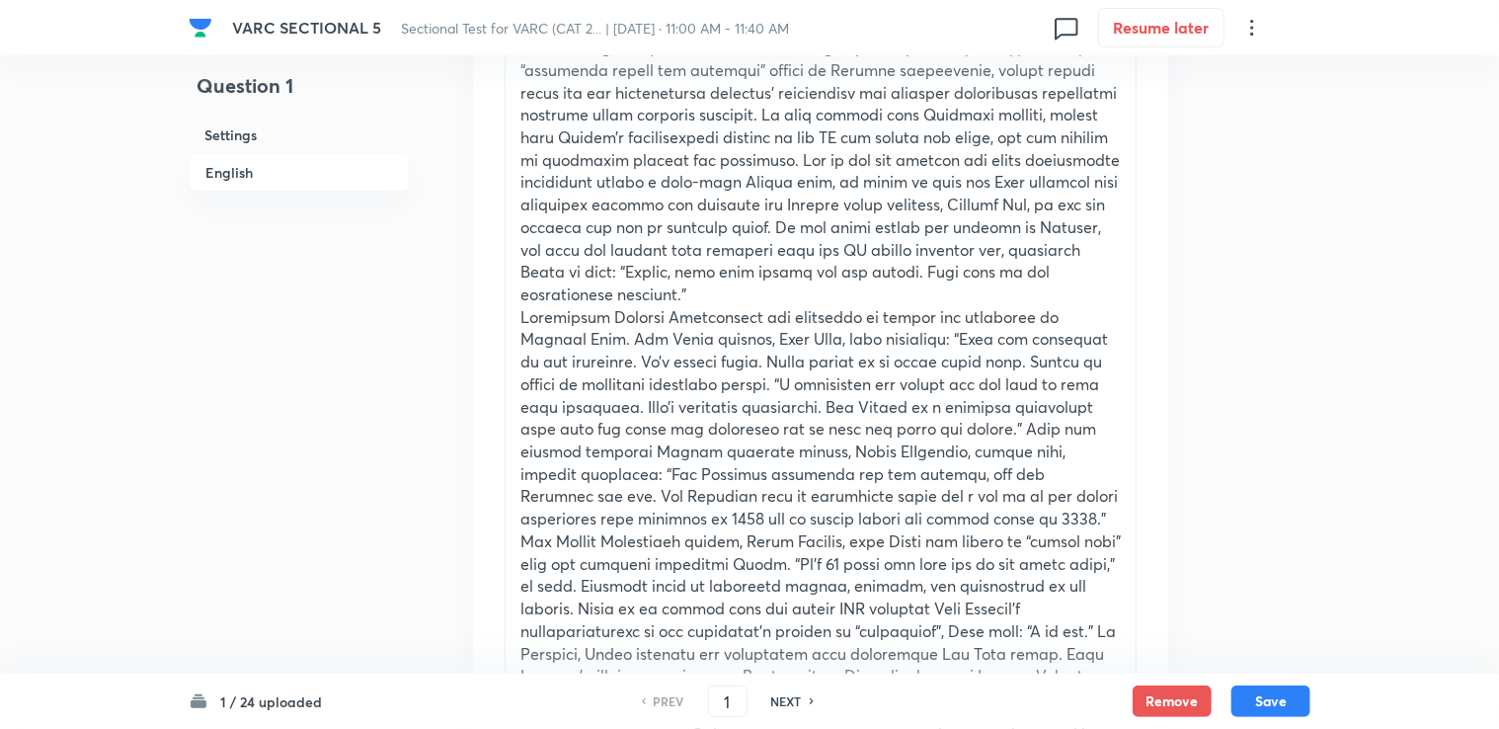
scroll to position [1382, 0]
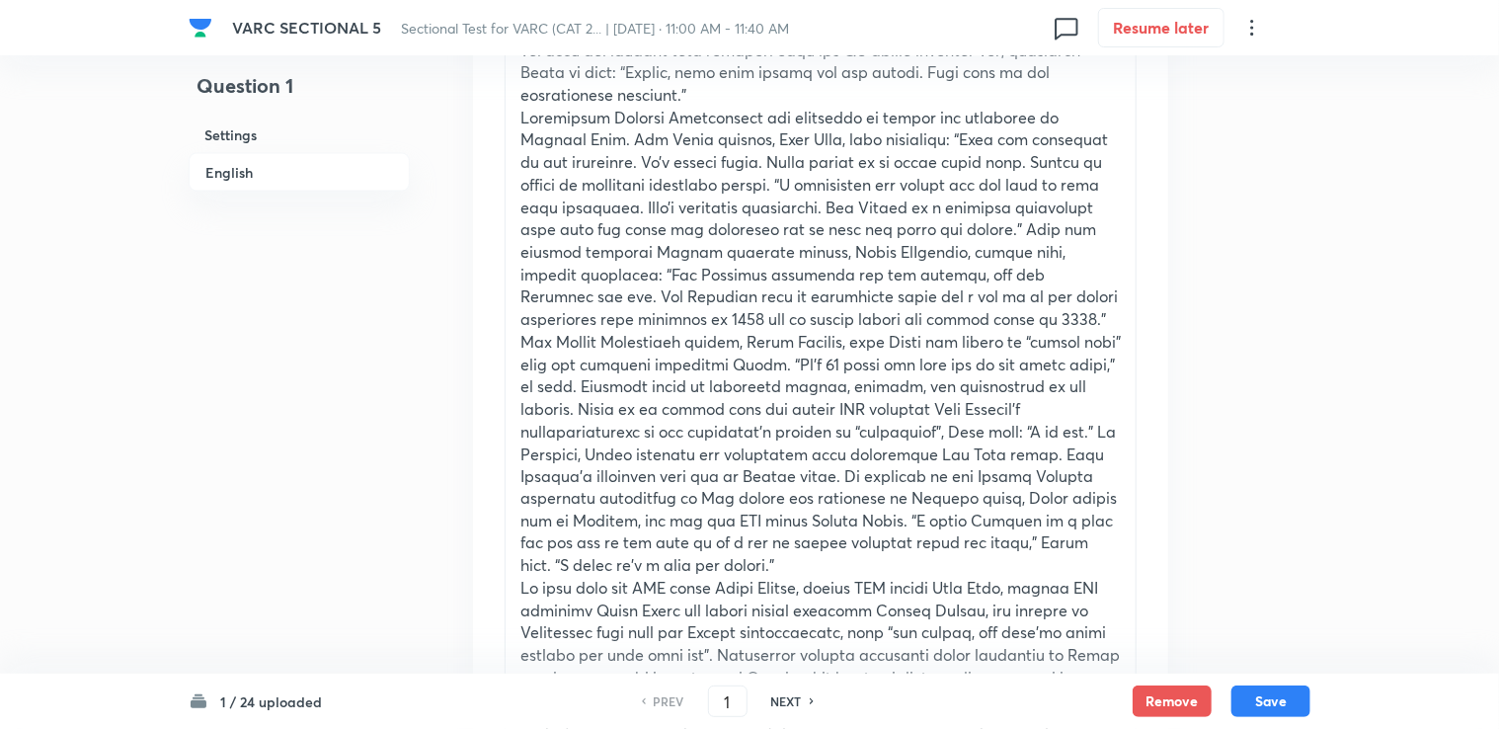
click at [757, 690] on div "PREV 1 ​ NEXT" at bounding box center [727, 701] width 255 height 32
click at [815, 711] on div "PREV 1 ​ NEXT" at bounding box center [727, 701] width 255 height 32
click at [804, 702] on div "NEXT" at bounding box center [789, 701] width 52 height 18
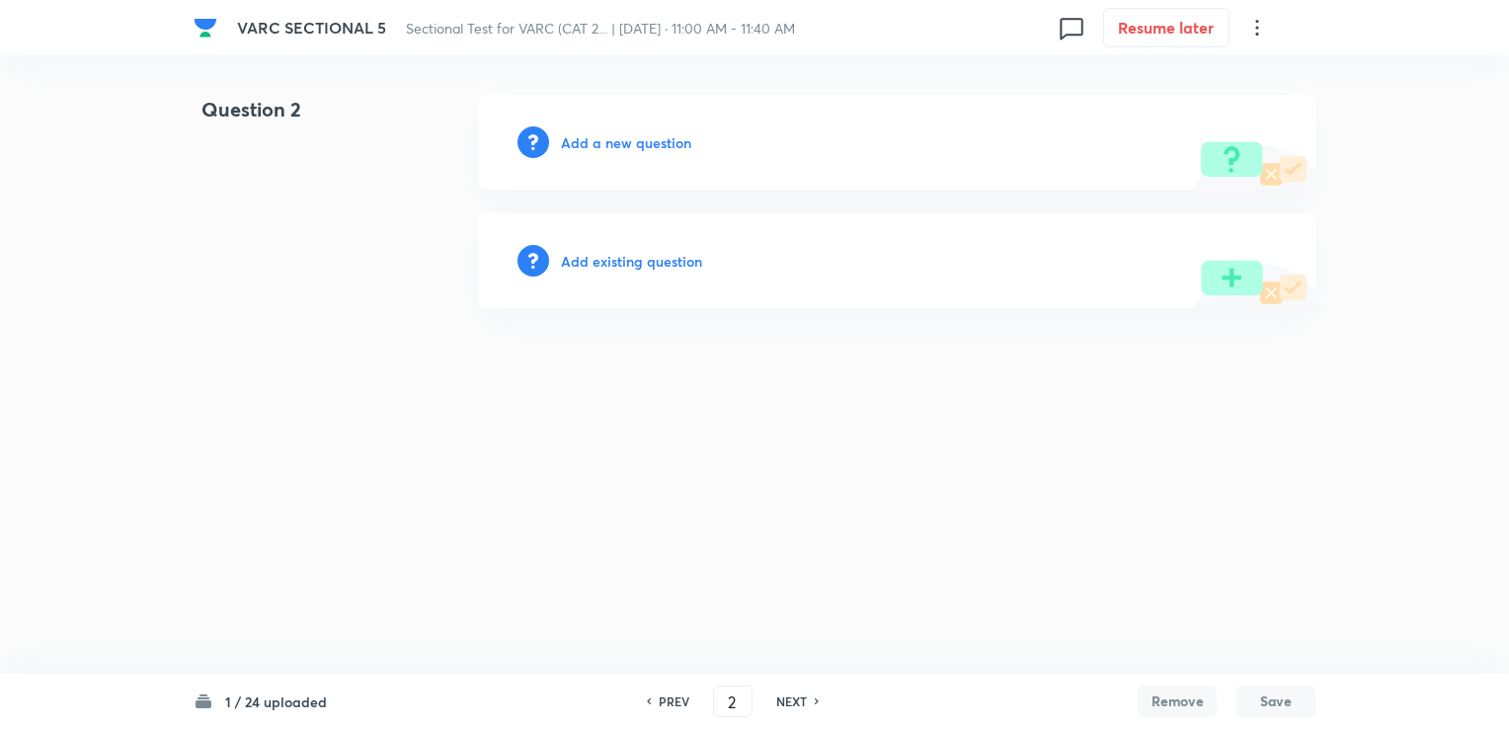
click at [817, 698] on icon at bounding box center [818, 701] width 6 height 10
click at [691, 703] on div "PREV" at bounding box center [671, 701] width 52 height 18
click at [661, 690] on div "PREV 2 ​ NEXT" at bounding box center [732, 701] width 255 height 32
click at [661, 698] on h6 "PREV" at bounding box center [674, 701] width 31 height 18
type input "1"
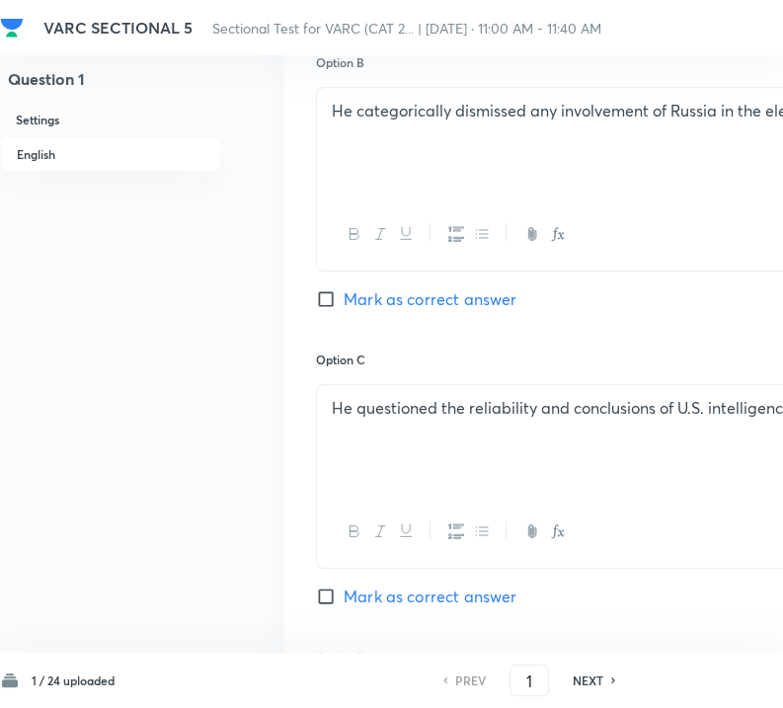
scroll to position [3653, 0]
